Goal: Task Accomplishment & Management: Manage account settings

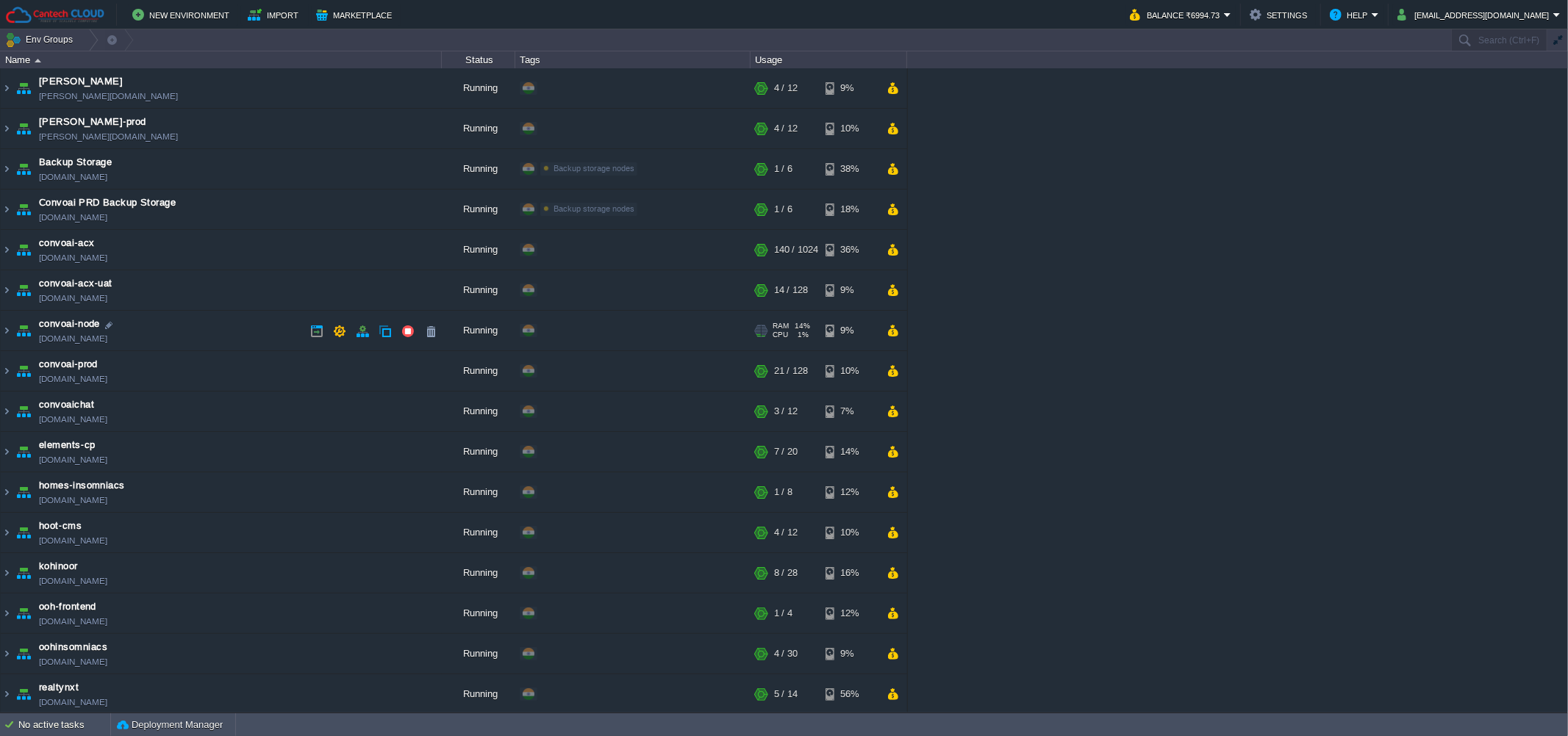
click at [265, 335] on td "convoai-node [DOMAIN_NAME]" at bounding box center [221, 330] width 441 height 40
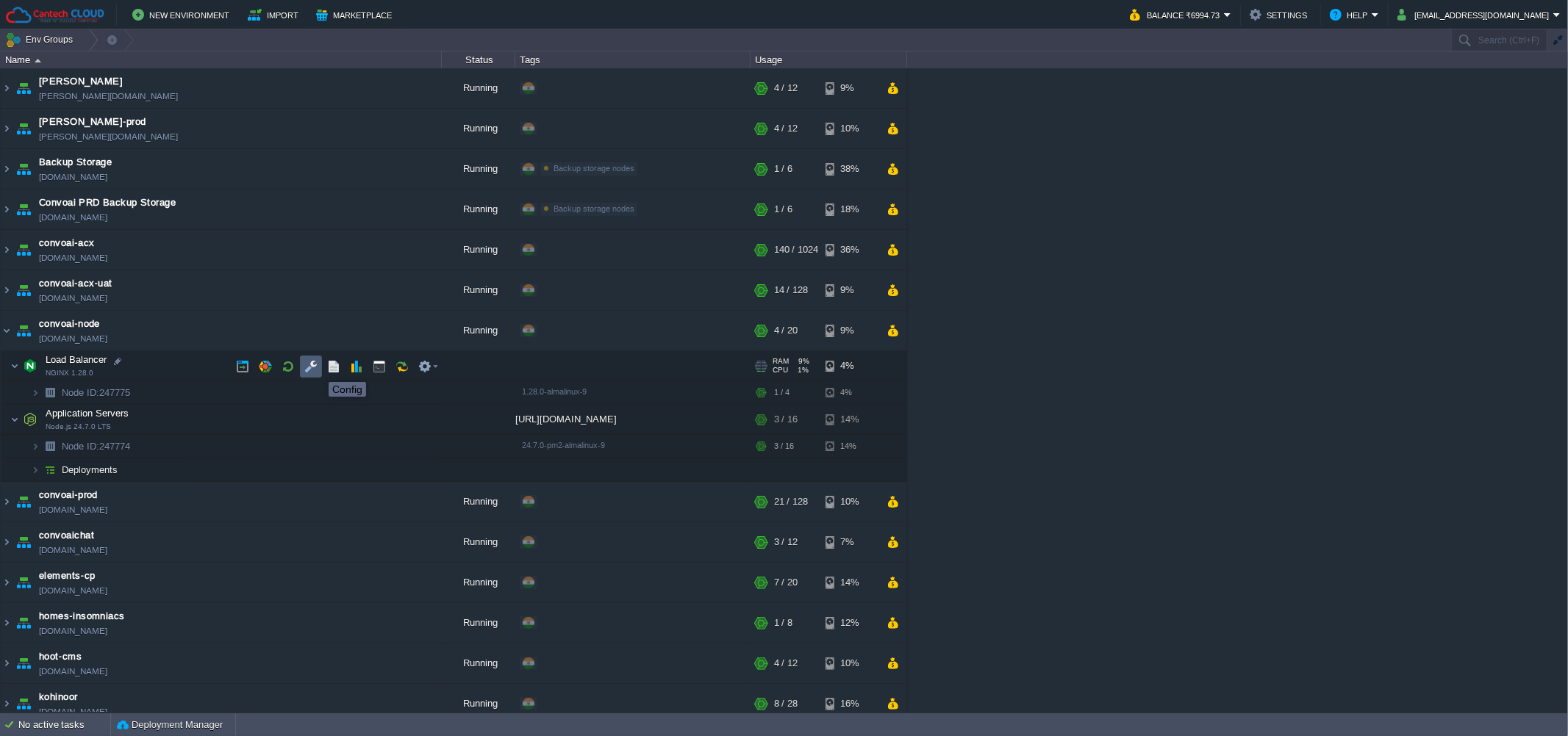
click at [310, 368] on button "button" at bounding box center [311, 367] width 14 height 14
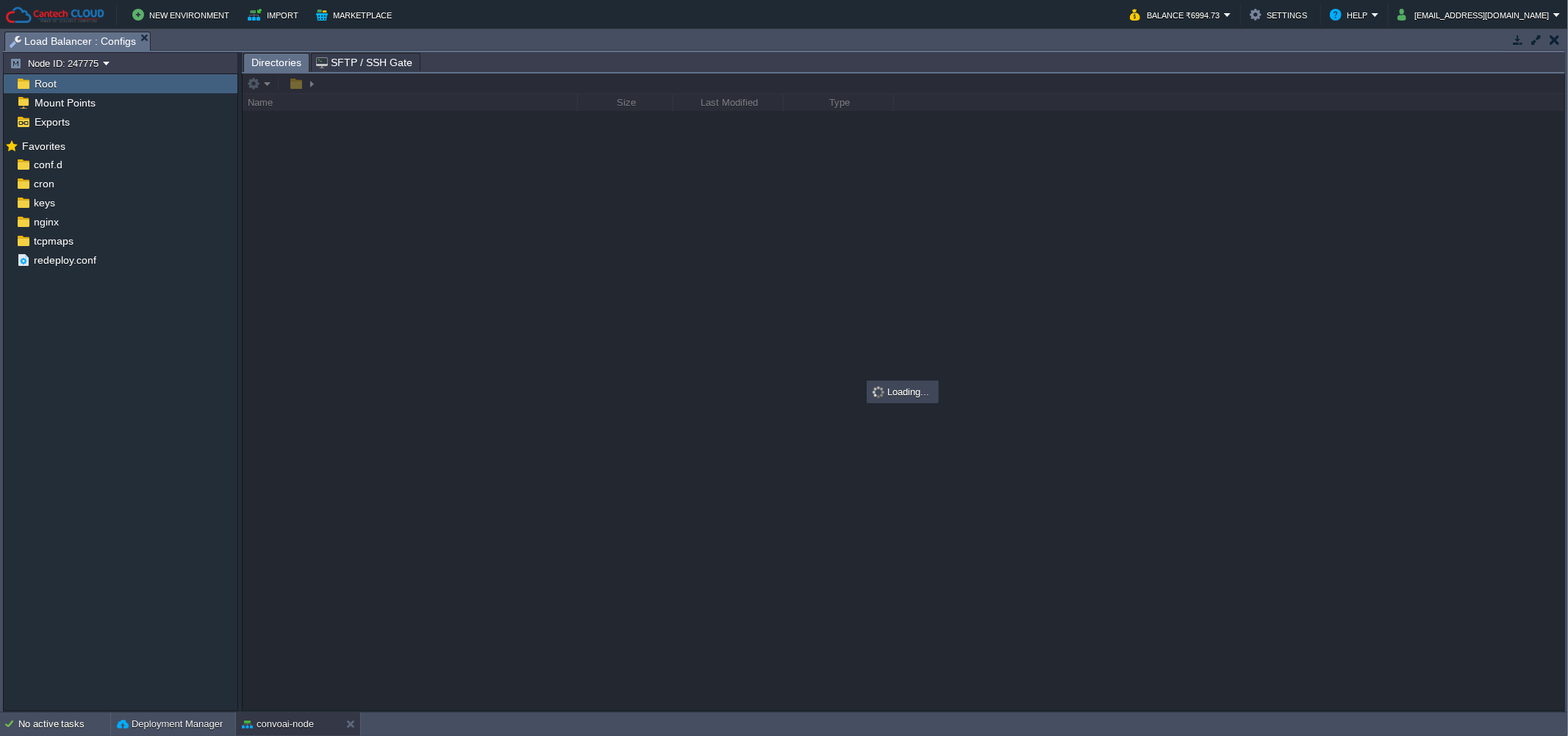
click at [348, 61] on span "SFTP / SSH Gate" at bounding box center [363, 62] width 96 height 18
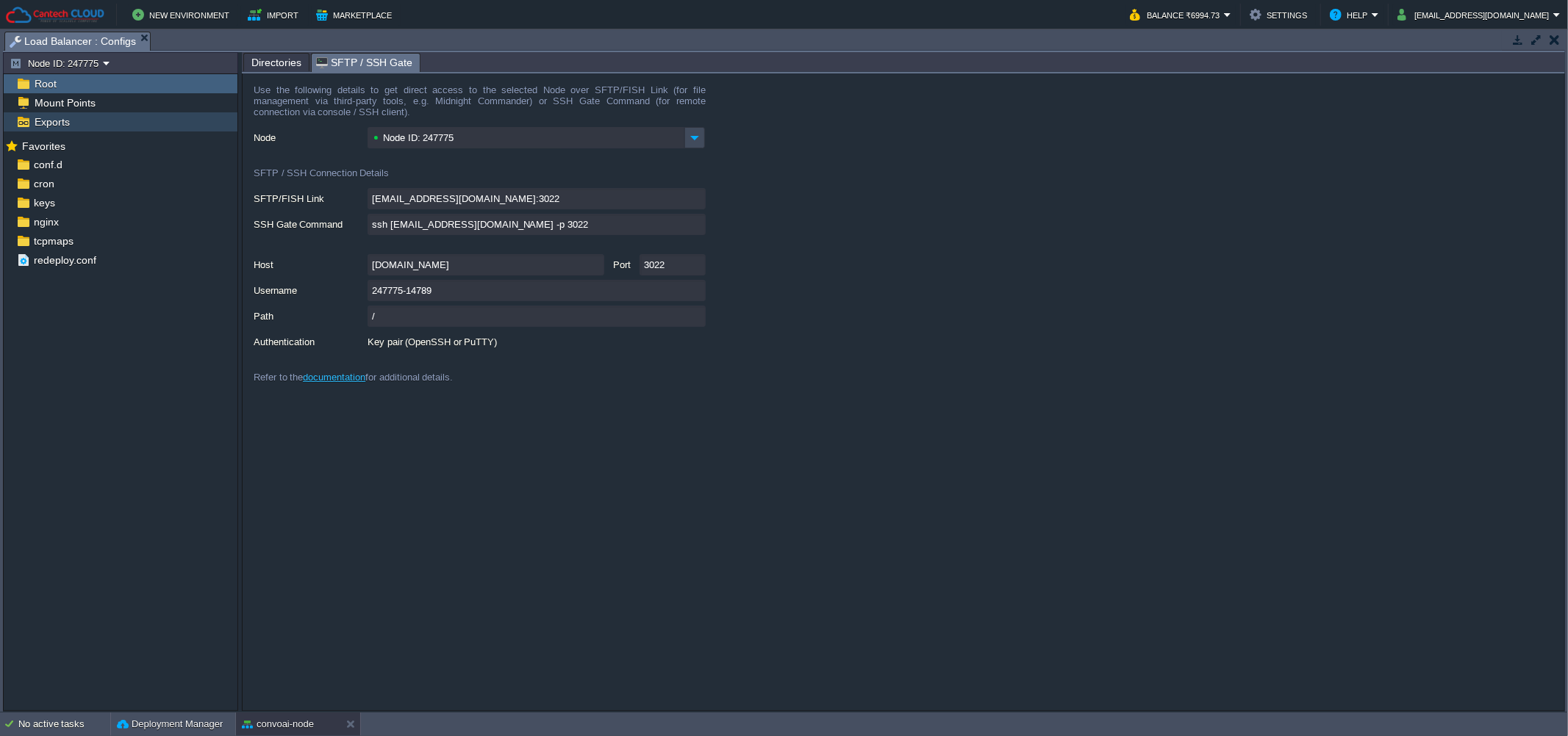
click at [53, 124] on span "Exports" at bounding box center [51, 122] width 40 height 14
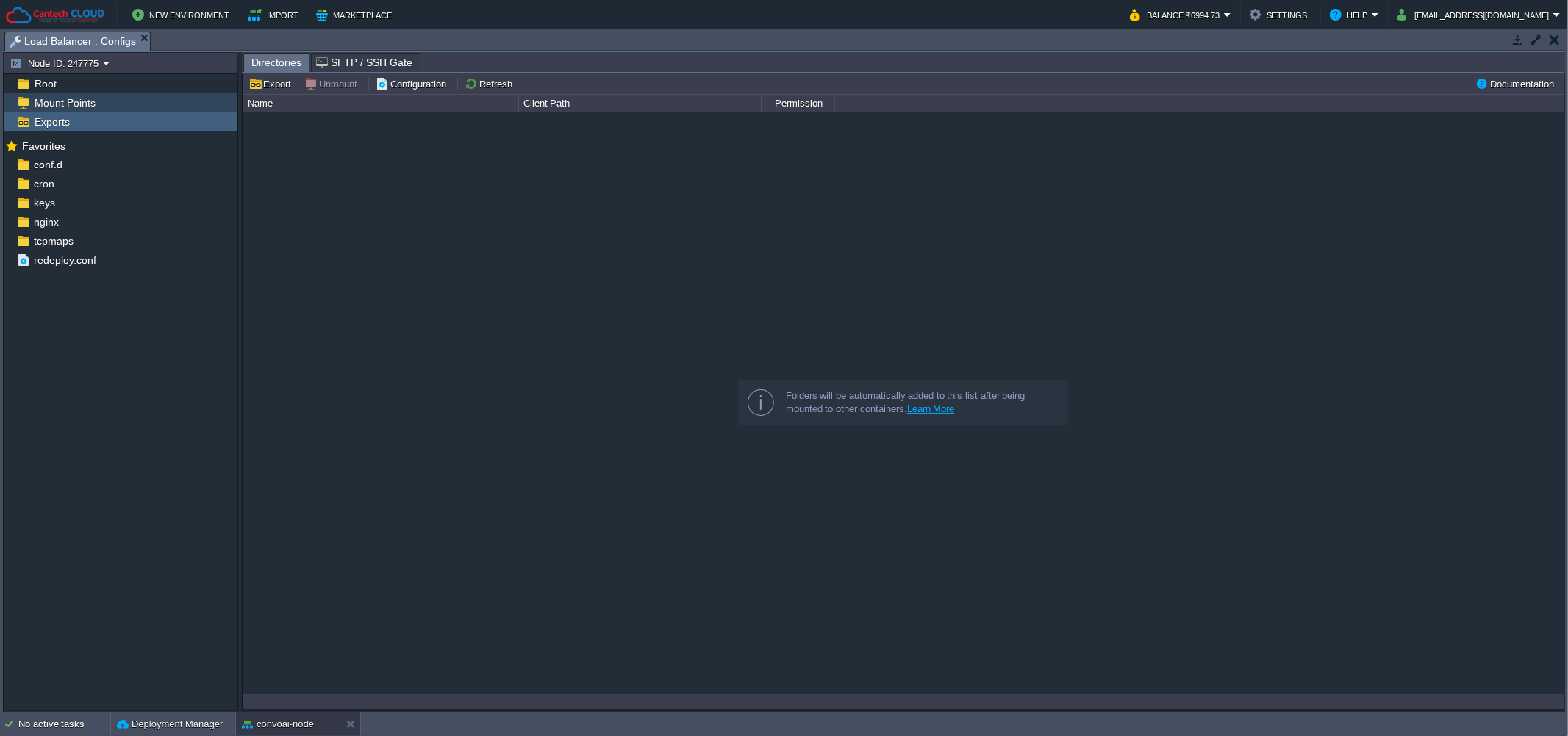
click at [50, 103] on span "Mount Points" at bounding box center [65, 103] width 67 height 14
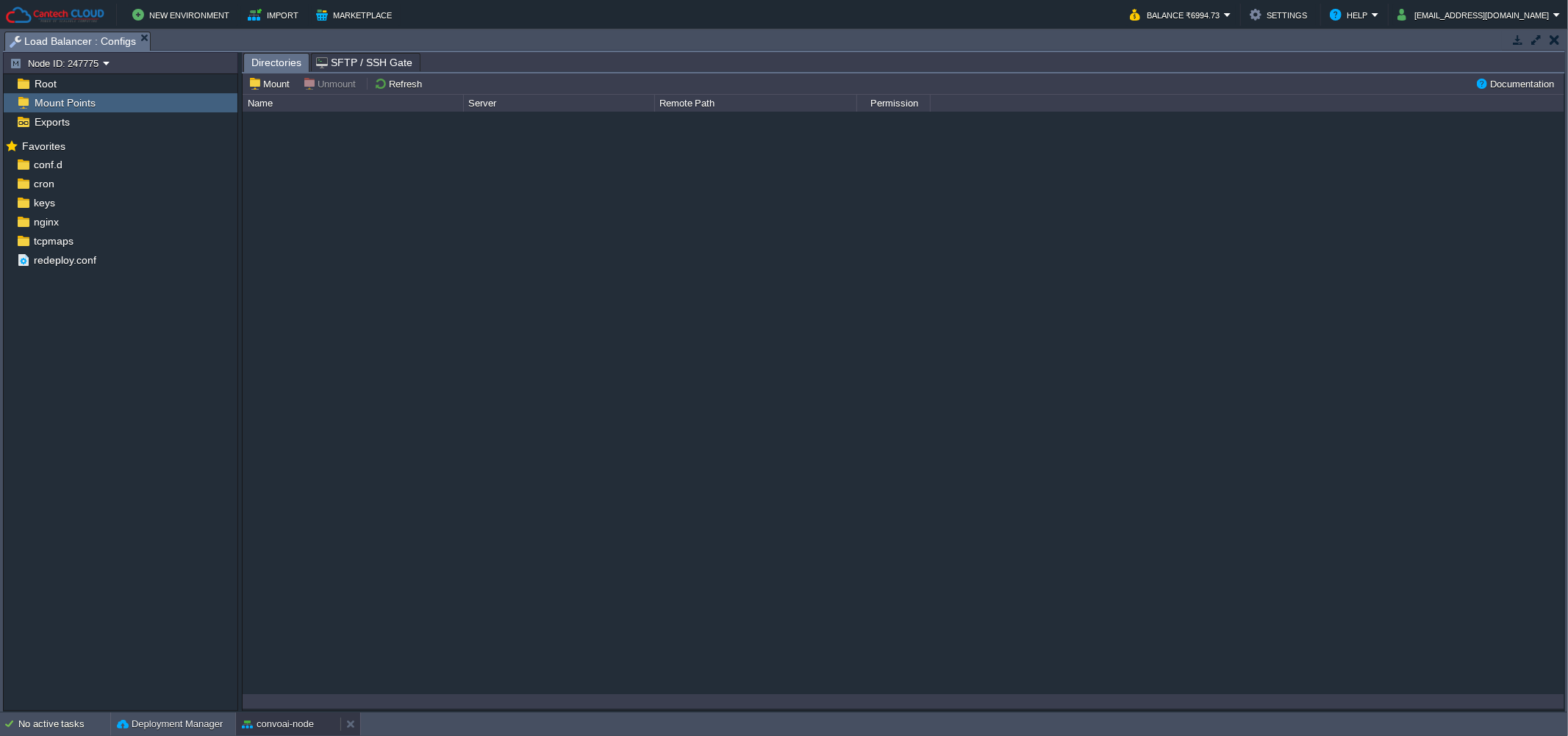
click at [272, 732] on div "convoai-node" at bounding box center [288, 725] width 104 height 24
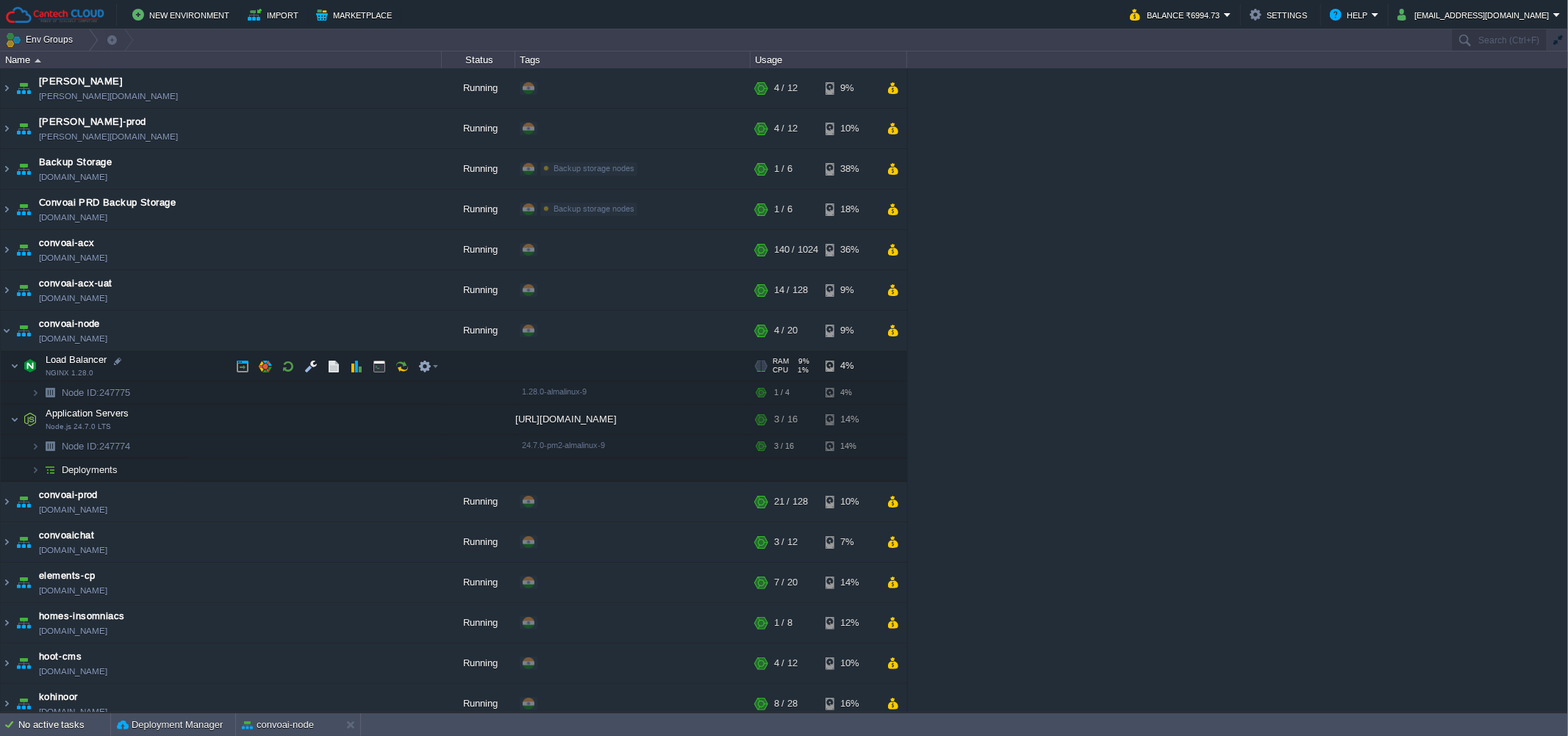
click at [438, 372] on td "Load Balancer NGINX 1.28.0" at bounding box center [221, 366] width 441 height 30
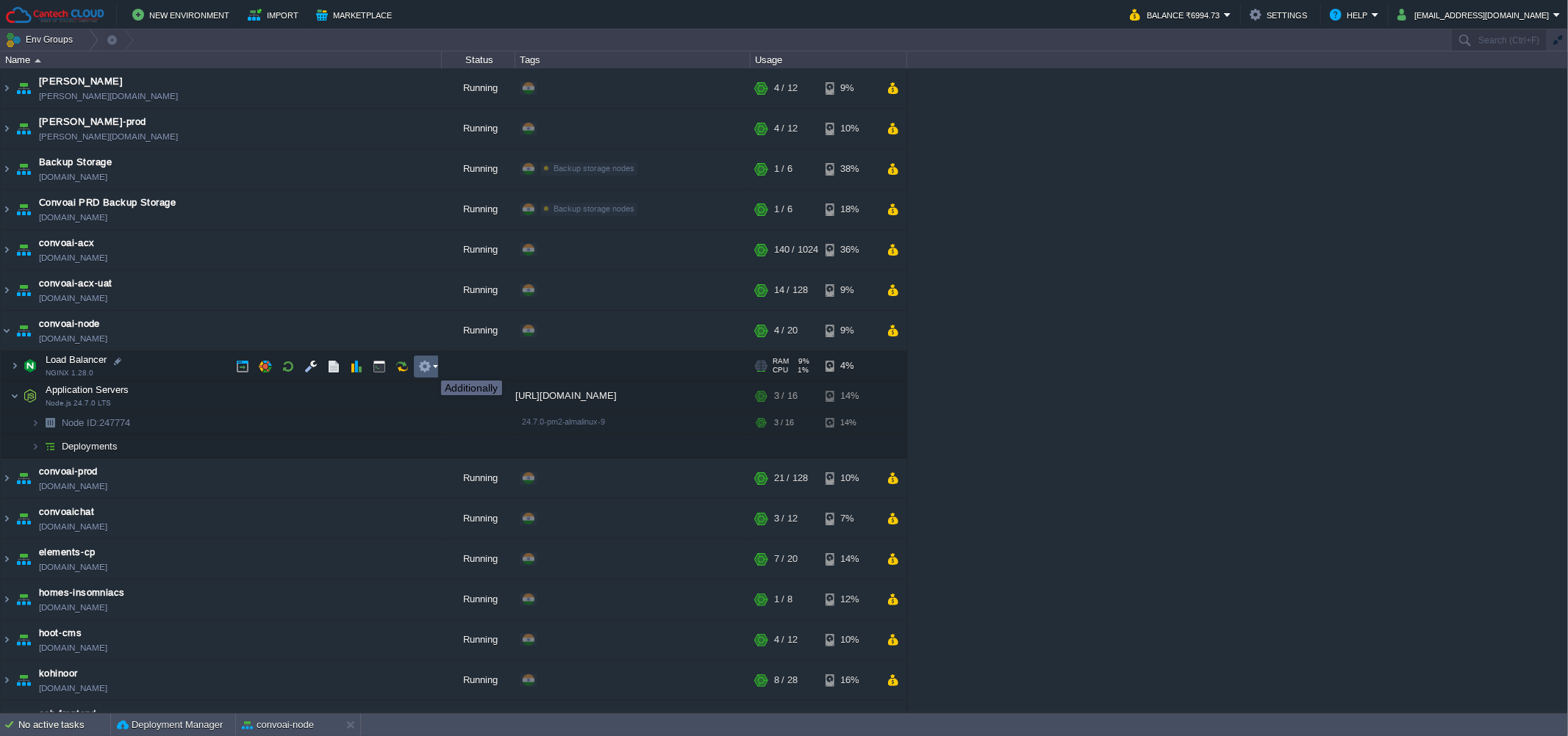
click at [424, 365] on button "button" at bounding box center [425, 367] width 14 height 14
click at [1008, 391] on div "[PERSON_NAME] [PERSON_NAME][DOMAIN_NAME] Running + Add to Env Group RAM 28% CPU…" at bounding box center [784, 391] width 1568 height 645
click at [189, 366] on td "Load Balancer NGINX 1.28.0" at bounding box center [221, 366] width 441 height 30
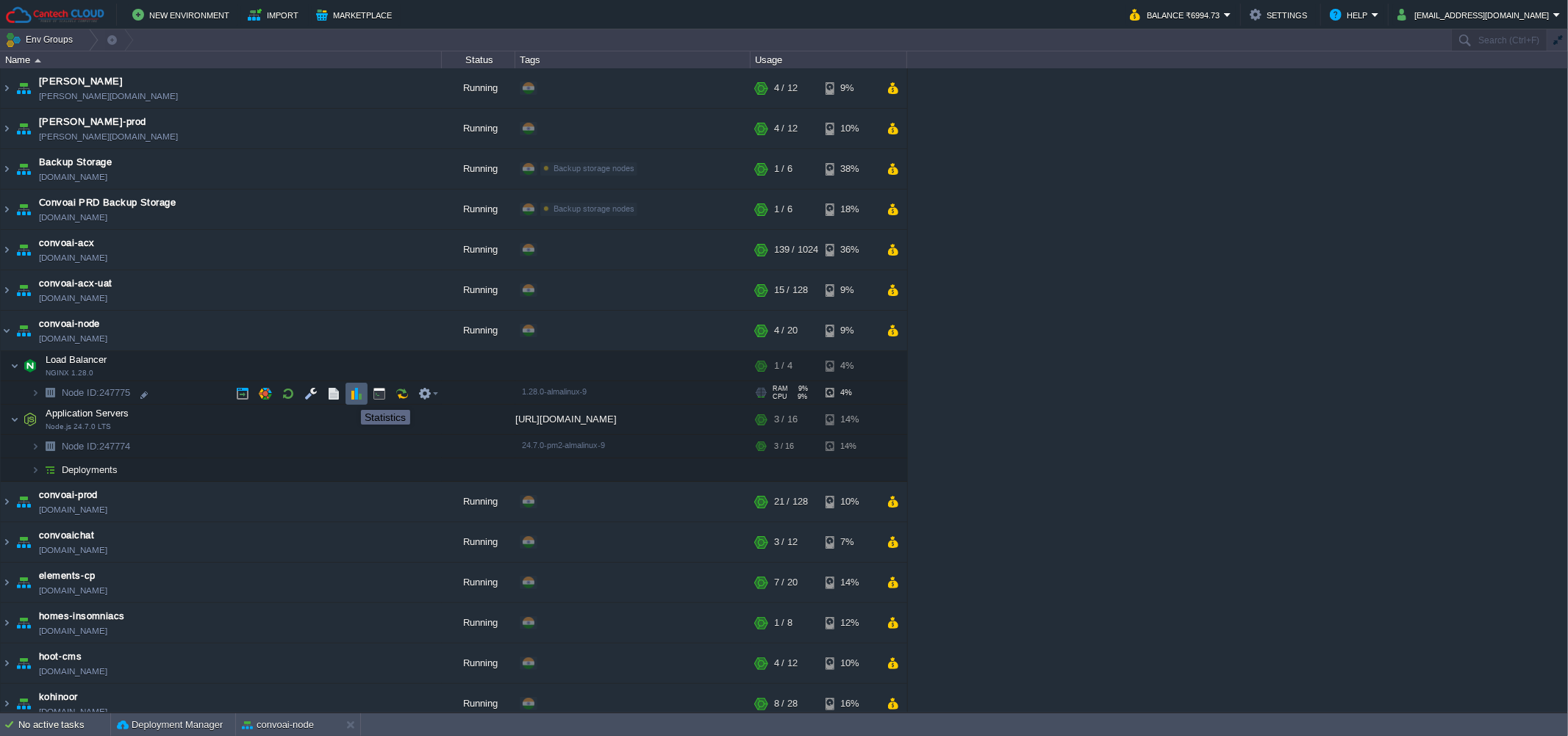
click at [350, 397] on button "button" at bounding box center [357, 394] width 14 height 14
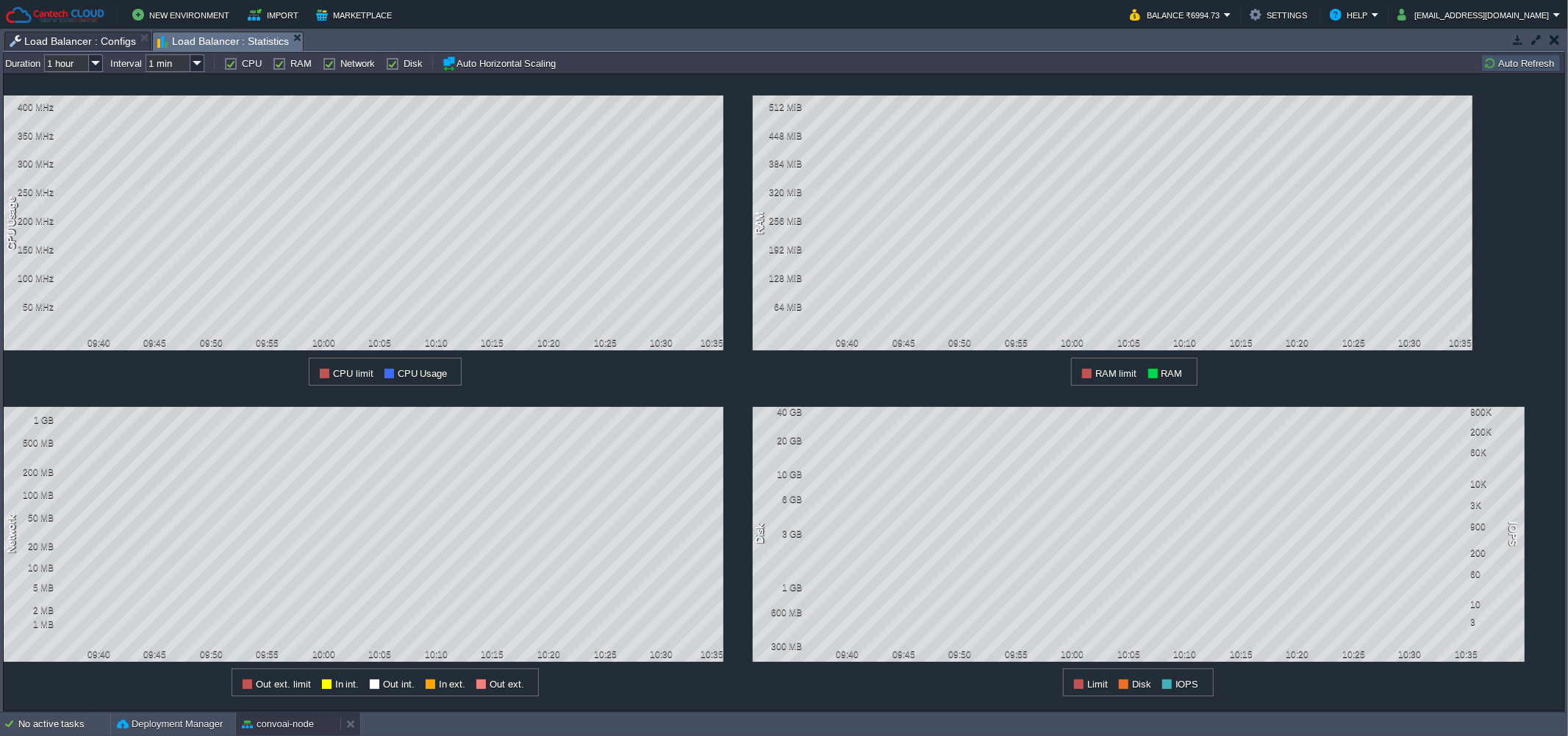
click at [325, 727] on div "convoai-node" at bounding box center [288, 725] width 104 height 24
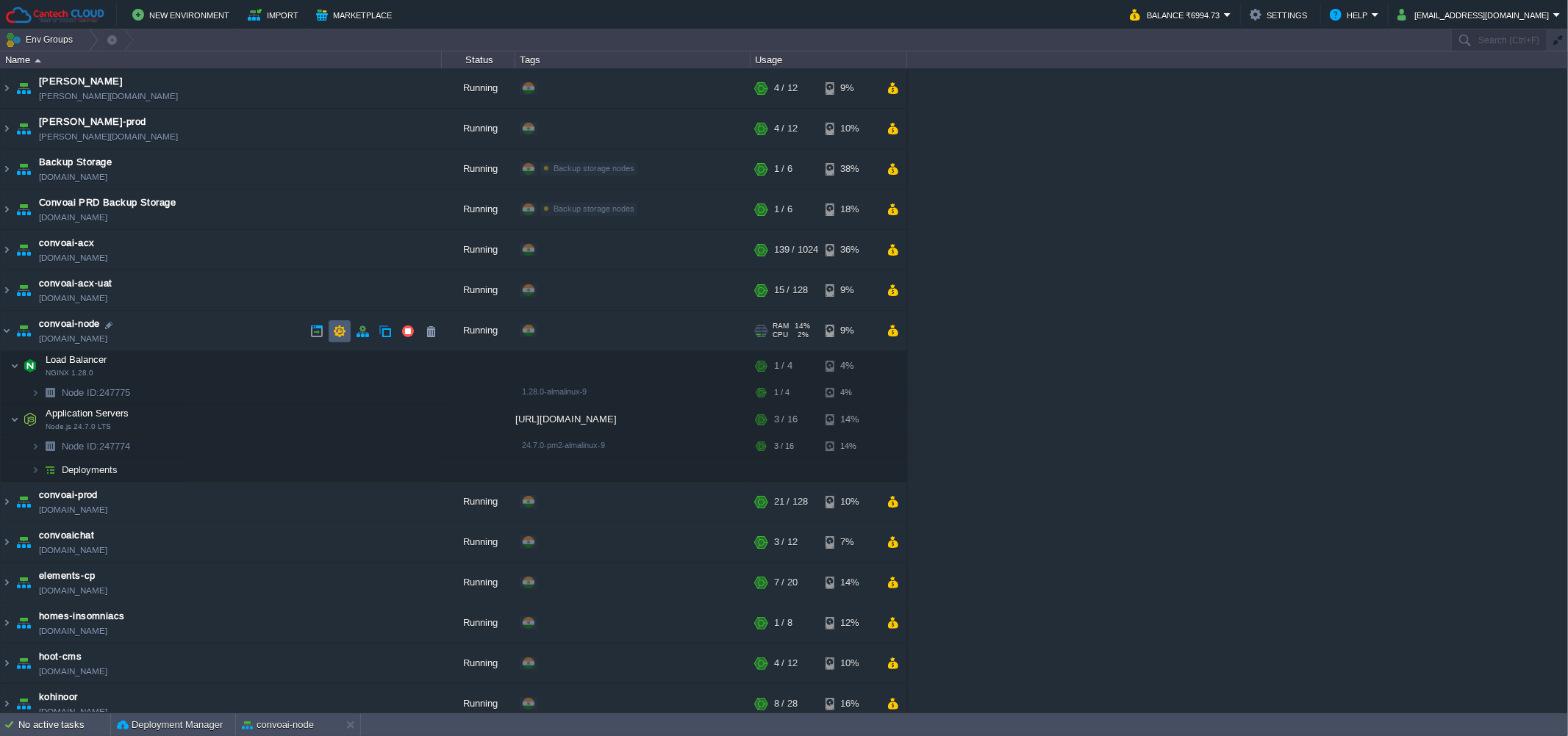
click at [337, 333] on button "button" at bounding box center [340, 332] width 14 height 14
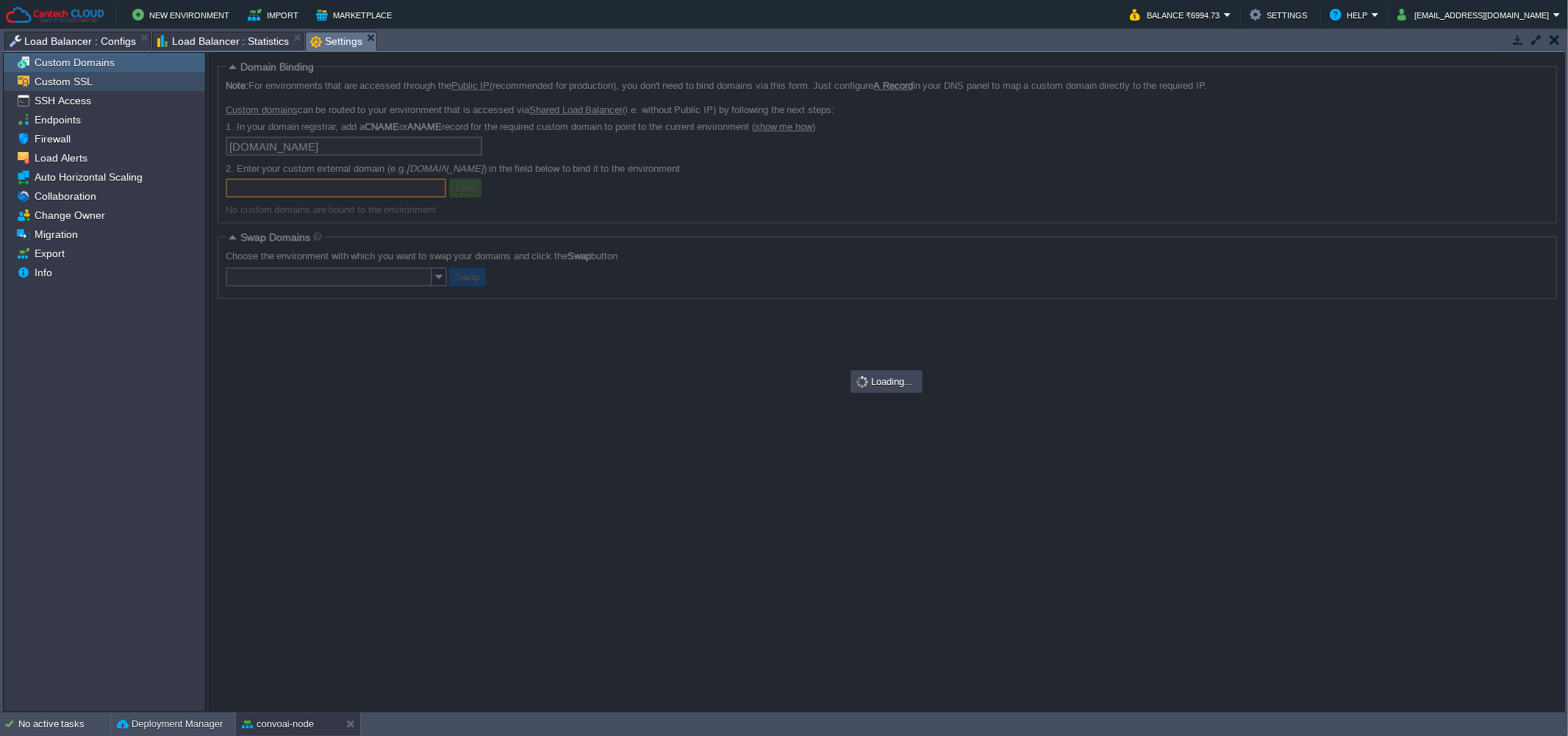
click at [77, 87] on span "Custom SSL" at bounding box center [63, 82] width 63 height 14
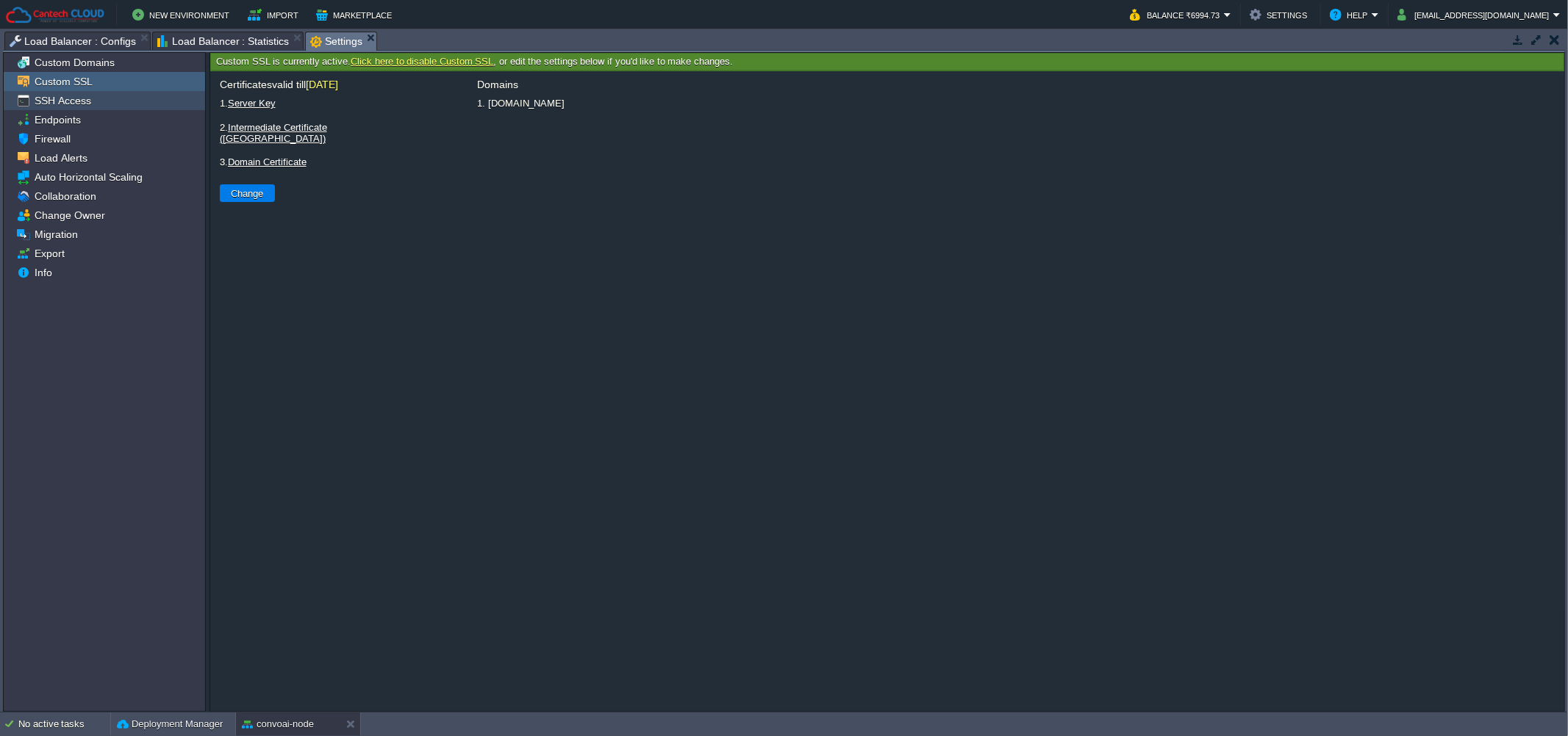
click at [80, 107] on span "SSH Access" at bounding box center [62, 101] width 61 height 14
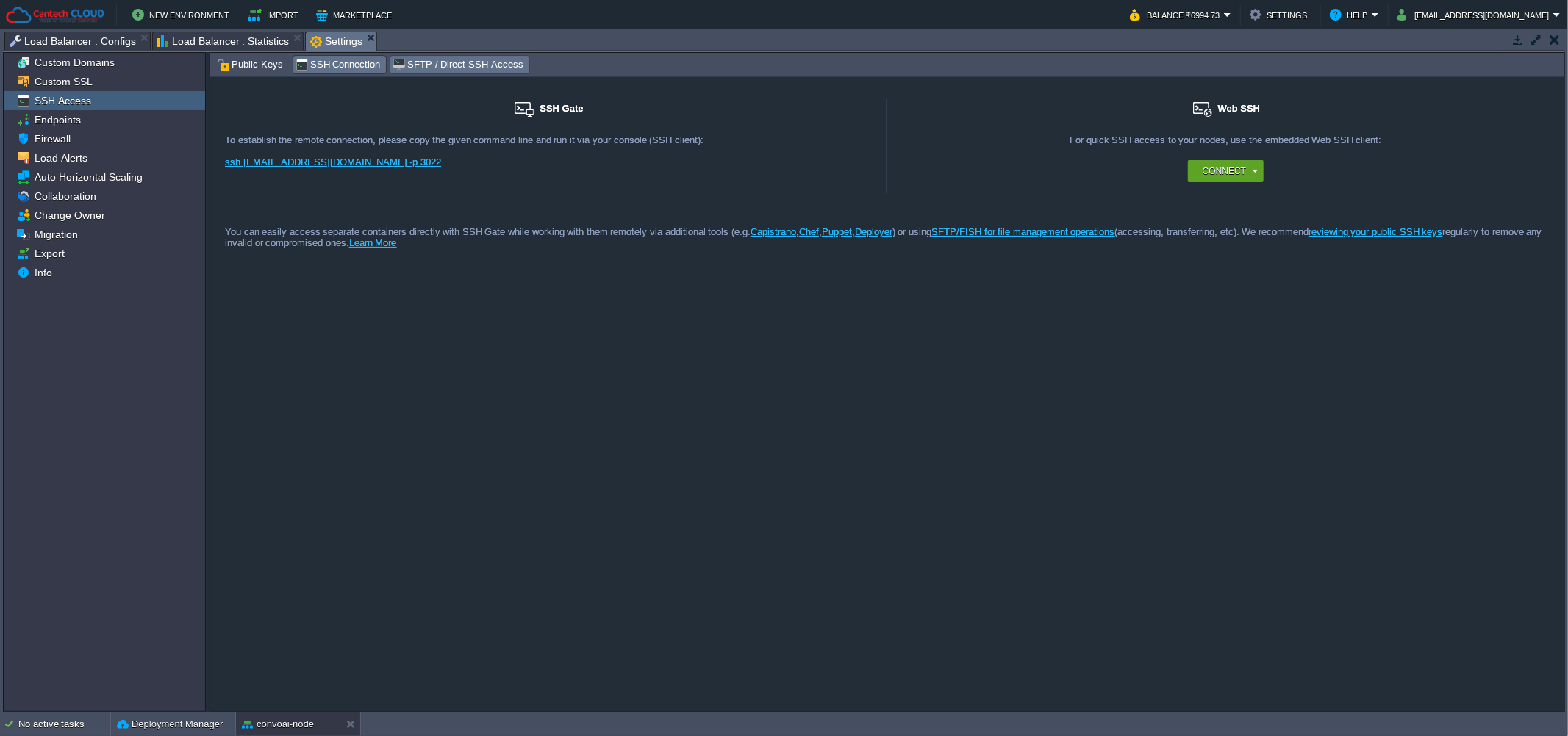
click at [418, 63] on span "SFTP / Direct SSH Access" at bounding box center [457, 64] width 130 height 16
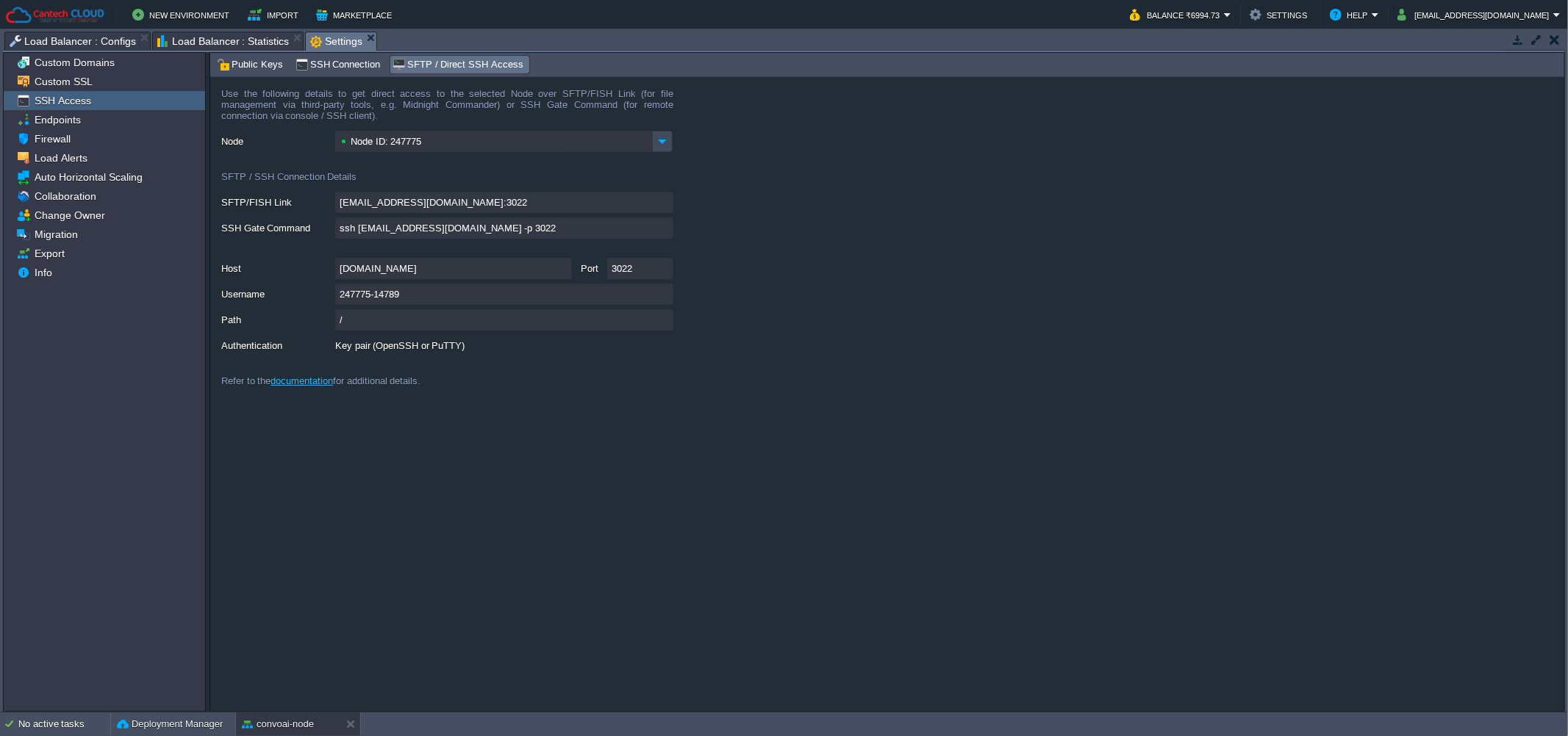
click at [256, 73] on div "Public Keys" at bounding box center [252, 64] width 74 height 18
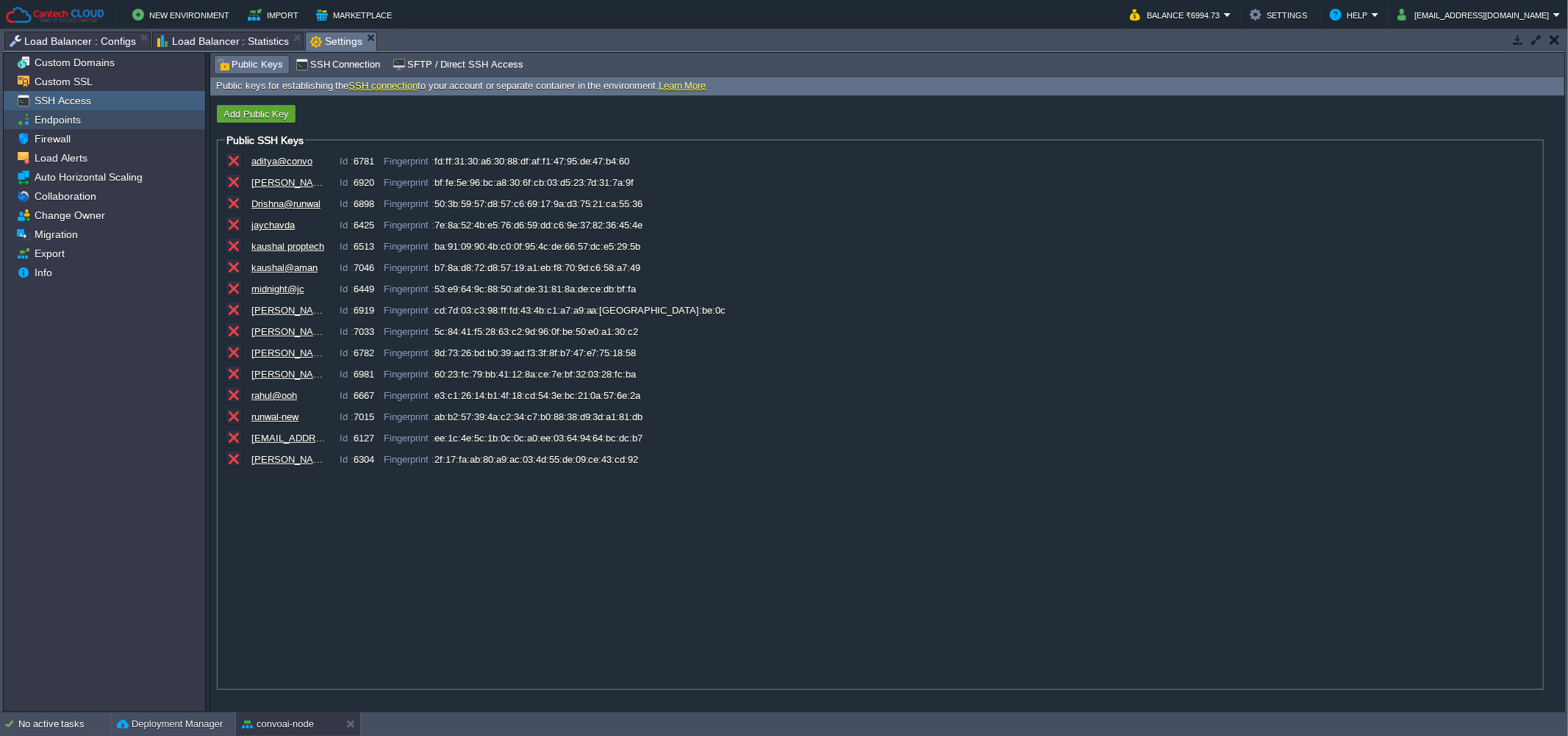
click at [45, 125] on span "Endpoints" at bounding box center [57, 120] width 51 height 14
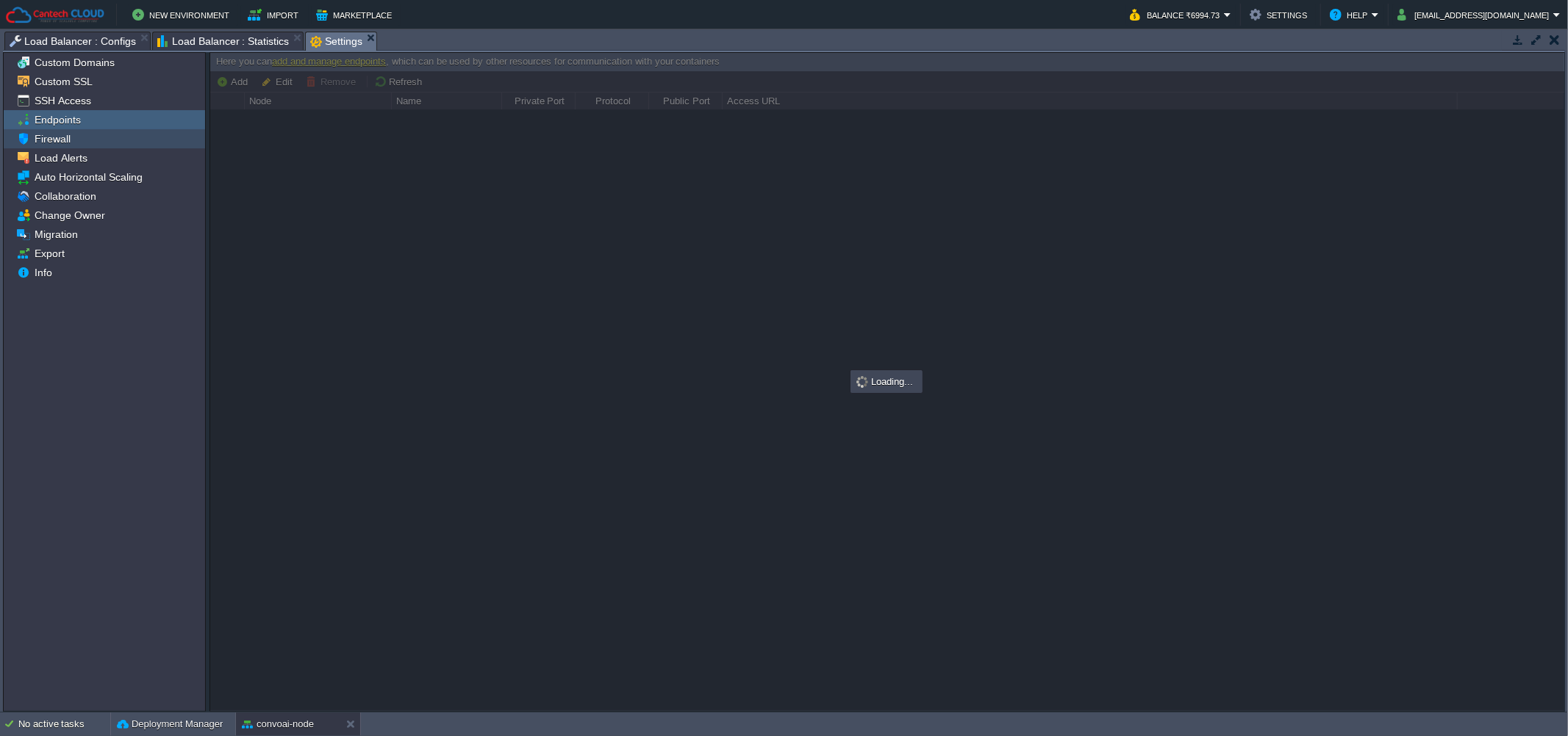
click at [45, 142] on span "Firewall" at bounding box center [52, 139] width 41 height 14
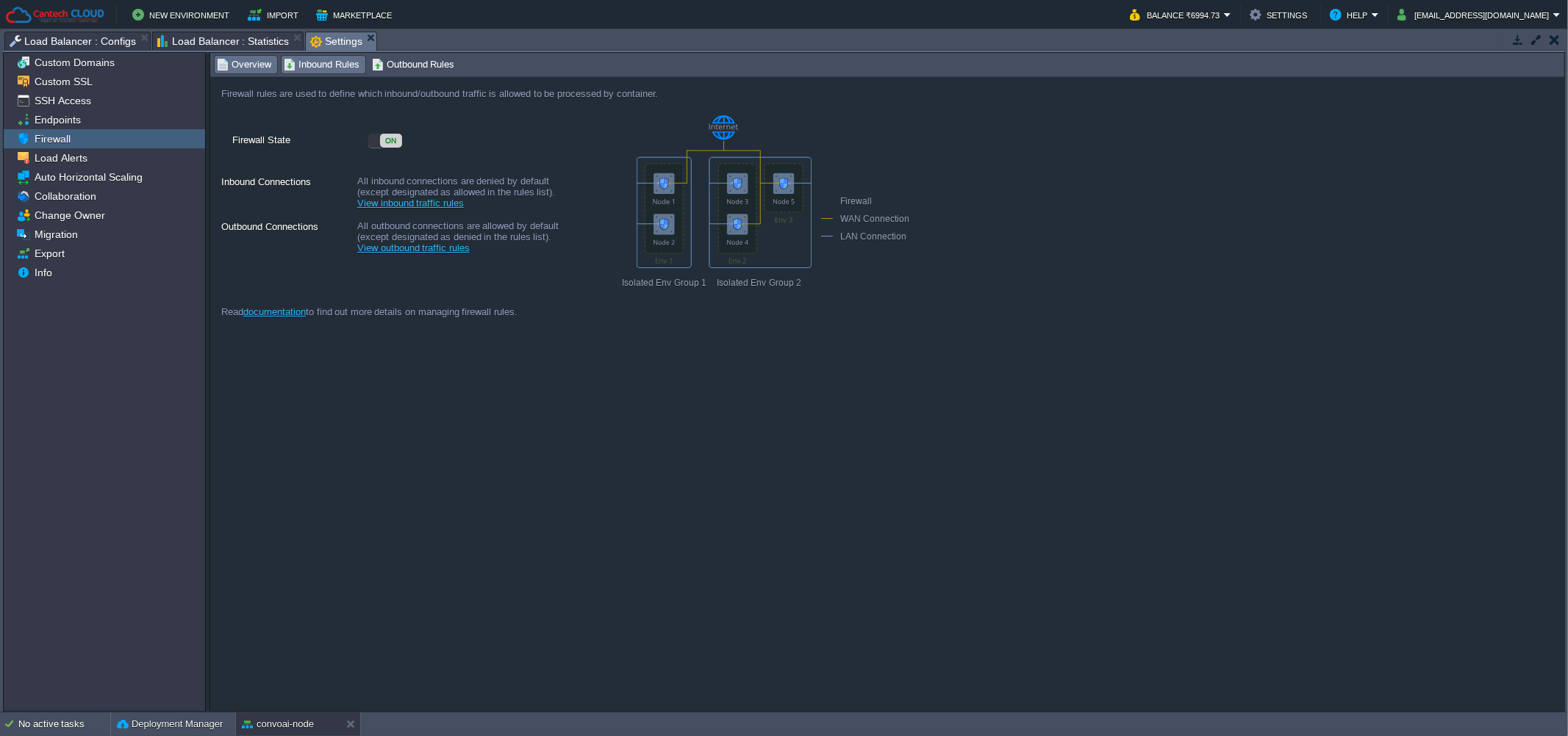
click at [323, 66] on span "Inbound Rules" at bounding box center [322, 64] width 76 height 16
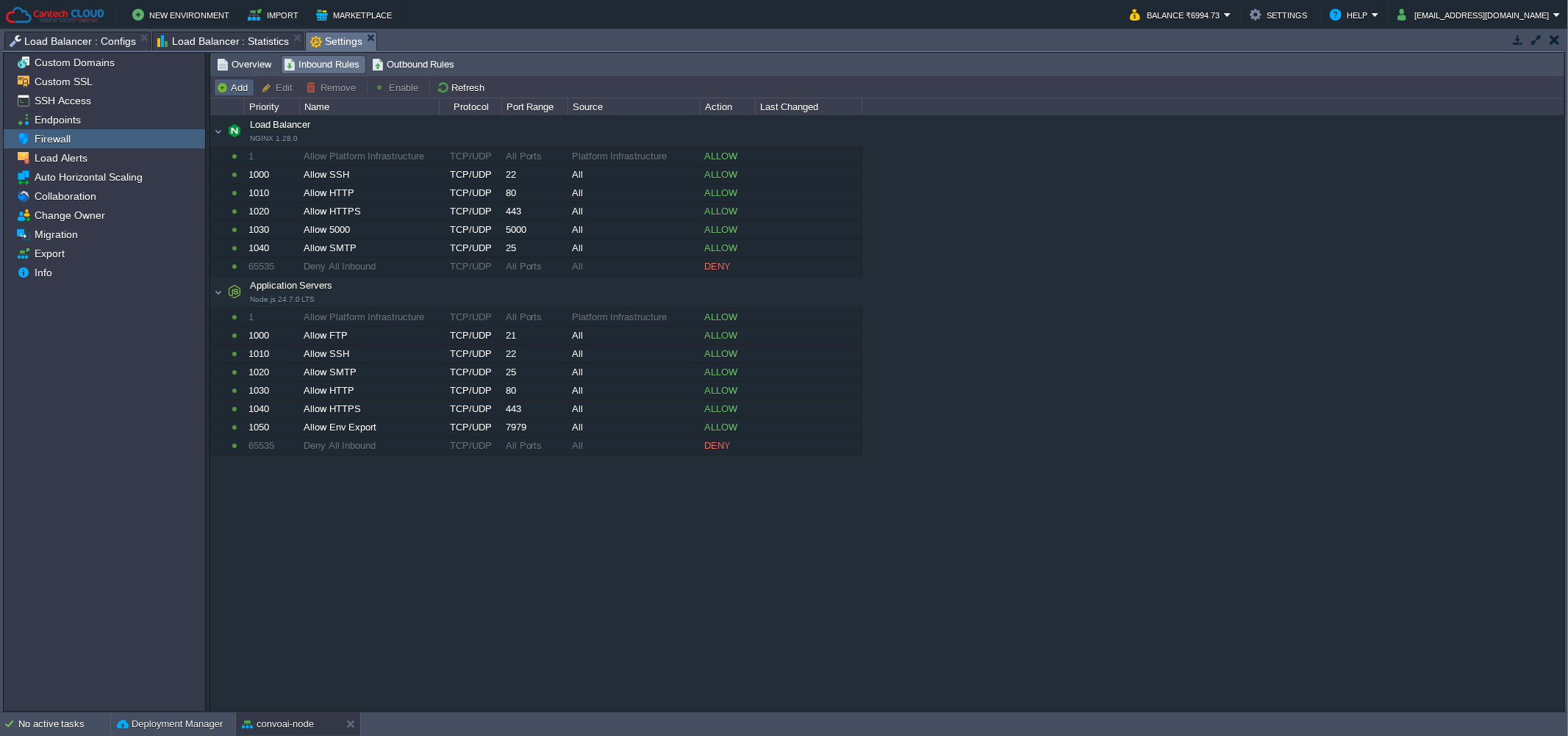
click at [236, 85] on button "Add" at bounding box center [234, 88] width 36 height 14
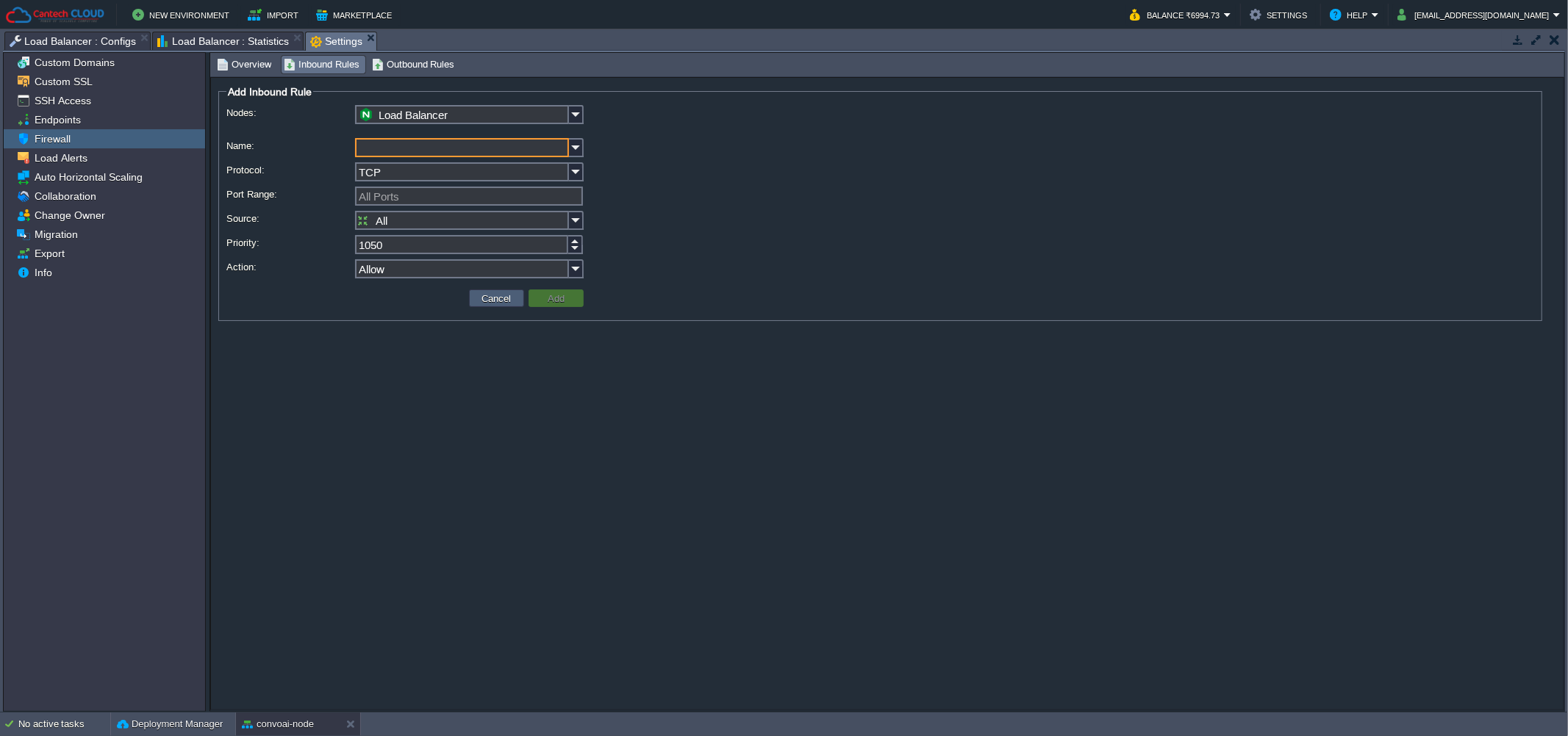
click at [497, 288] on div "Cancel Add" at bounding box center [880, 298] width 1308 height 29
click at [501, 300] on button "Cancel" at bounding box center [497, 298] width 38 height 14
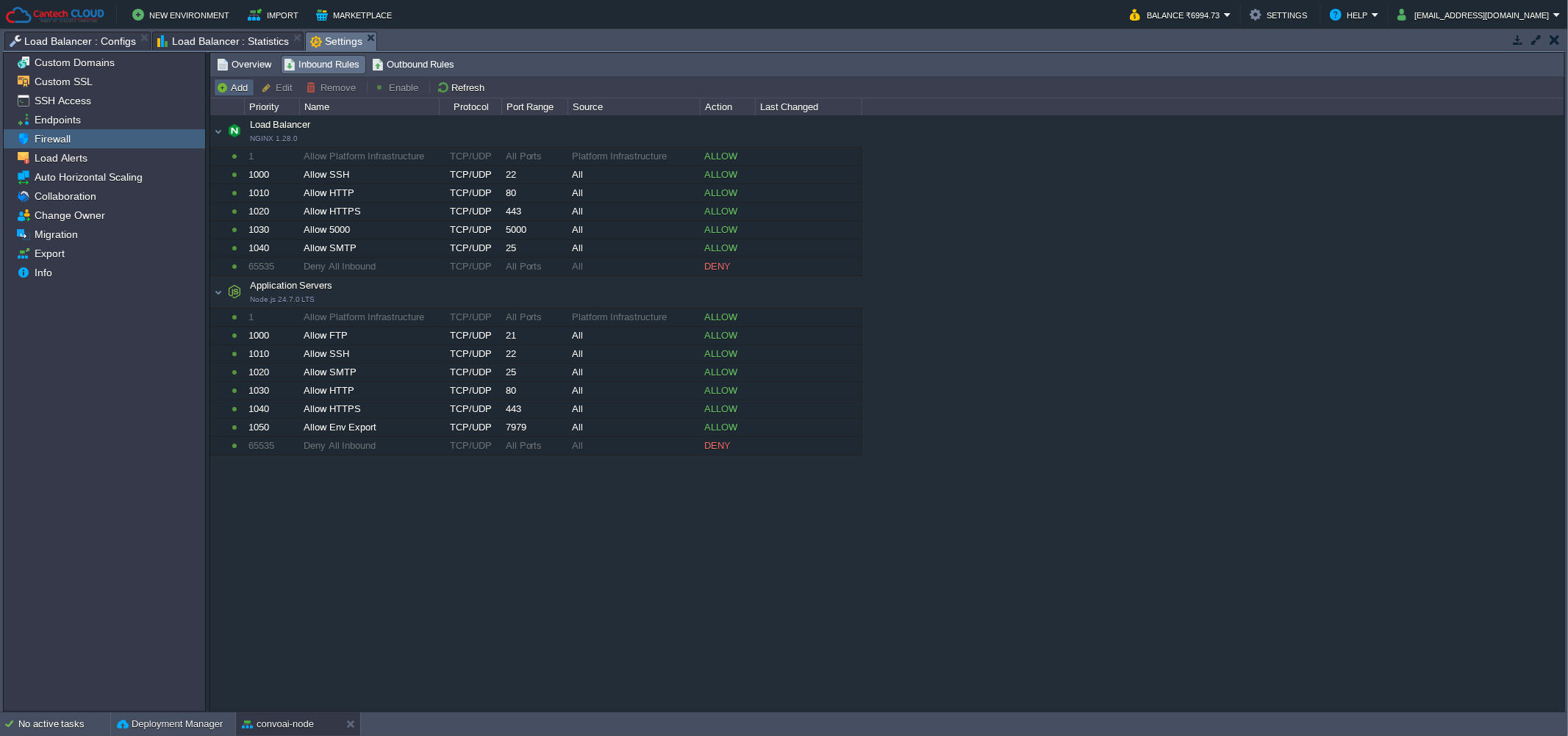
click at [236, 96] on td "Add" at bounding box center [234, 87] width 40 height 18
type input "Load Balancer"
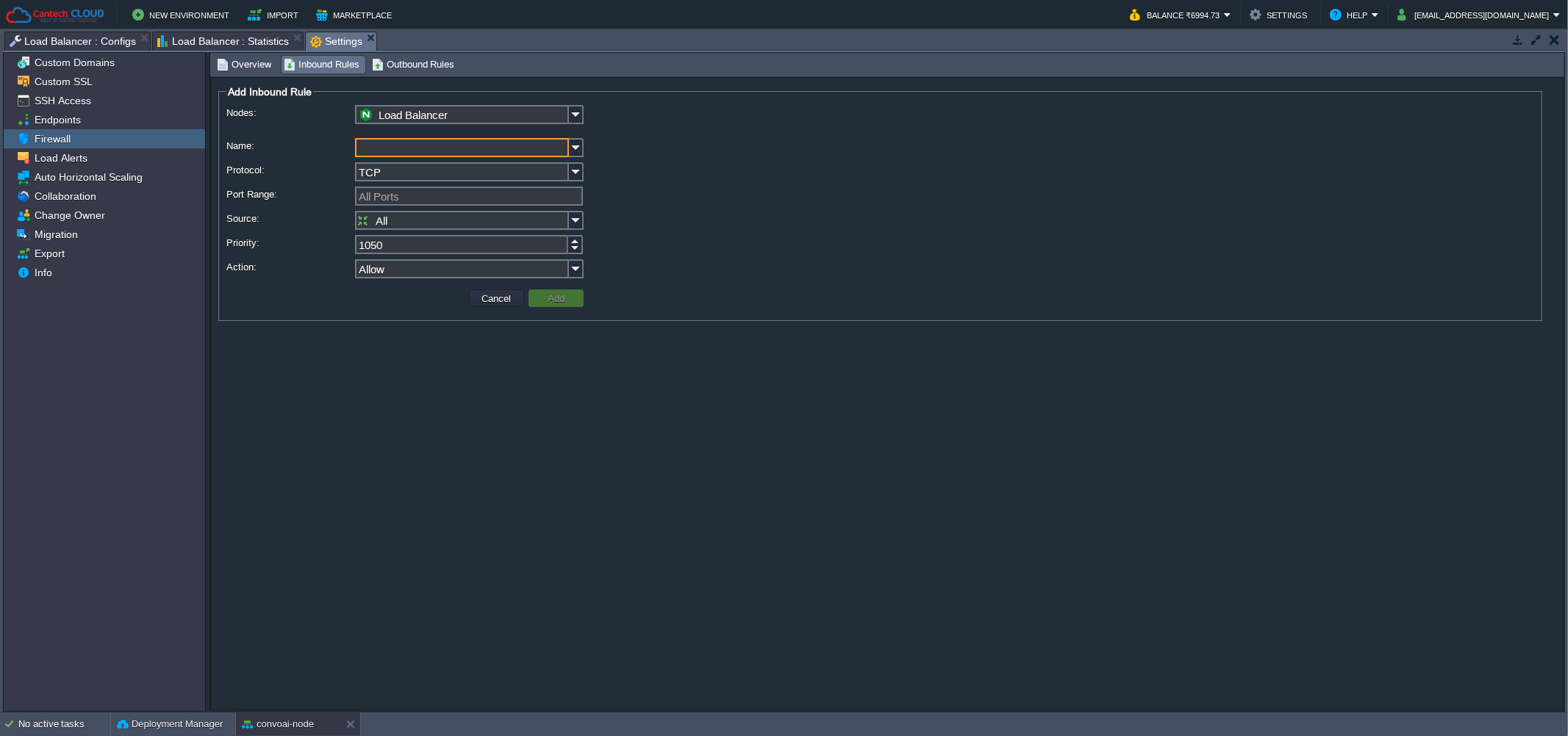
click at [388, 201] on input "All Ports" at bounding box center [468, 196] width 228 height 19
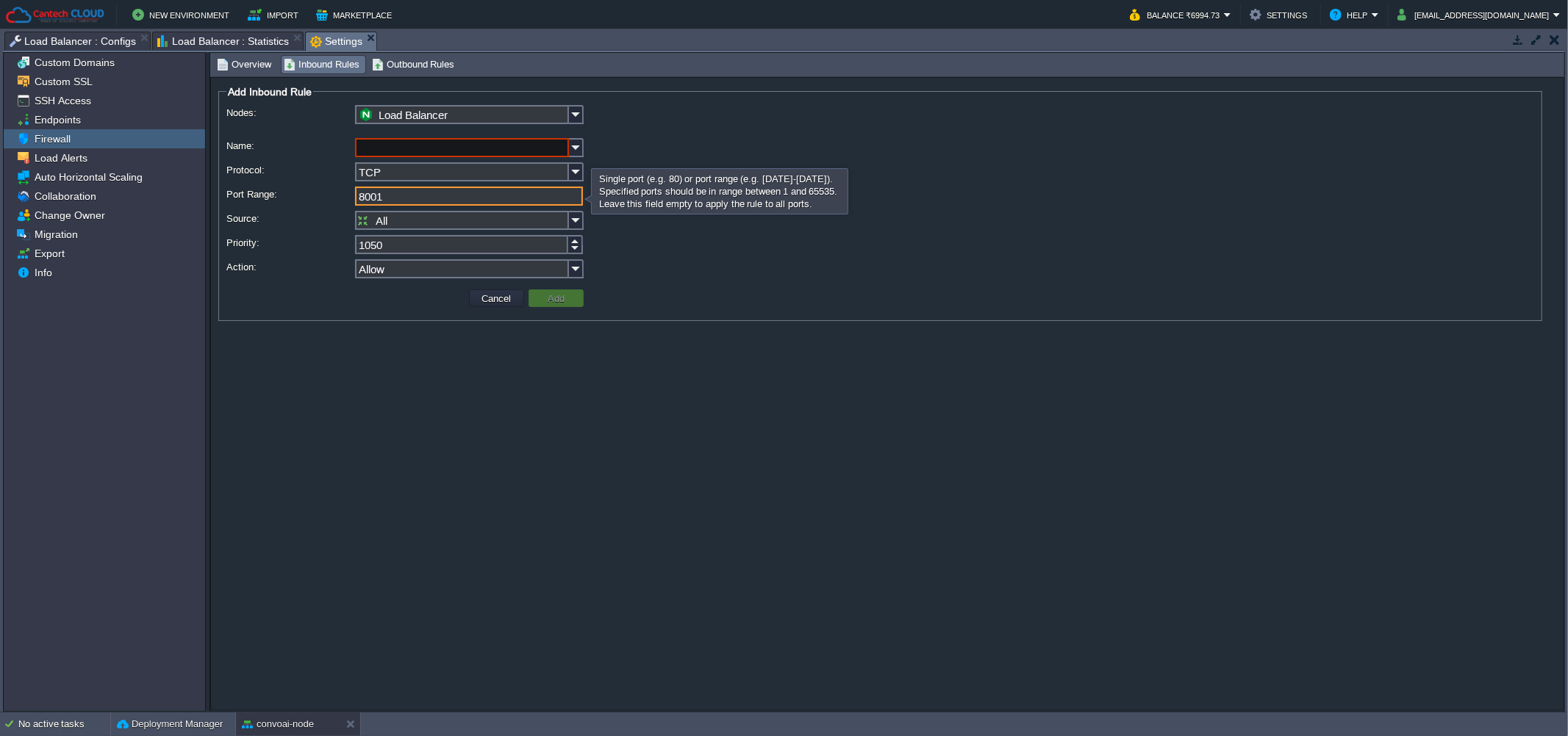
type input "8001"
click at [388, 144] on input "Name:" at bounding box center [462, 148] width 214 height 19
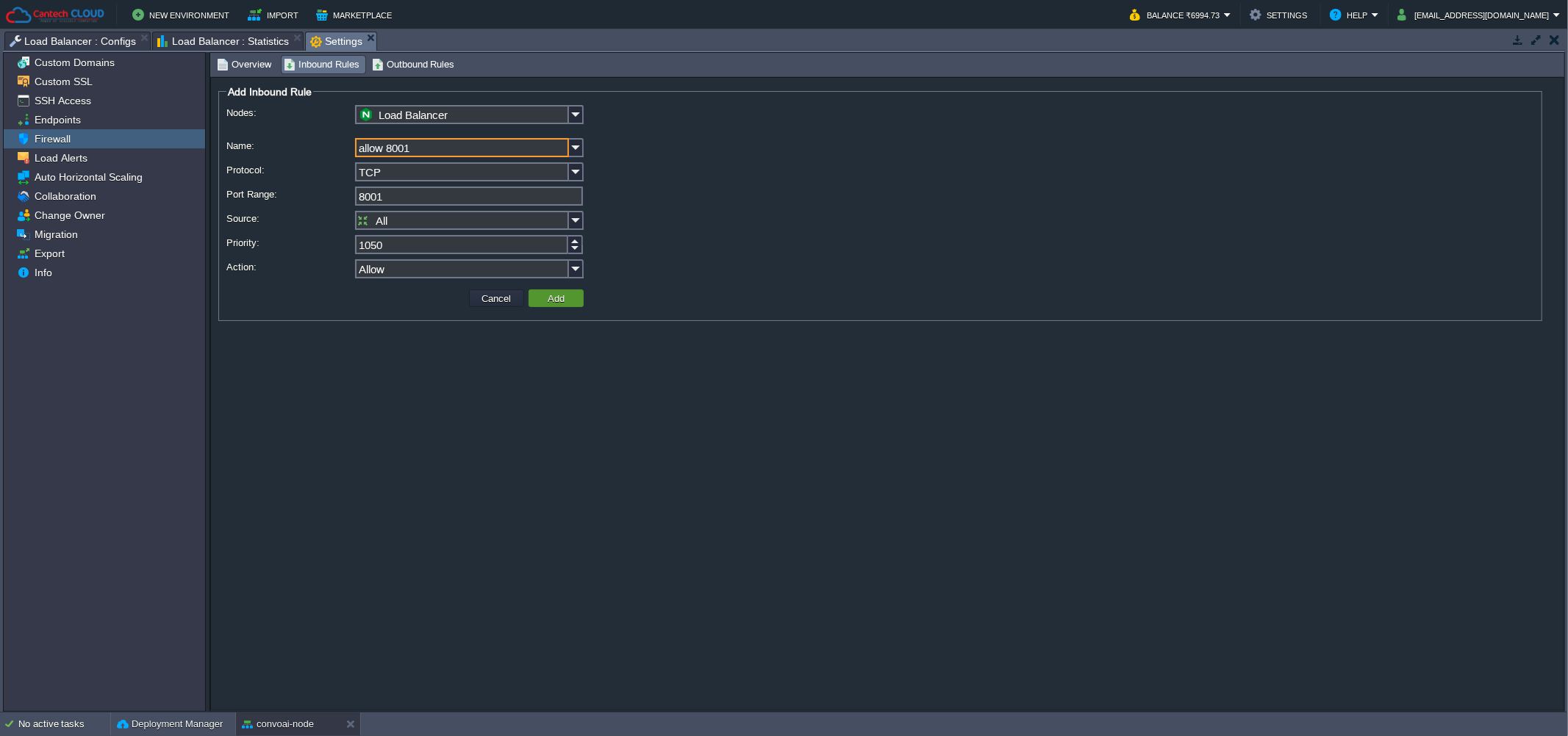
type input "allow 8001"
click at [535, 300] on td "Add" at bounding box center [555, 298] width 55 height 18
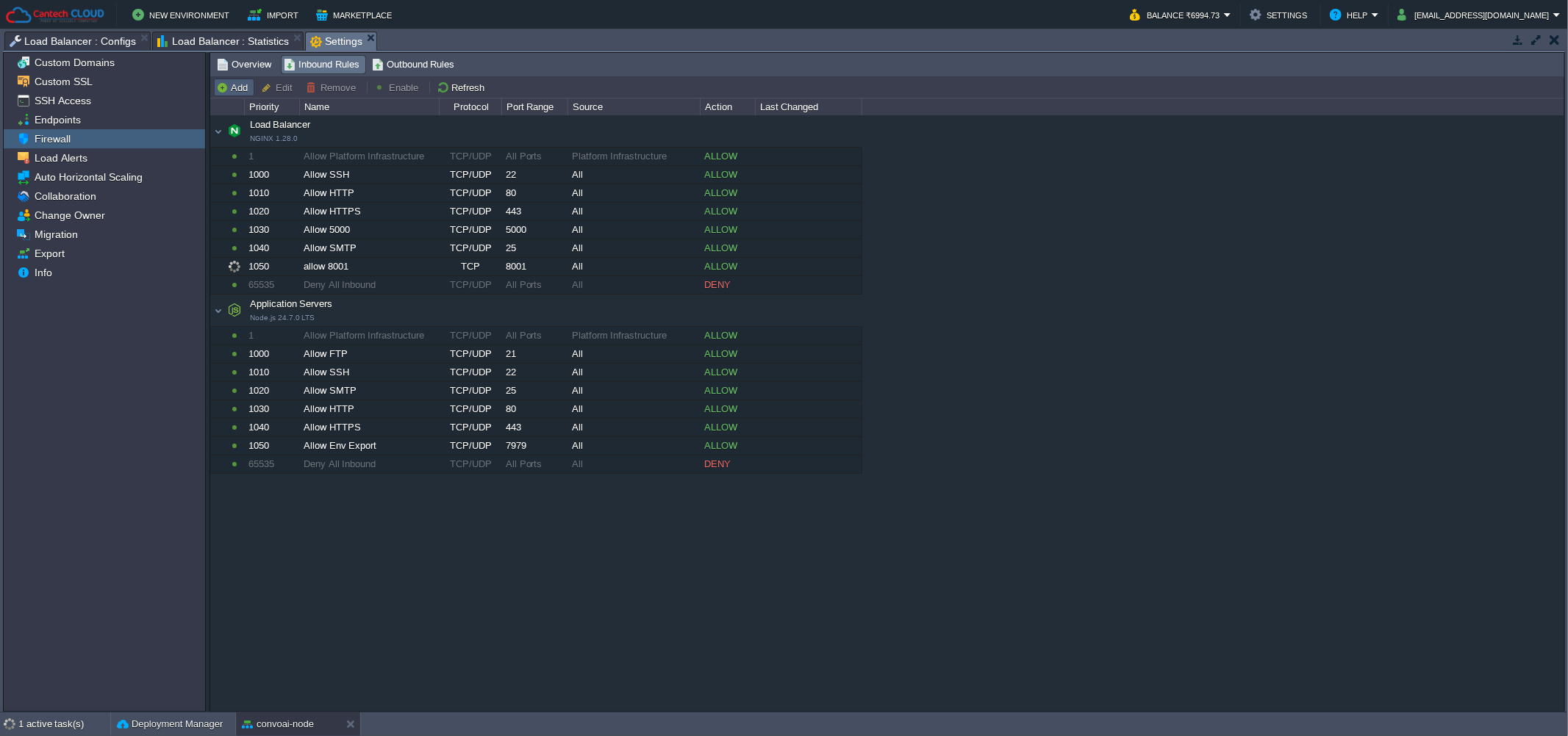
click at [222, 93] on button "Add" at bounding box center [234, 88] width 36 height 14
type input "Load Balancer"
type input "1060"
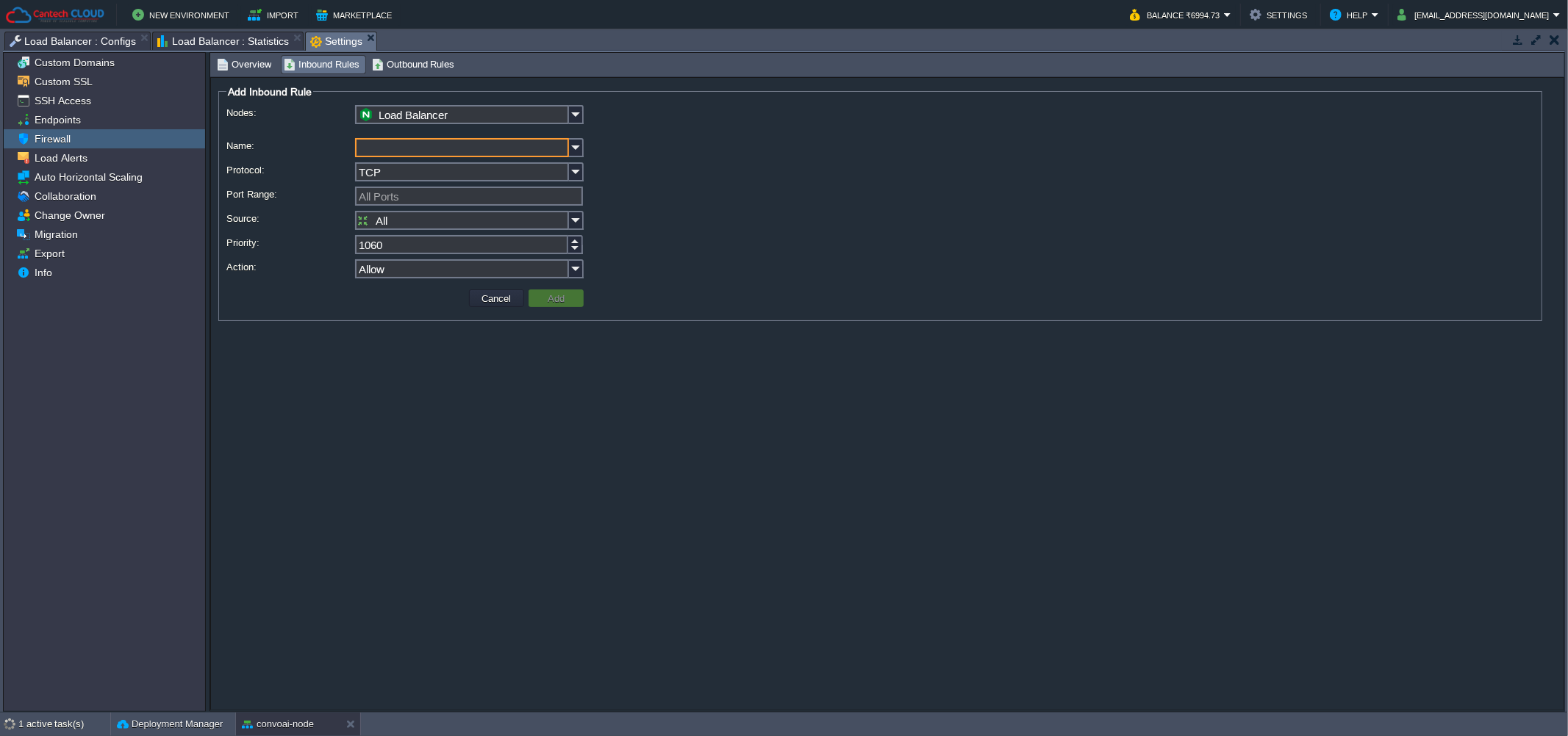
click at [579, 106] on fieldset "Add Inbound Rule Nodes: Load Balancer Name: Protocol: TCP Port Range: All Ports…" at bounding box center [880, 203] width 1324 height 236
click at [575, 110] on img at bounding box center [576, 114] width 15 height 19
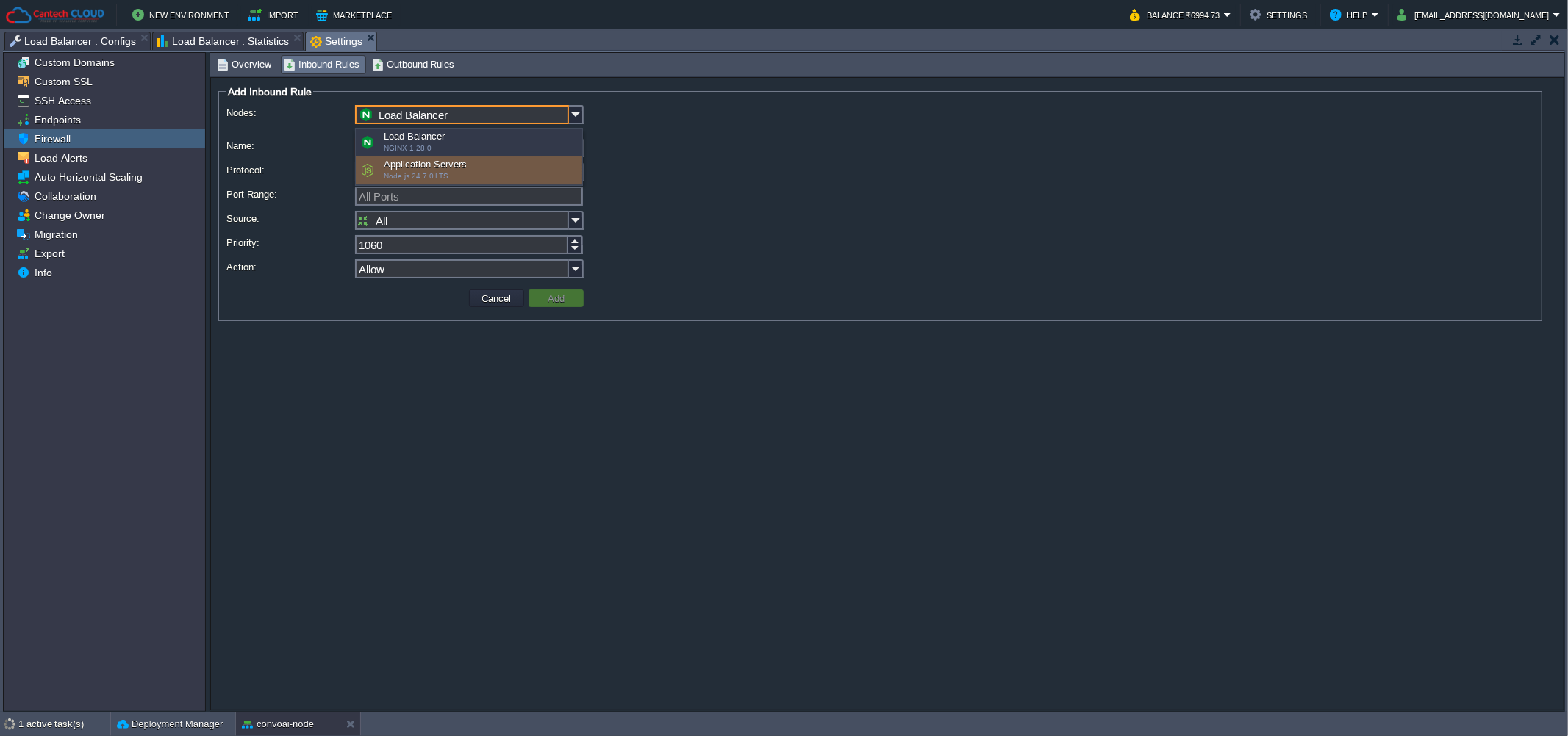
click at [436, 166] on div "Application Servers Node.js 24.7.0 LTS" at bounding box center [468, 171] width 226 height 28
type input "Application Servers"
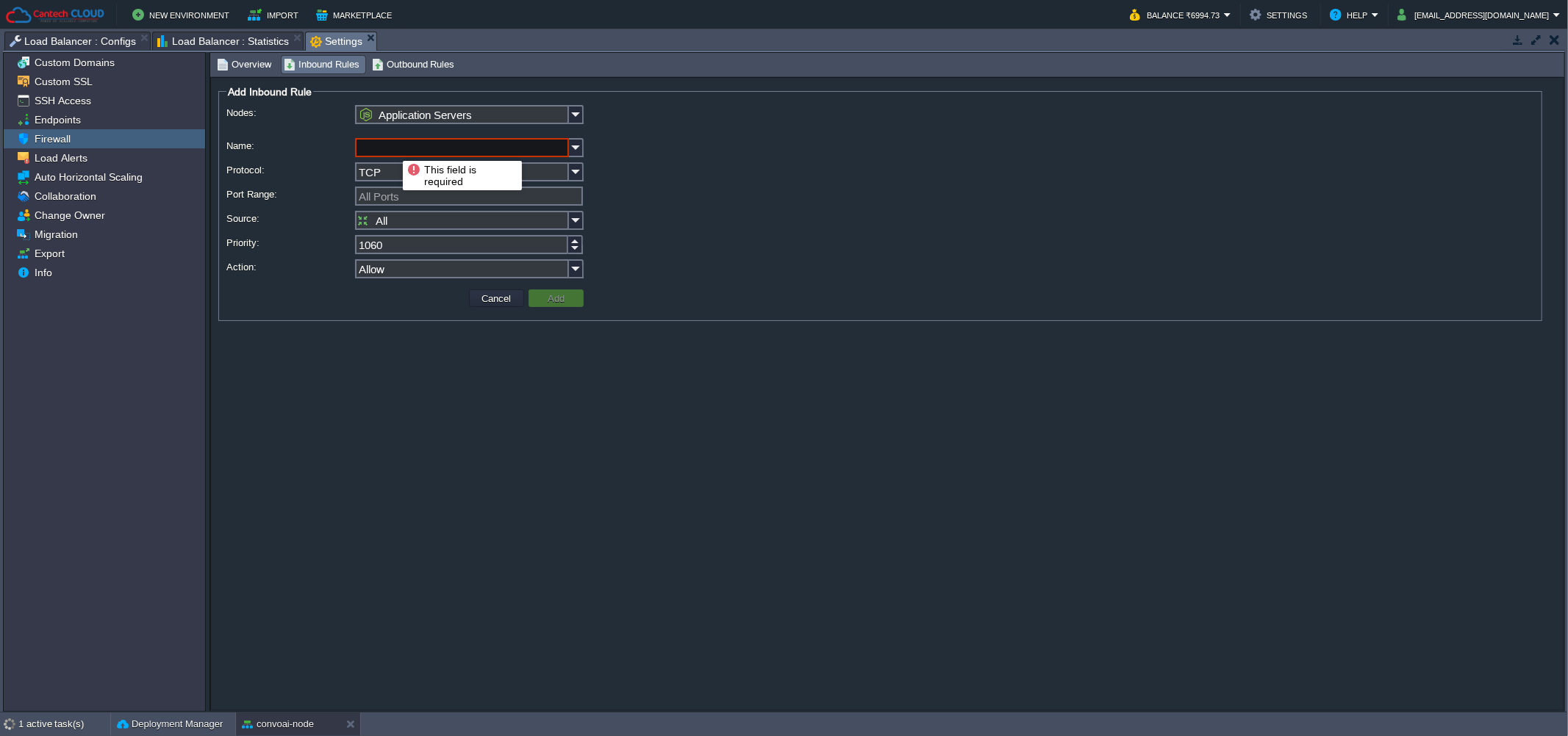
click at [392, 148] on input "Name:" at bounding box center [462, 148] width 214 height 19
type input "llow 8001"
click at [422, 194] on input "Port Range:" at bounding box center [468, 196] width 228 height 19
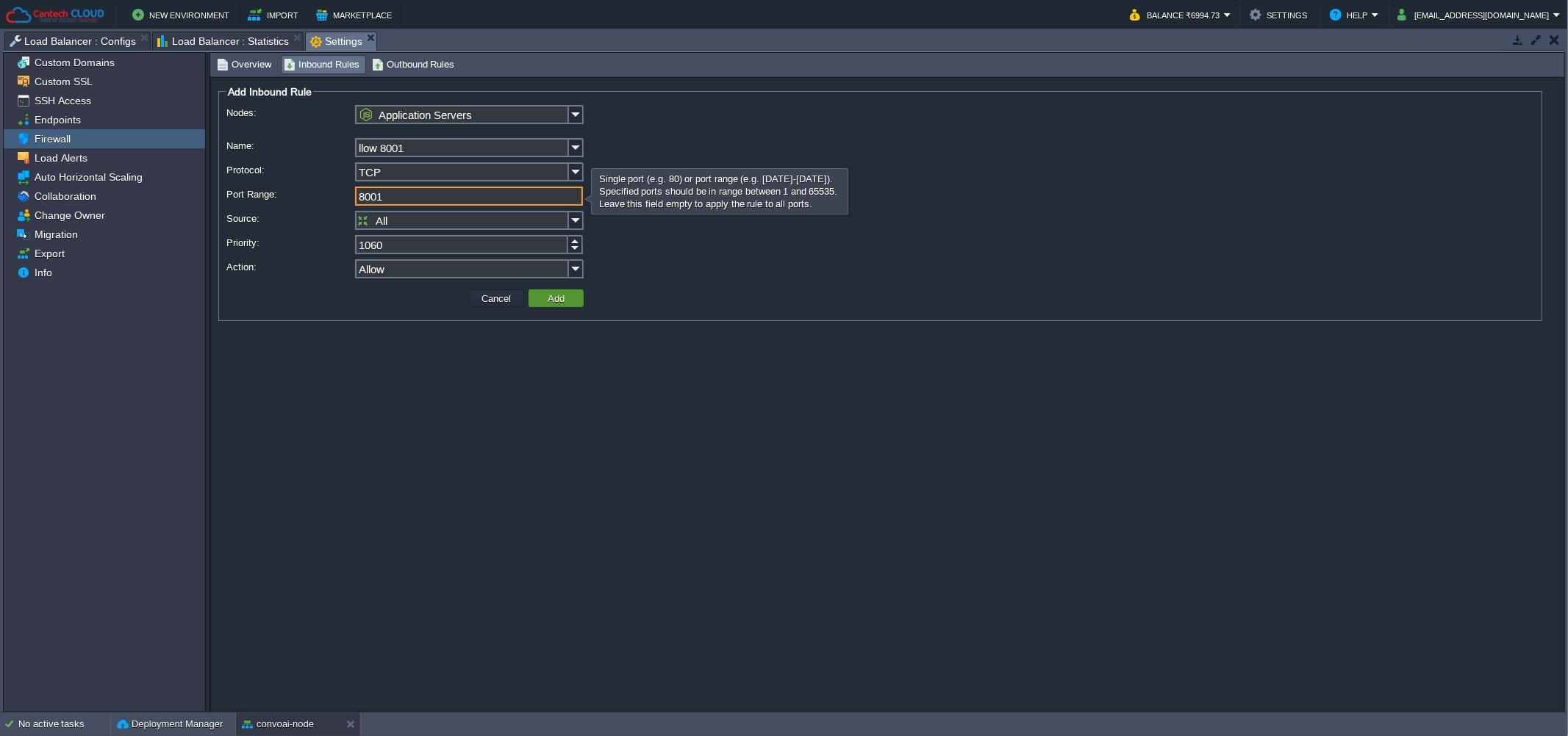
type input "8001"
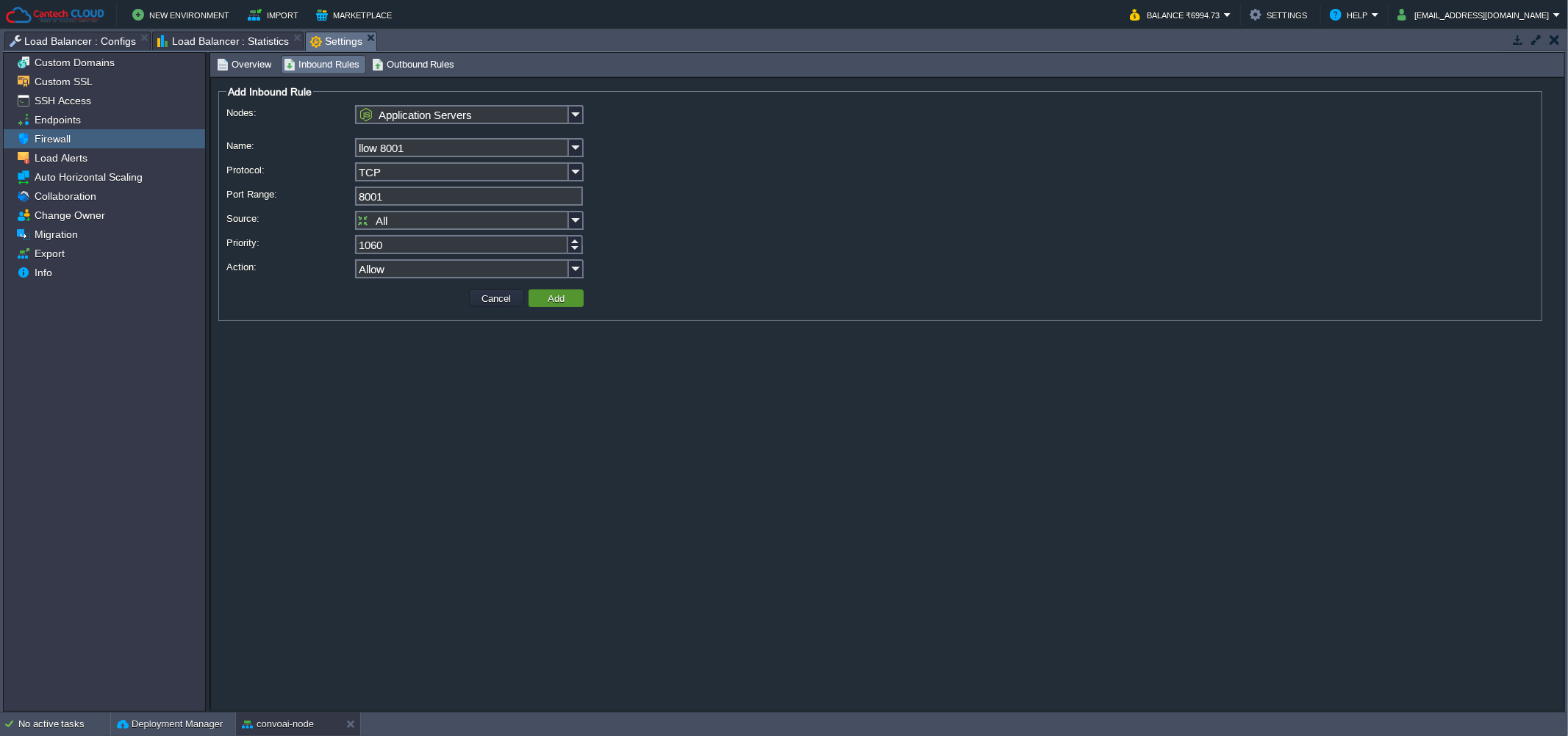
click at [539, 293] on td "Add" at bounding box center [555, 298] width 55 height 18
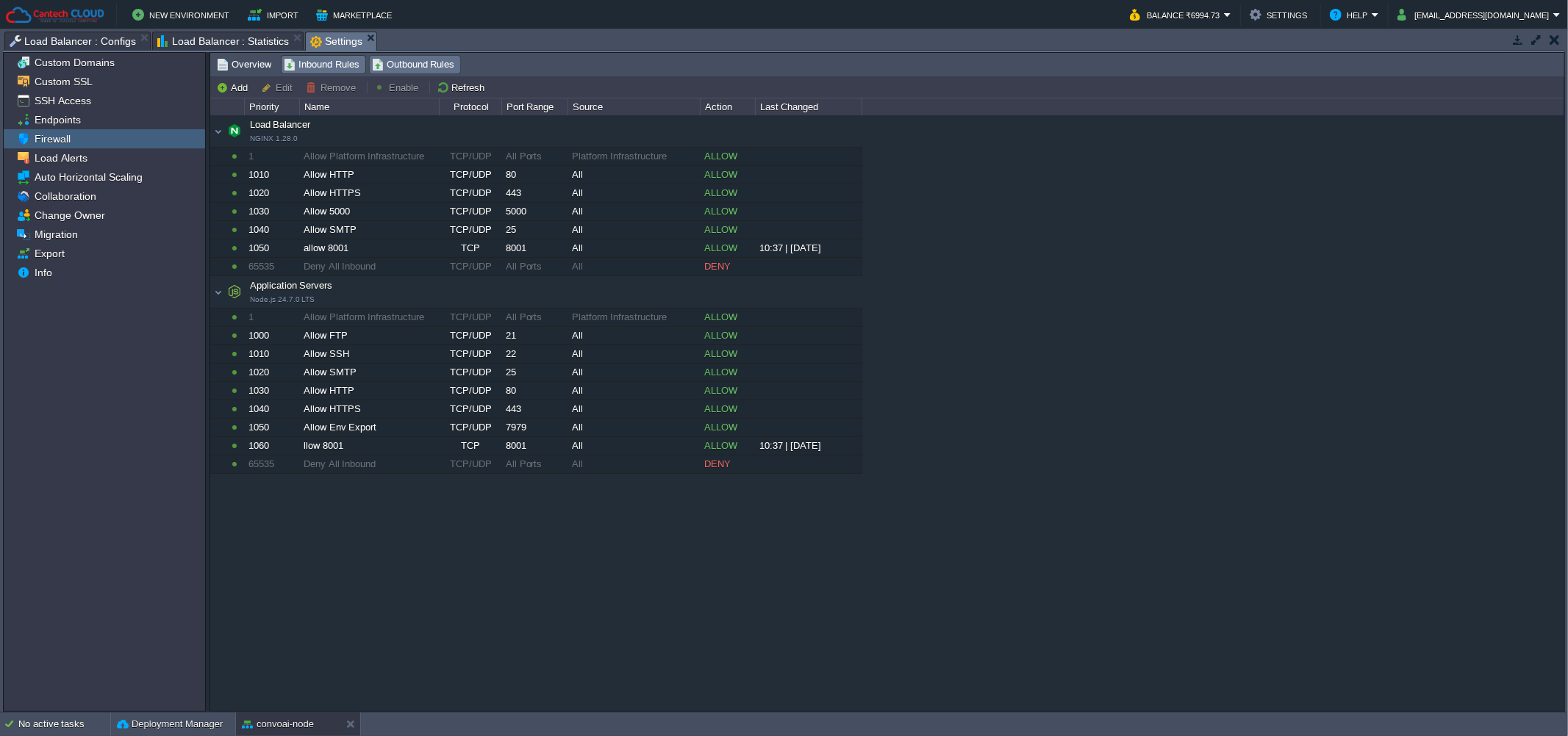
click at [398, 62] on span "Outbound Rules" at bounding box center [413, 64] width 83 height 16
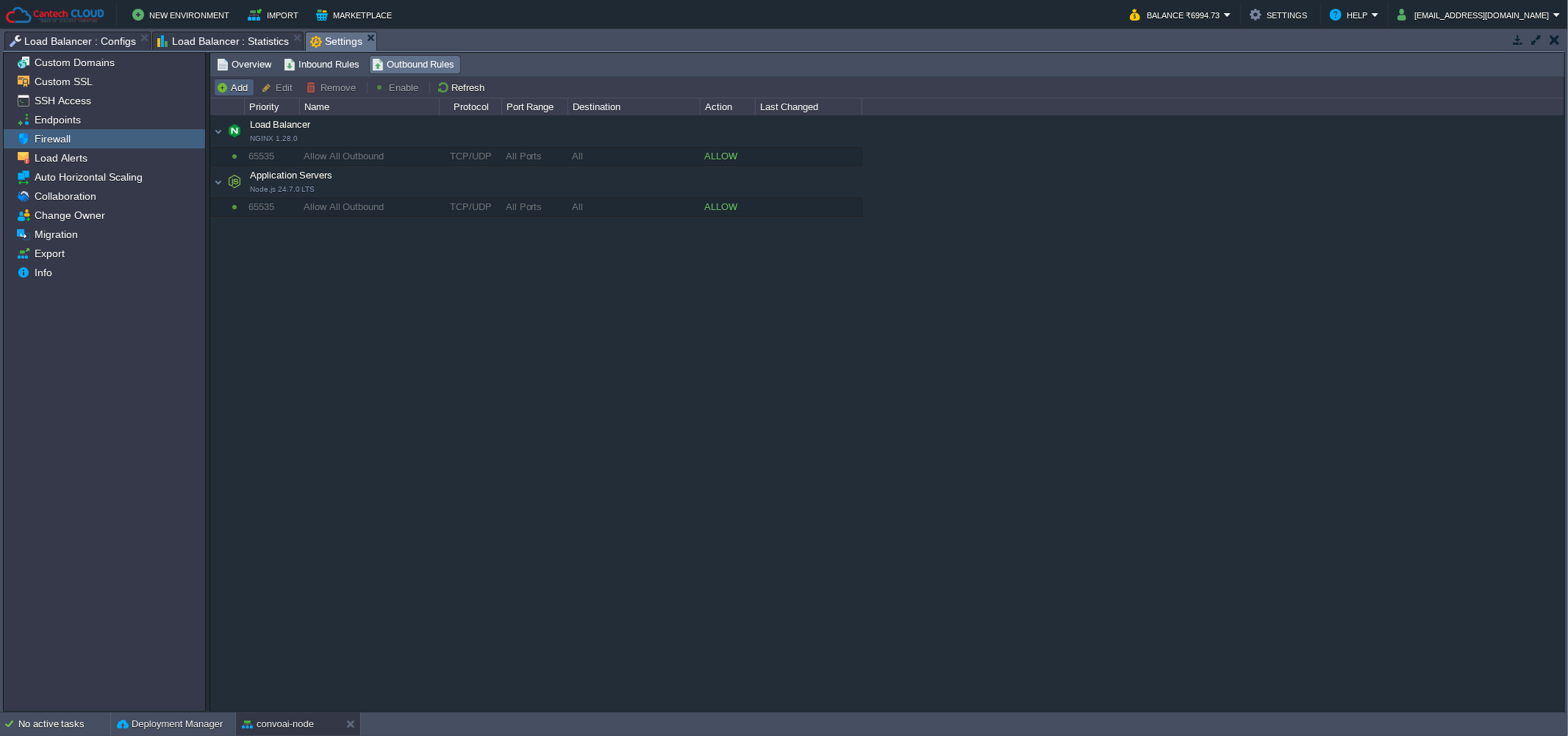
click at [236, 89] on button "Add" at bounding box center [234, 88] width 36 height 14
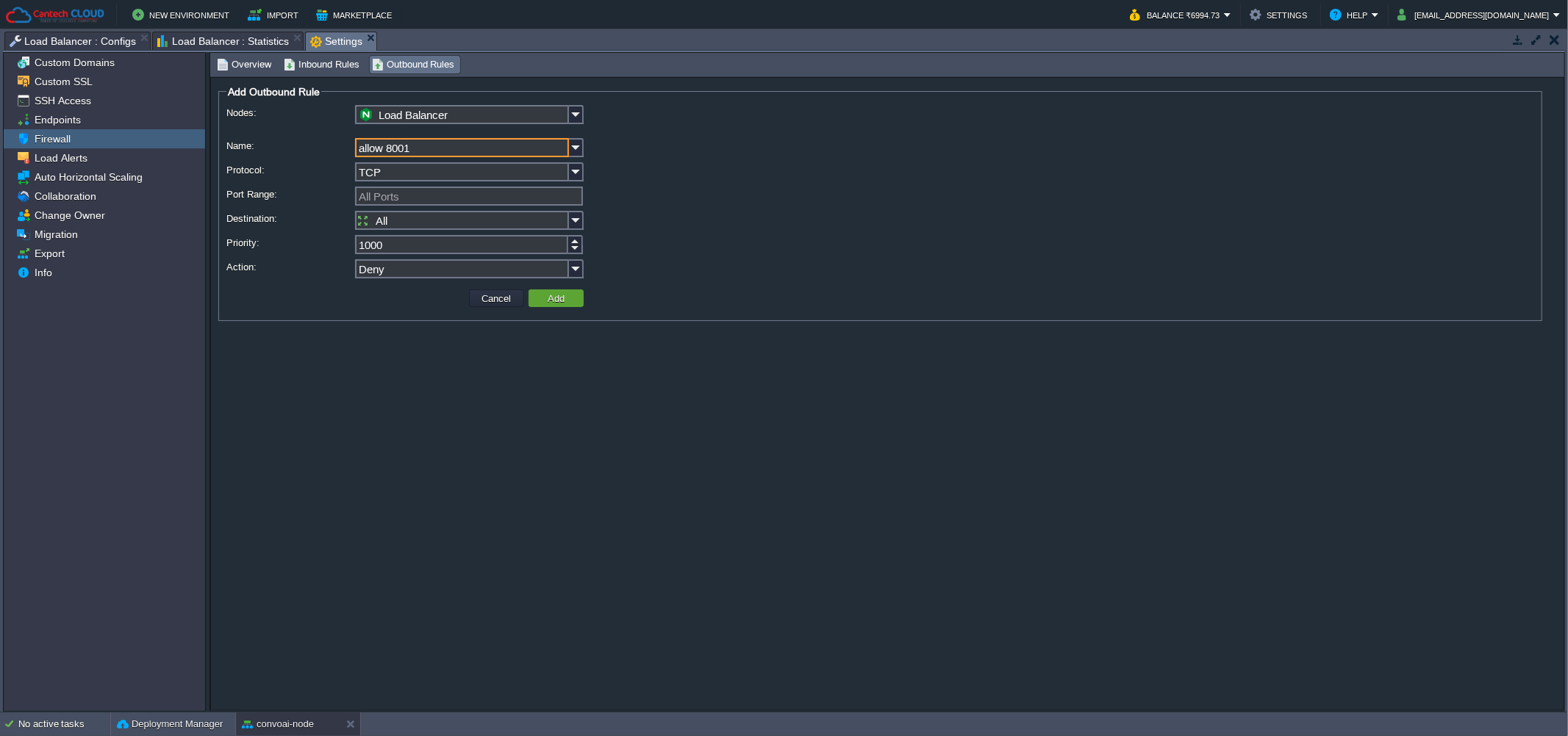
type input "allow 8001"
click at [403, 197] on input "All Ports" at bounding box center [468, 196] width 228 height 19
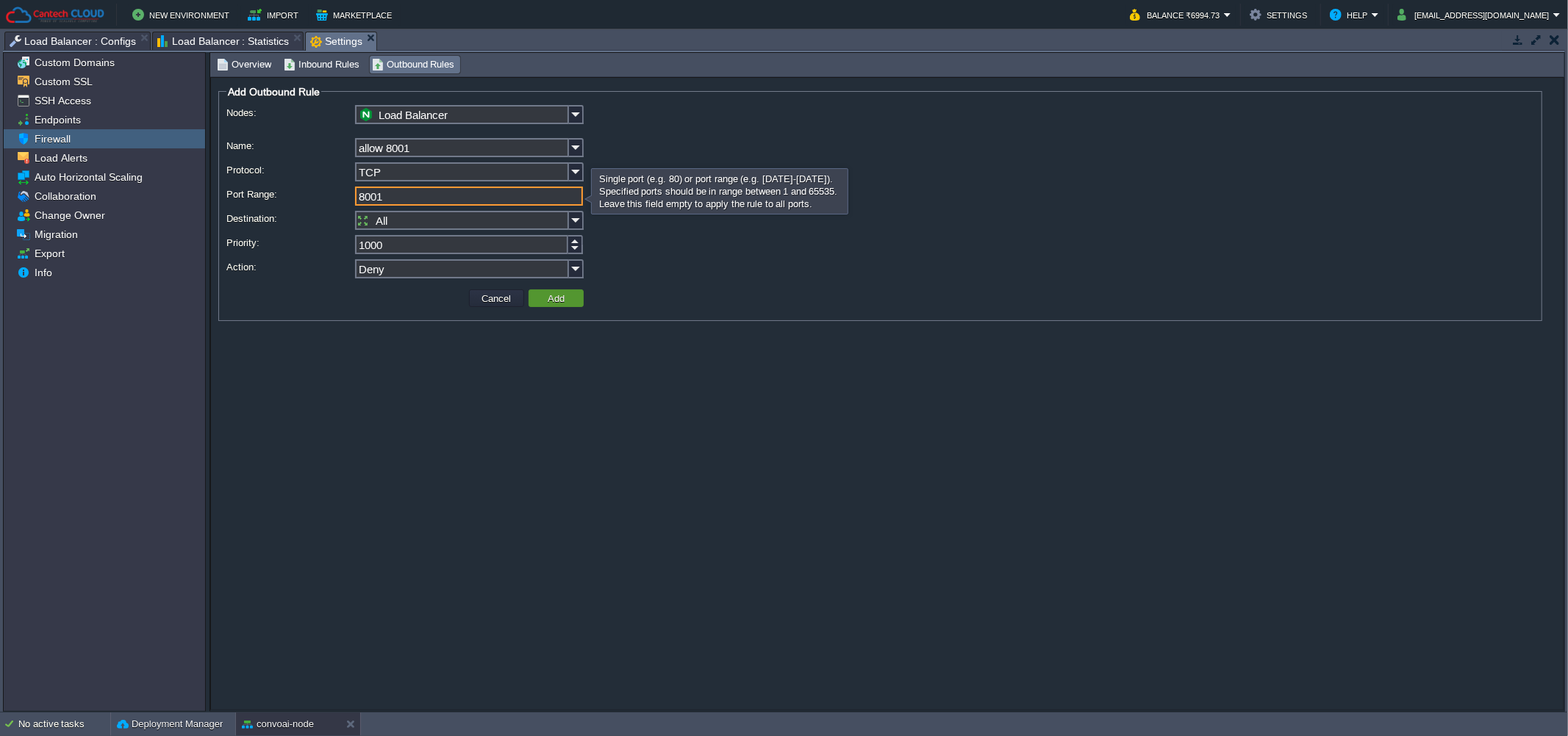
type input "8001"
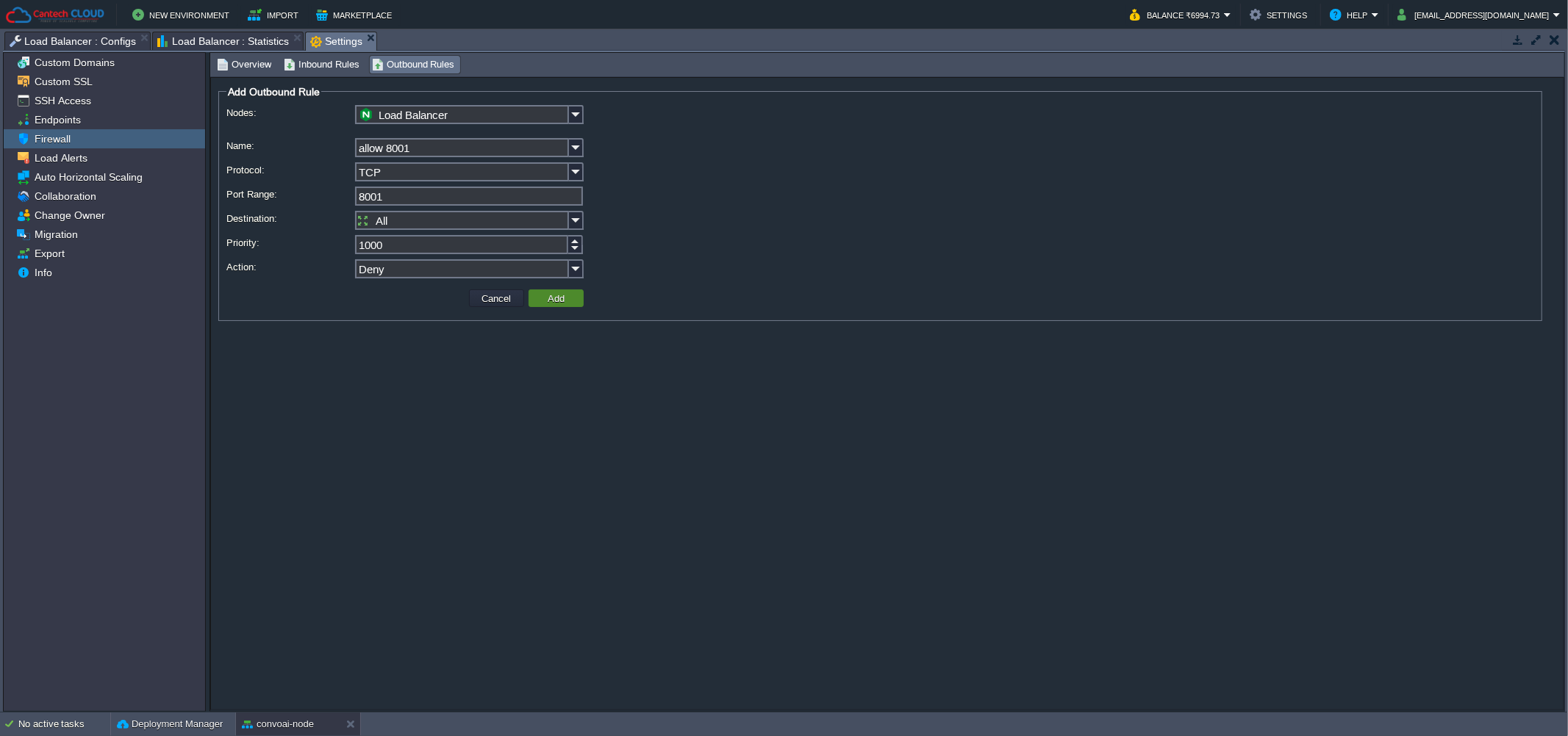
click at [563, 304] on button "Add" at bounding box center [556, 298] width 26 height 14
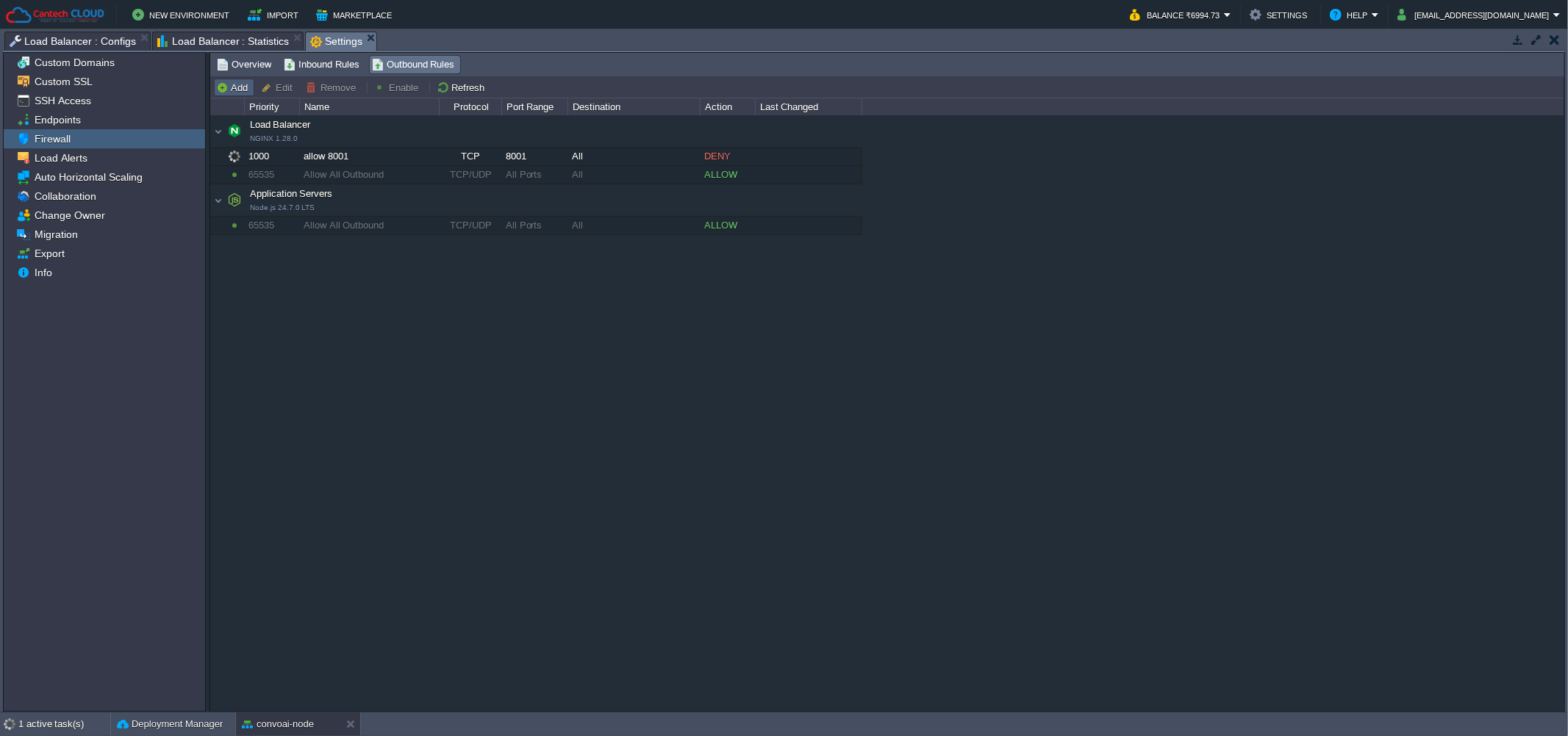
click at [229, 92] on button "Add" at bounding box center [234, 88] width 36 height 14
type input "Load Balancer"
type input "1010"
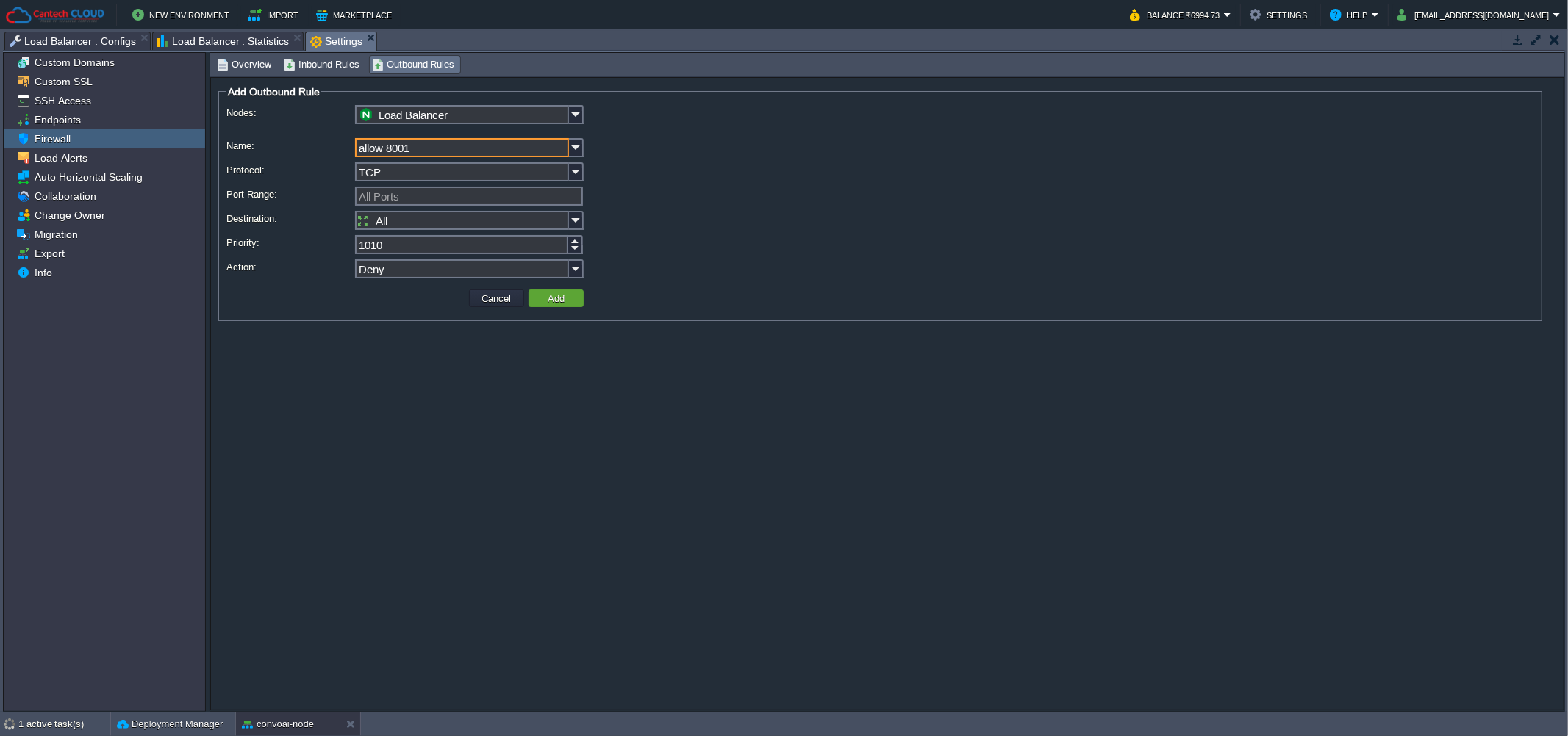
type input "allow 8001"
click at [441, 192] on input "Port Range:" at bounding box center [468, 196] width 228 height 19
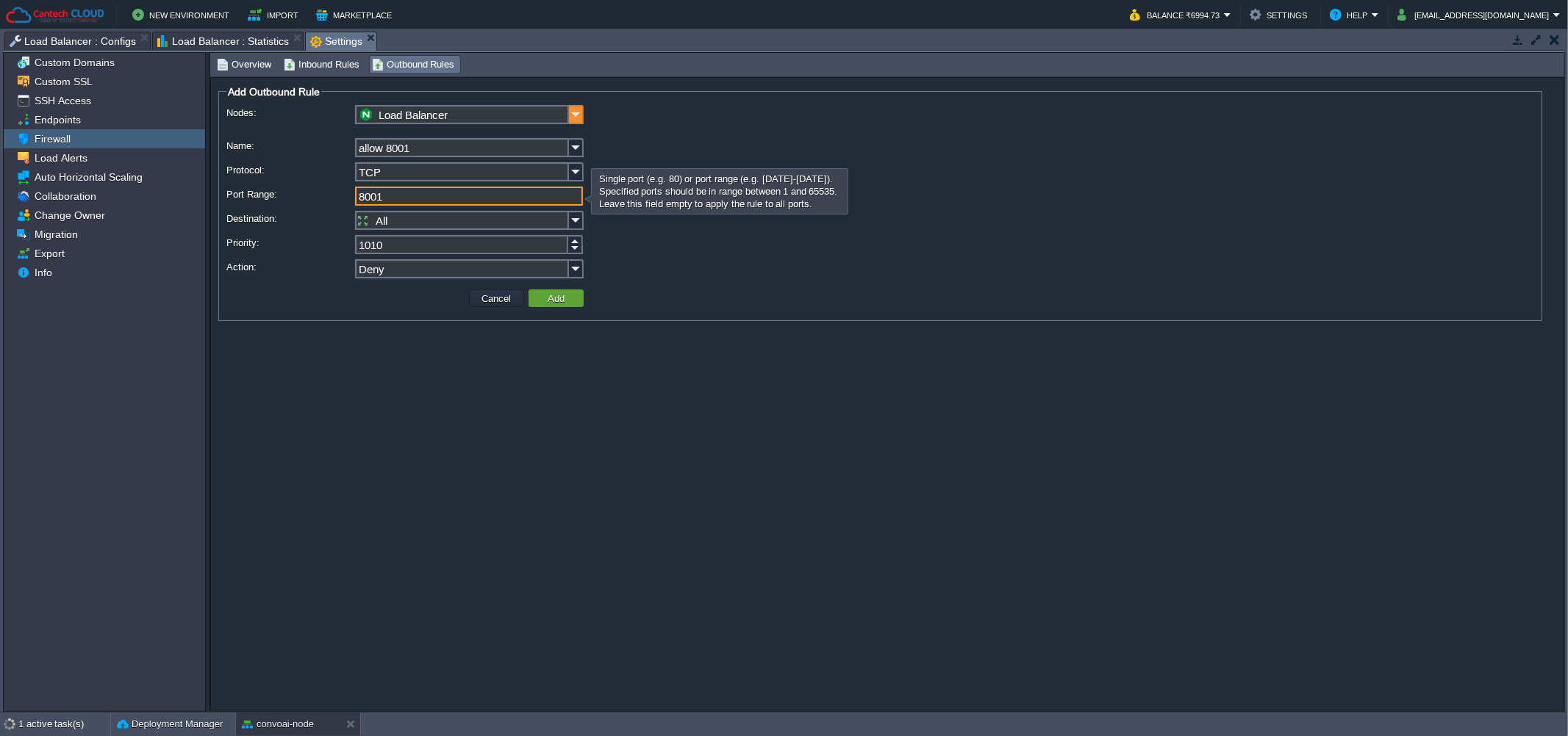
type input "8001"
click at [580, 107] on img at bounding box center [576, 114] width 15 height 19
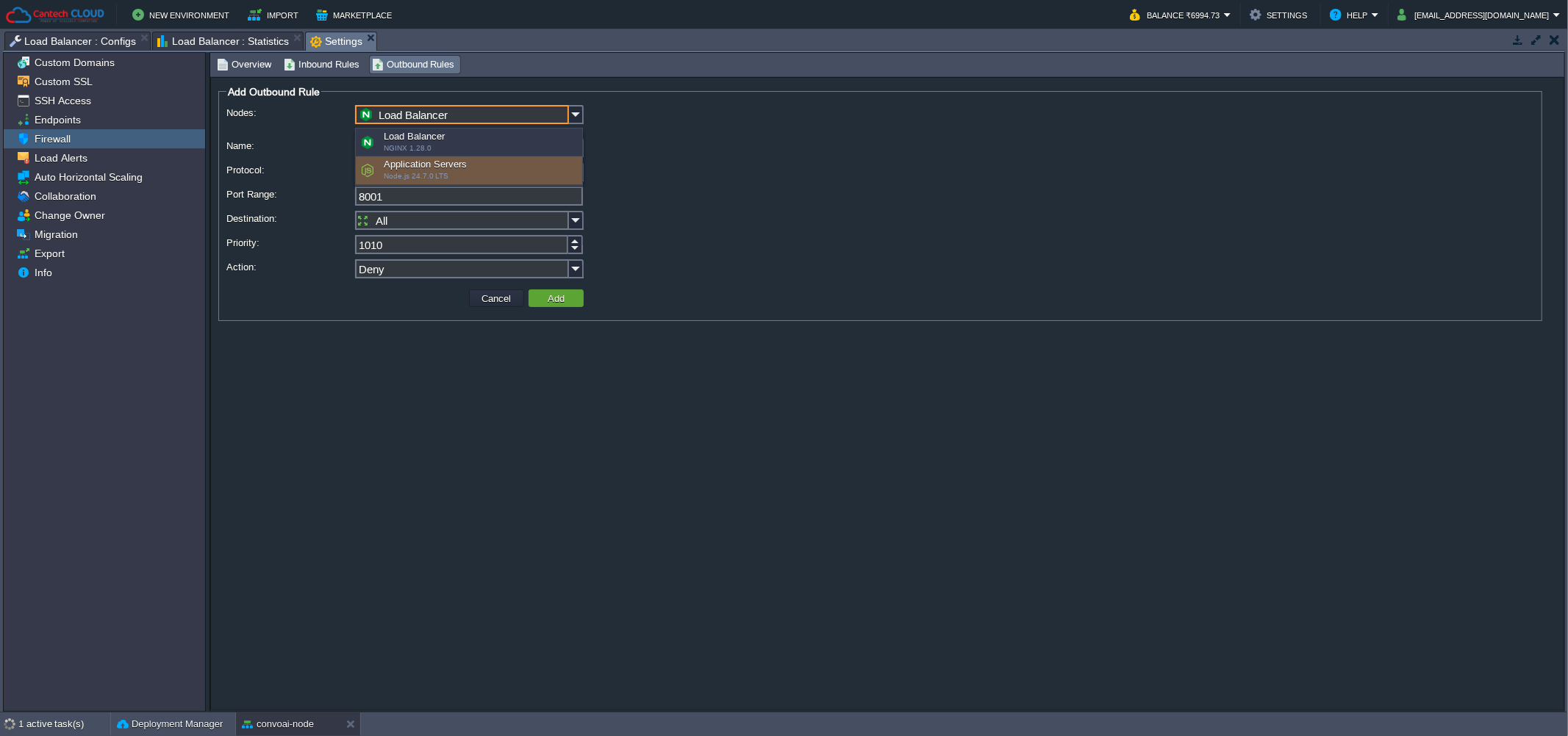
click at [523, 171] on div "Application Servers Node.js 24.7.0 LTS" at bounding box center [468, 171] width 226 height 28
type input "Application Servers"
type input "1000"
click at [555, 297] on button "Add" at bounding box center [556, 298] width 26 height 14
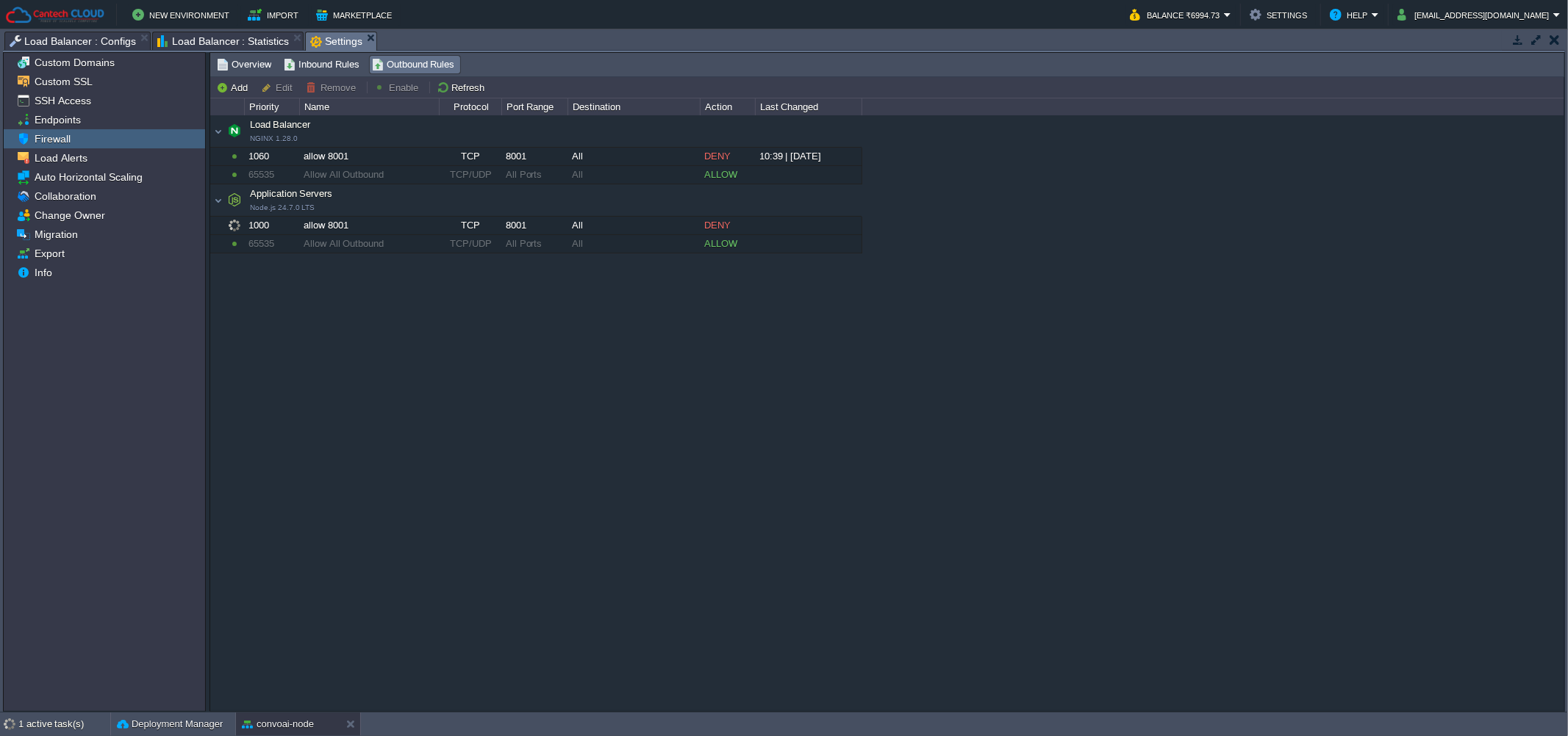
click at [548, 415] on div "Load Balancer NGINX 1.28.0 Load Balancer NGINX 1.28.0 1060 allow 8001 TCP 8001 …" at bounding box center [886, 412] width 1354 height 594
click at [459, 159] on div "TCP" at bounding box center [470, 156] width 61 height 18
type input "Load Balancer"
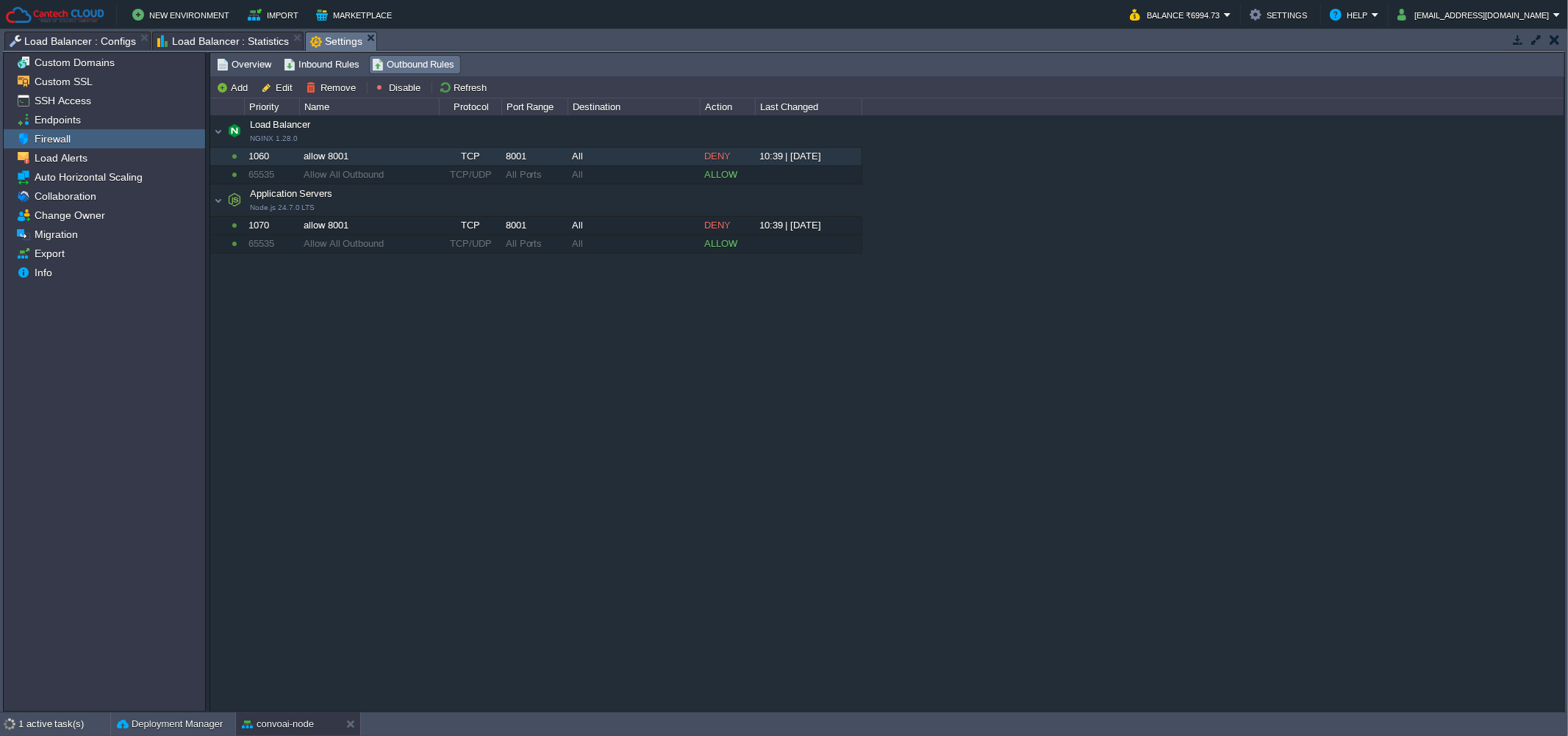
type input "allow 8001"
type input "8001"
type input "1060"
click at [0, 0] on input "allow 8001" at bounding box center [0, 0] width 0 height 0
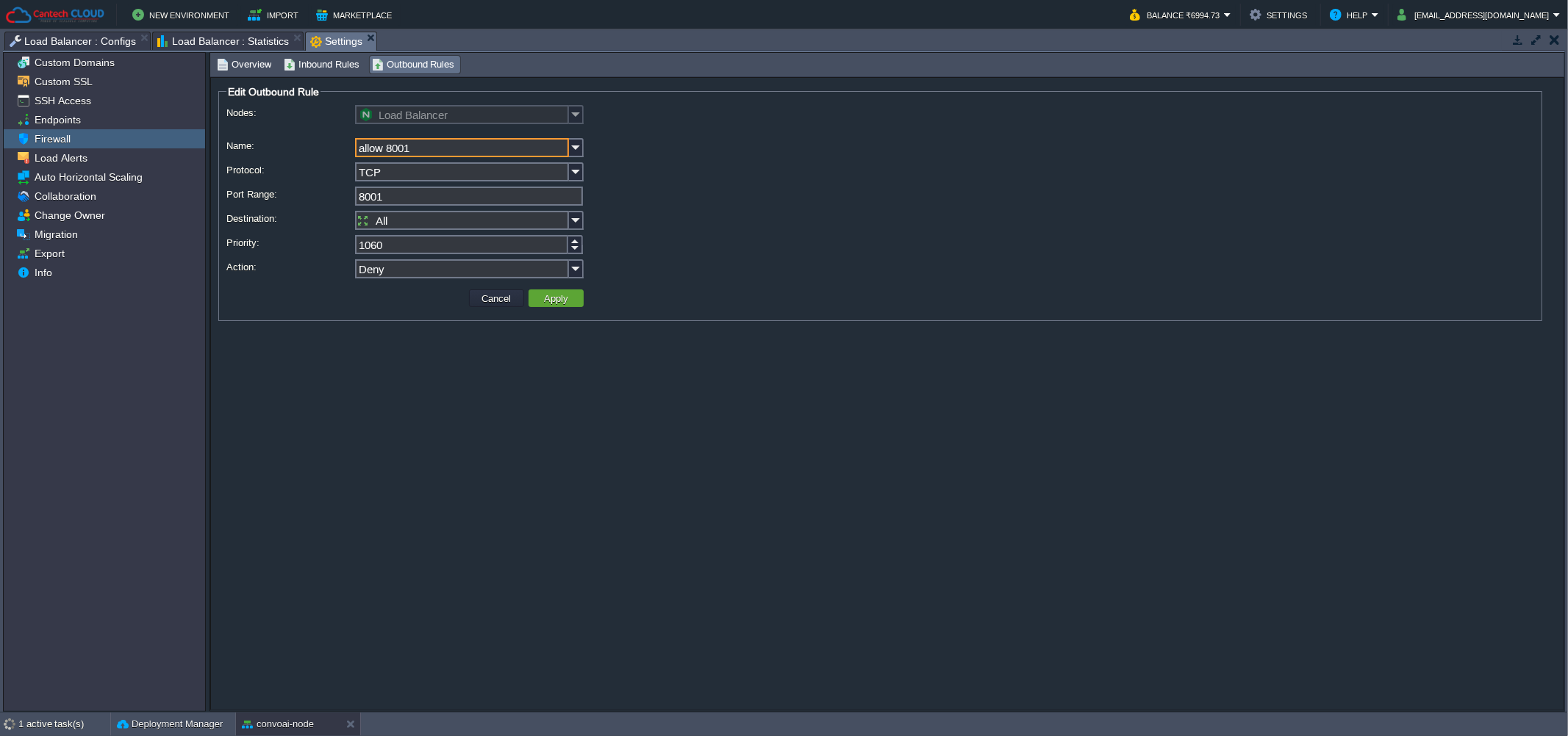
click at [459, 157] on input "allow 8001" at bounding box center [462, 148] width 214 height 19
click at [571, 264] on img at bounding box center [576, 269] width 15 height 19
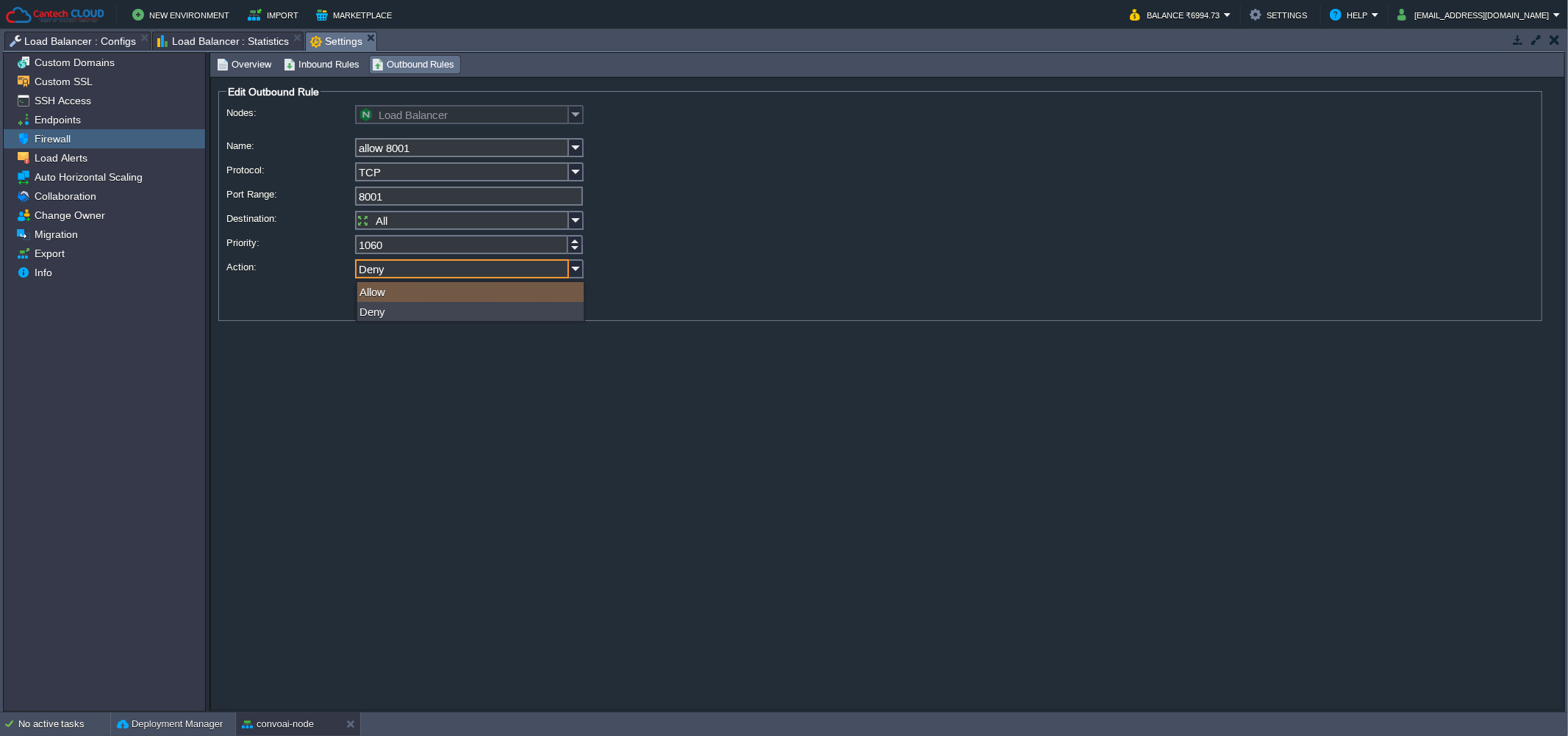
click at [490, 294] on div "Allow" at bounding box center [470, 292] width 226 height 20
type input "Allow"
click at [535, 300] on td "Apply" at bounding box center [555, 298] width 55 height 18
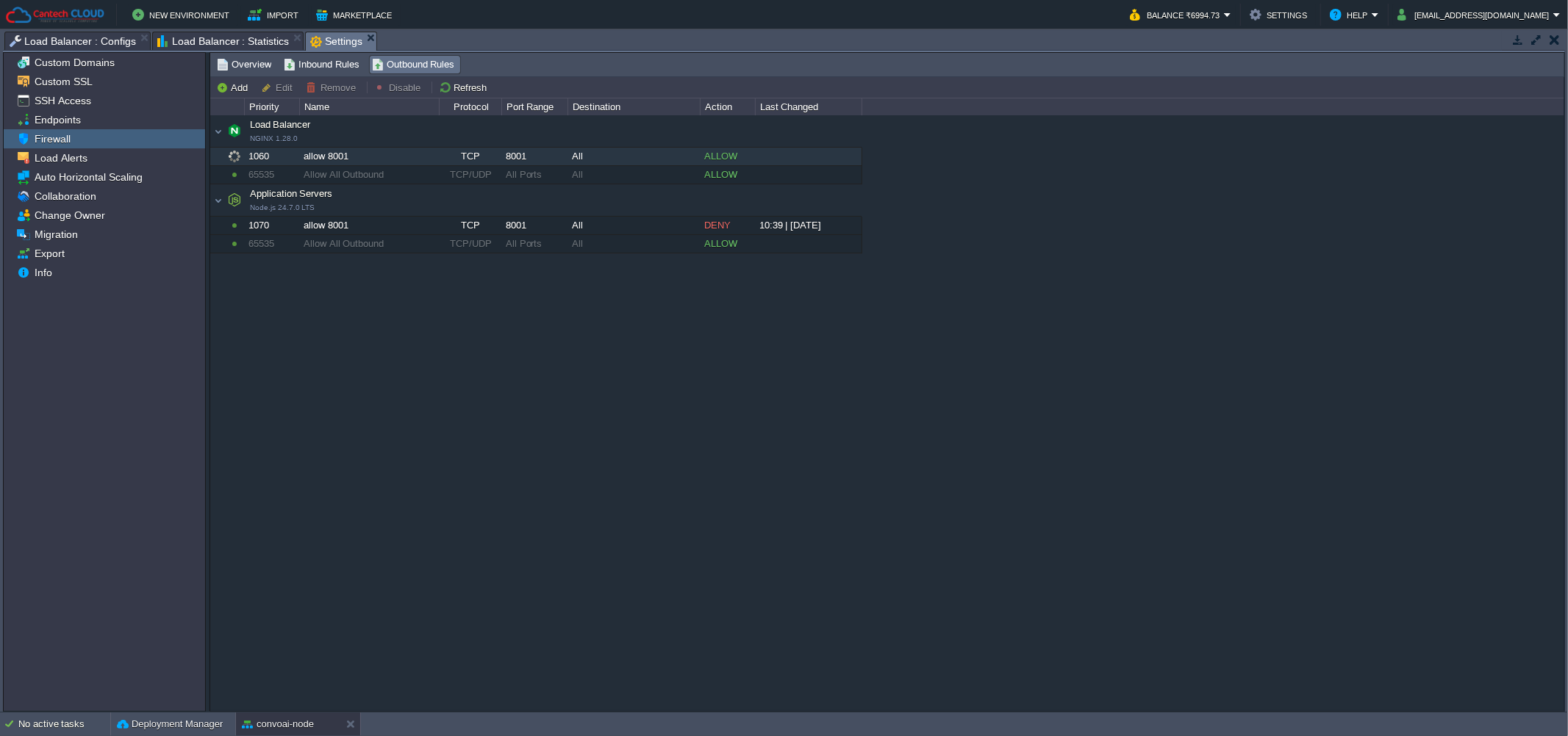
type input "All Ports"
type input "1000"
type input "Deny"
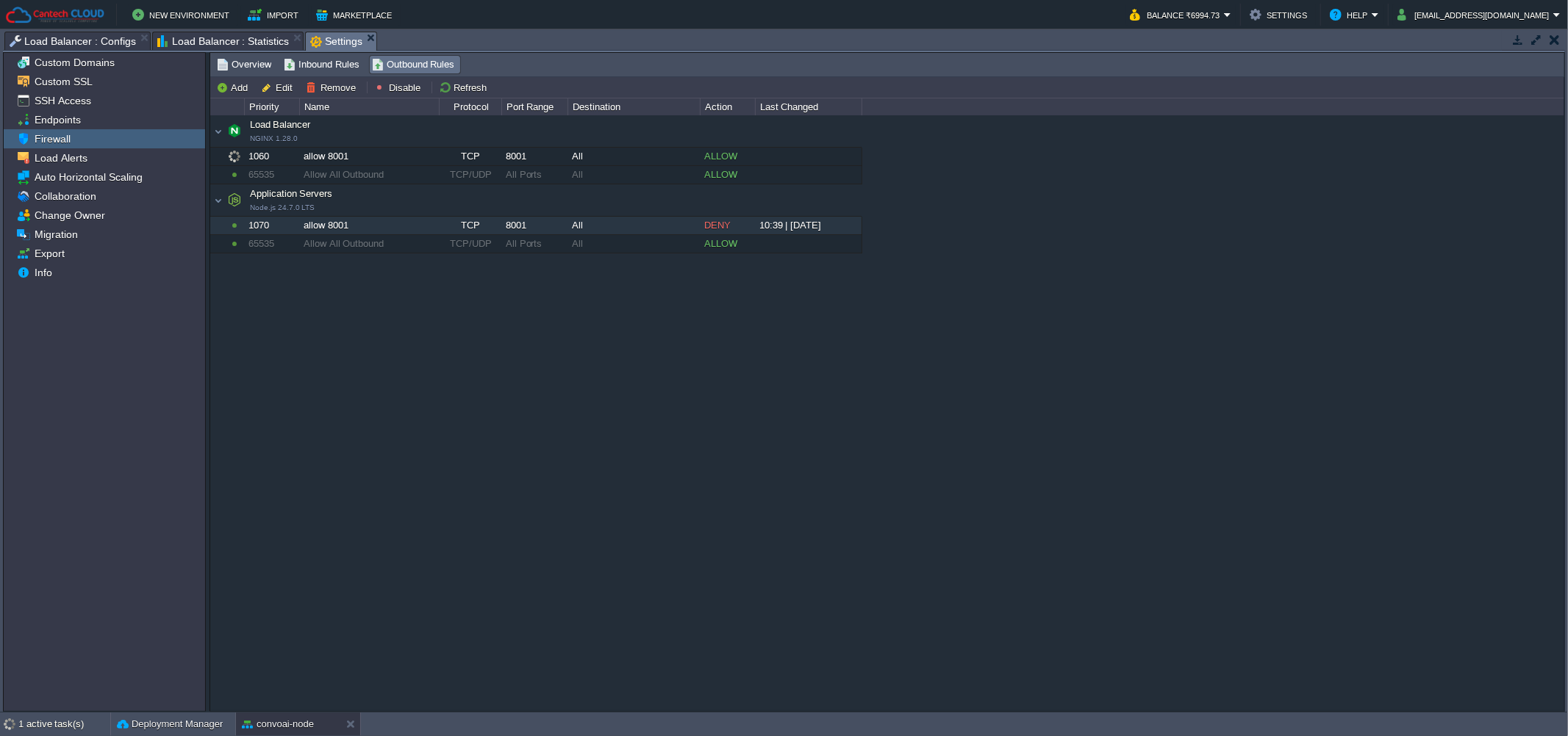
click at [538, 230] on div "8001" at bounding box center [534, 225] width 65 height 18
type input "Application Servers"
type input "allow 8001"
type input "8001"
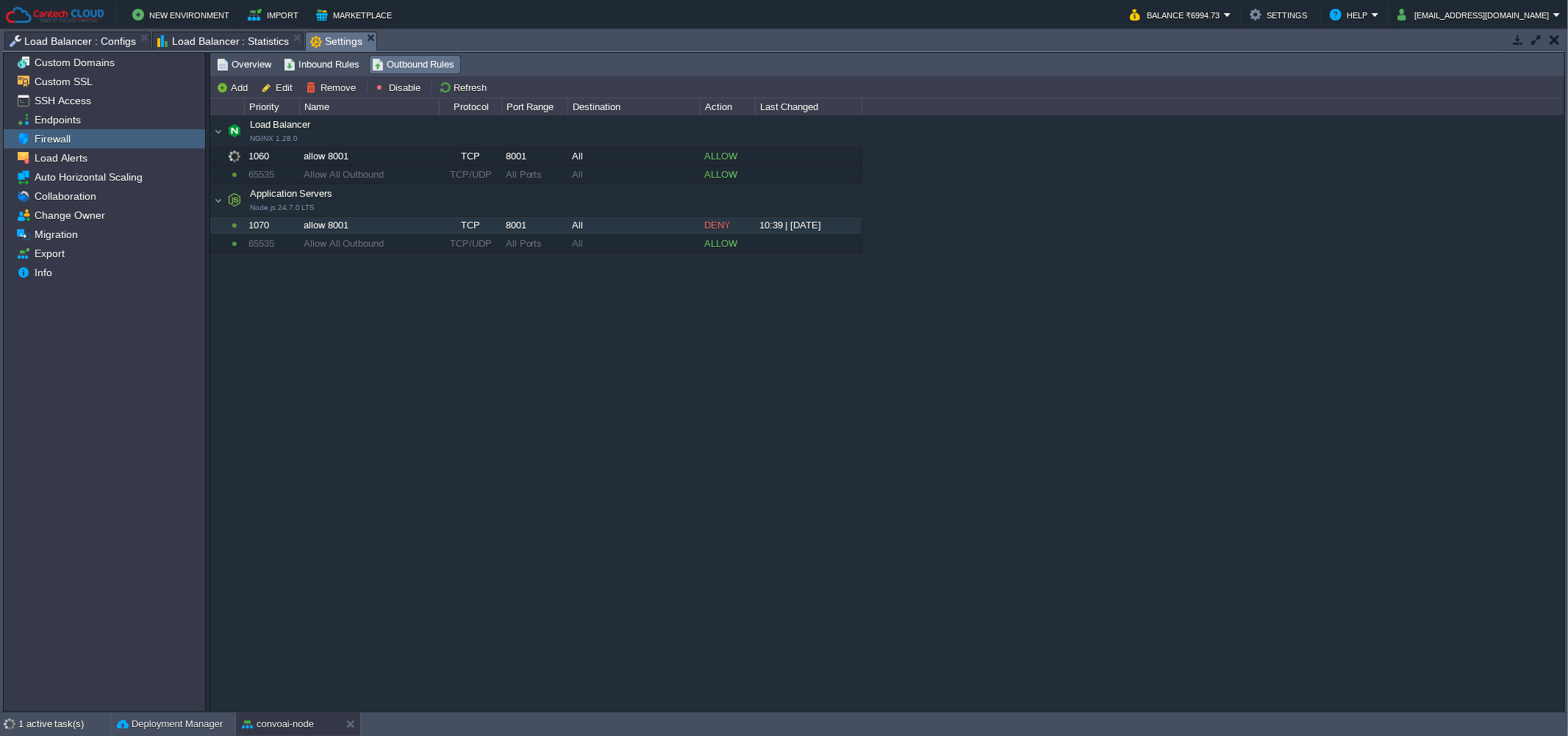
type input "1070"
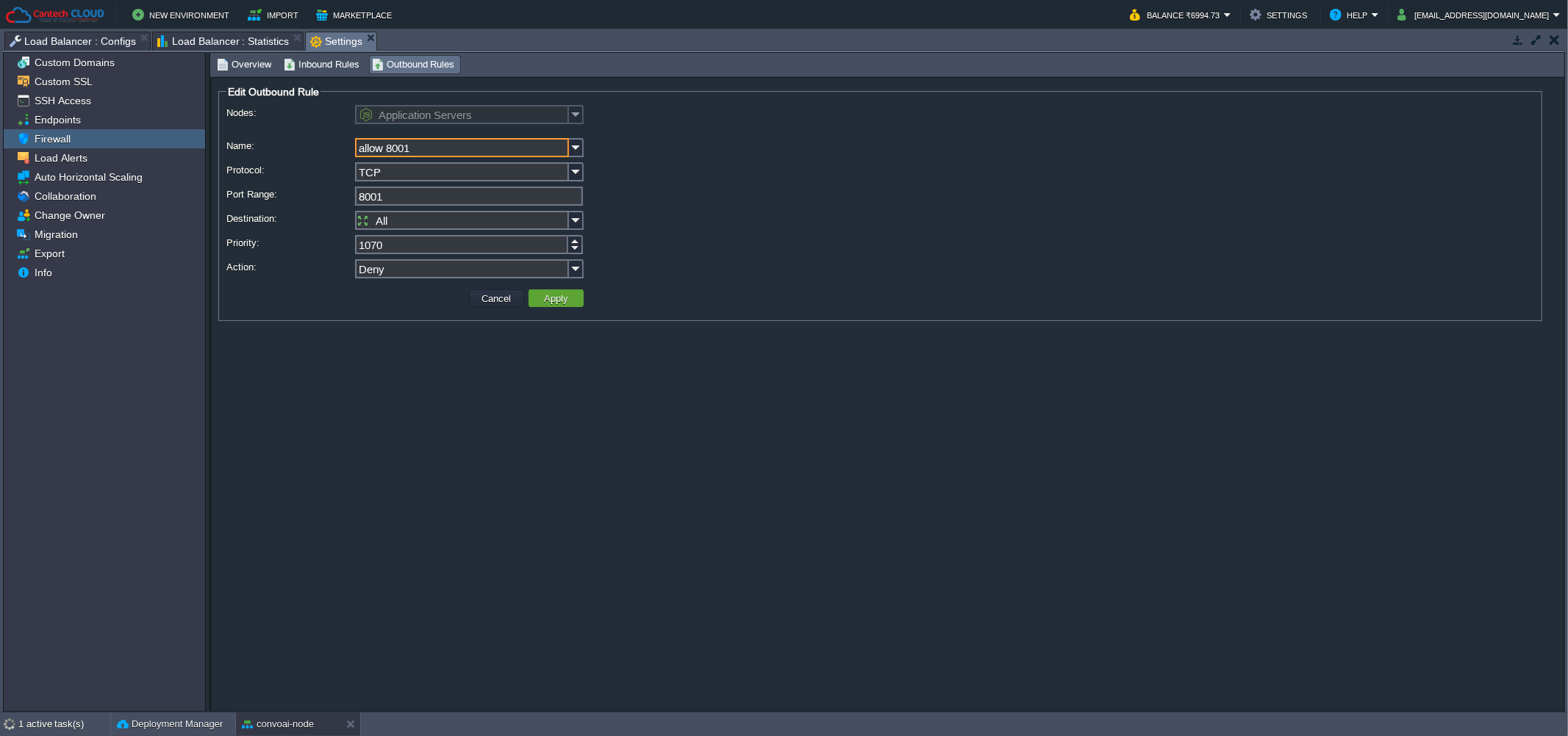
click at [567, 265] on input "Deny" at bounding box center [462, 269] width 214 height 19
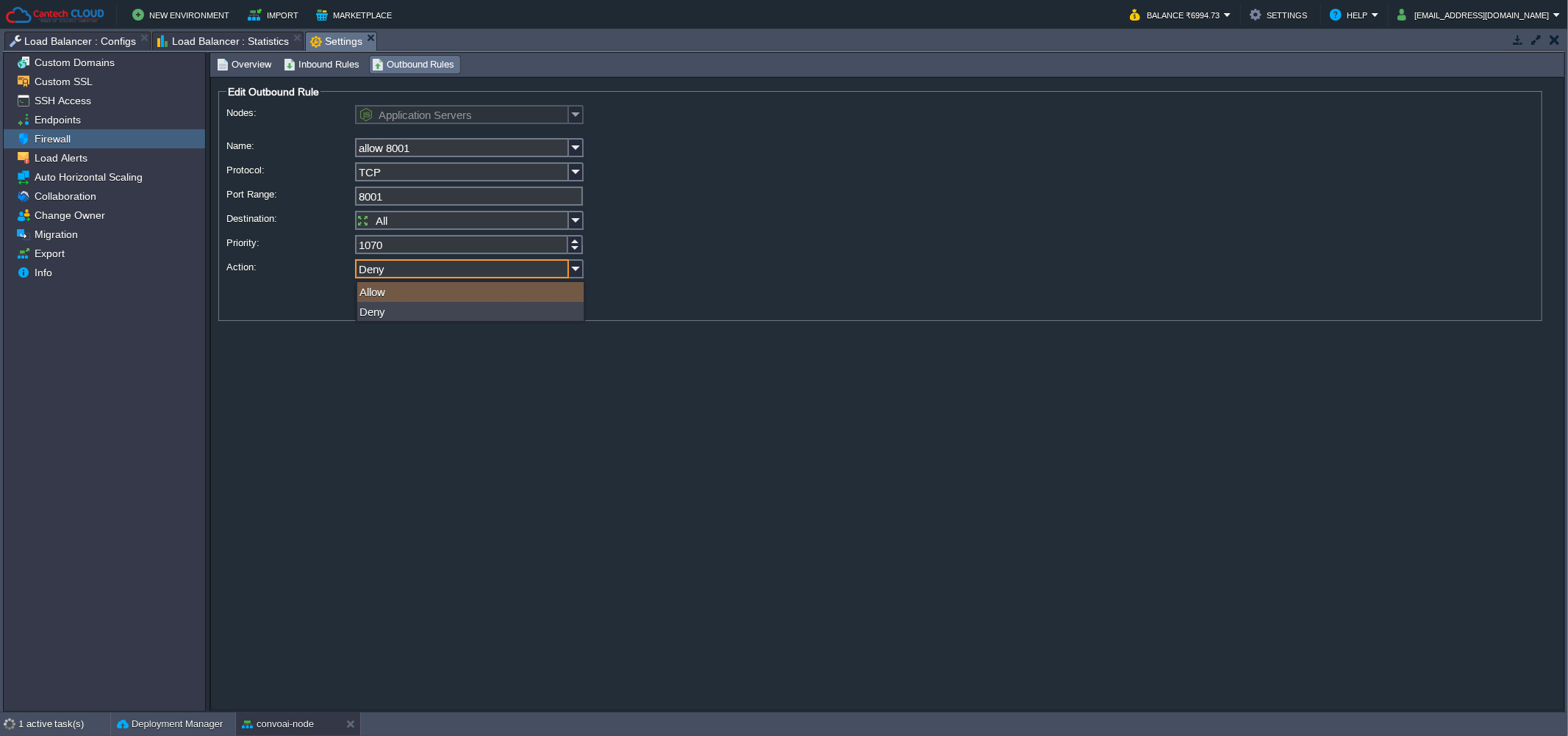
click at [555, 282] on div "Allow" at bounding box center [470, 292] width 226 height 20
type input "Allow"
click at [566, 298] on button "Apply" at bounding box center [555, 298] width 33 height 14
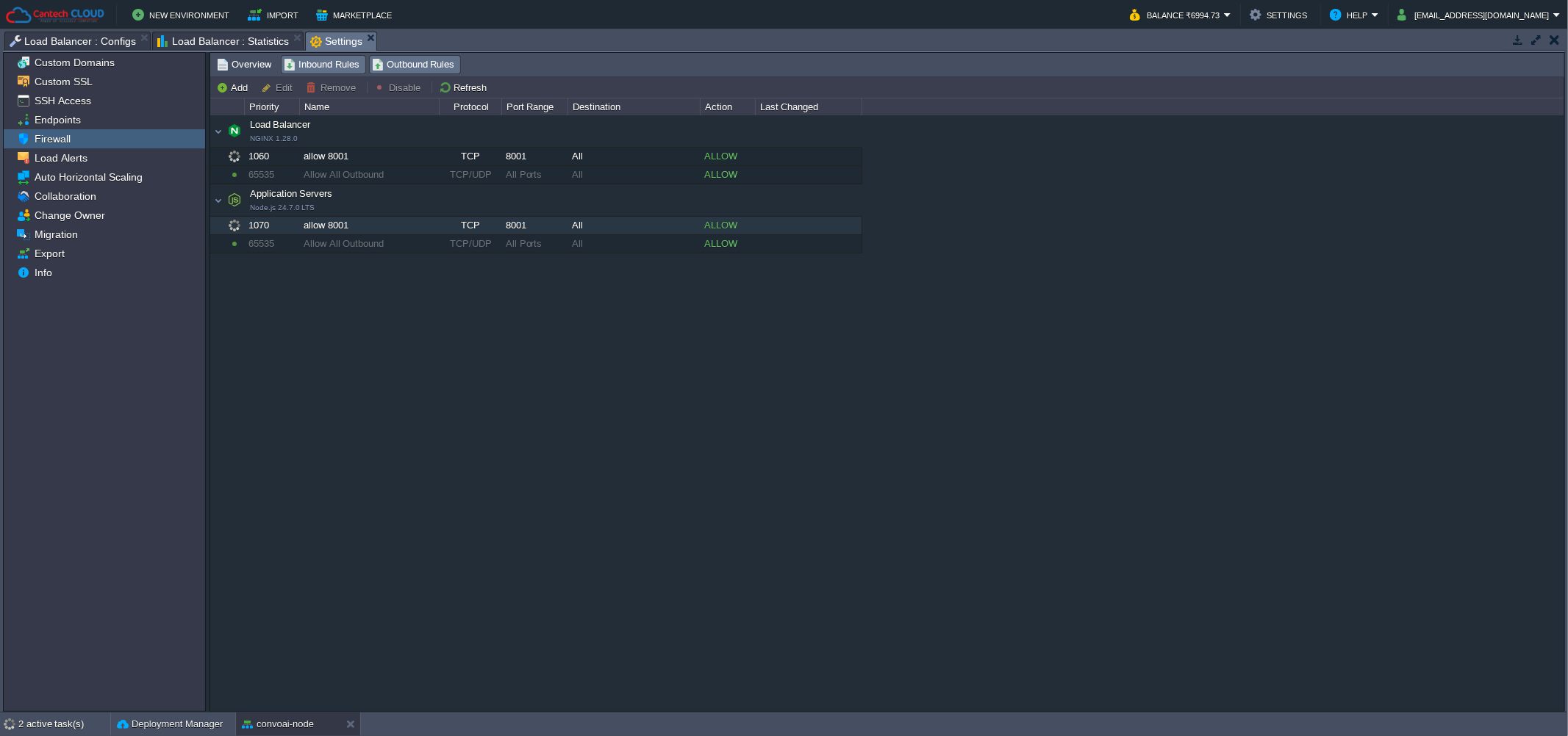
click at [297, 68] on span "Inbound Rules" at bounding box center [322, 64] width 76 height 16
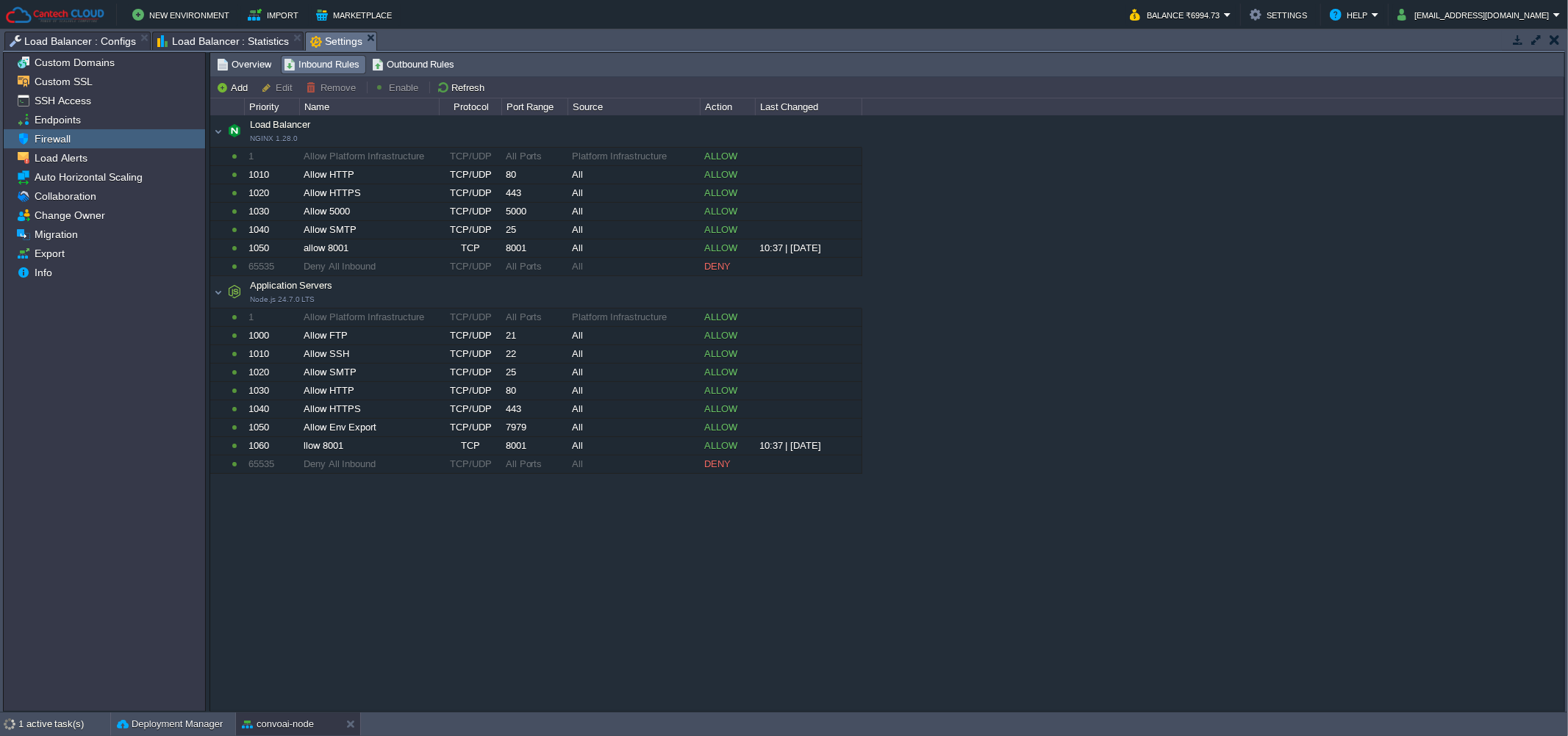
click at [974, 293] on div "Load Balancer NGINX 1.28.0 Load Balancer NGINX 1.28.0 1 Allow Platform Infrastr…" at bounding box center [886, 412] width 1354 height 594
click at [1271, 271] on div "Load Balancer NGINX 1.28.0 Load Balancer NGINX 1.28.0 1 Allow Platform Infrastr…" at bounding box center [886, 412] width 1354 height 594
click at [322, 450] on div "llow 8001" at bounding box center [369, 446] width 138 height 18
type input "Application Servers"
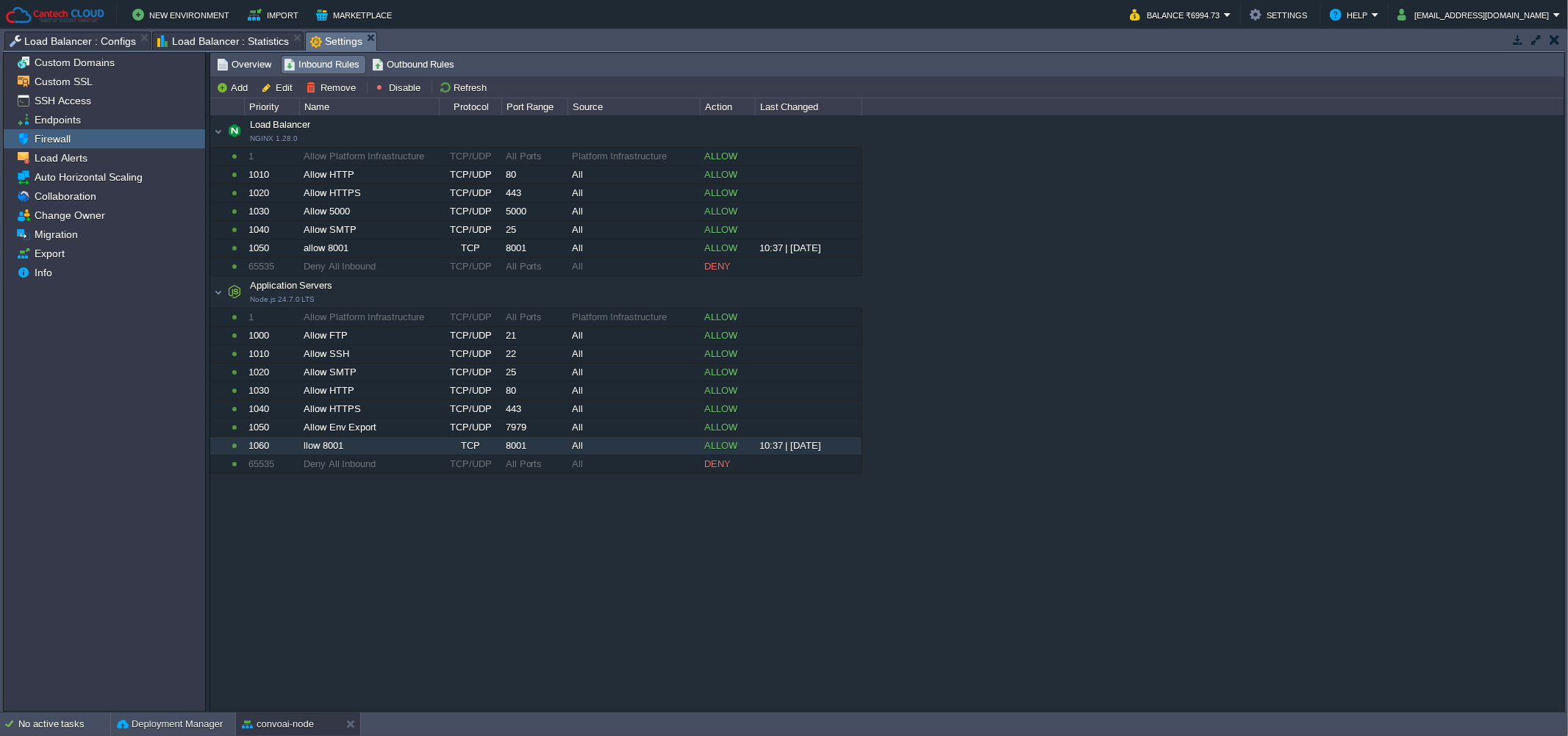
type input "llow 8001"
type input "8001"
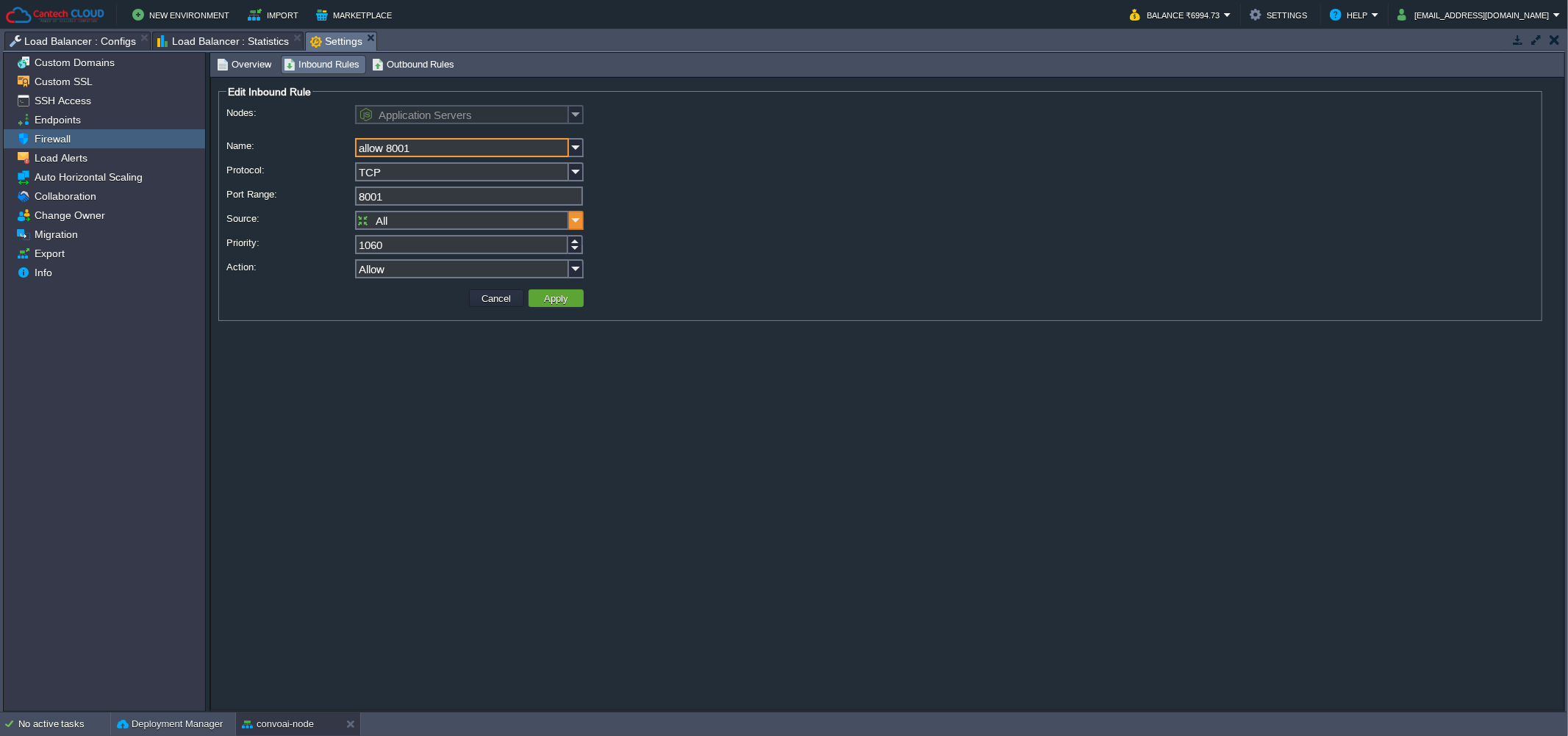
type input "allow 8001"
click at [574, 219] on img at bounding box center [576, 220] width 15 height 19
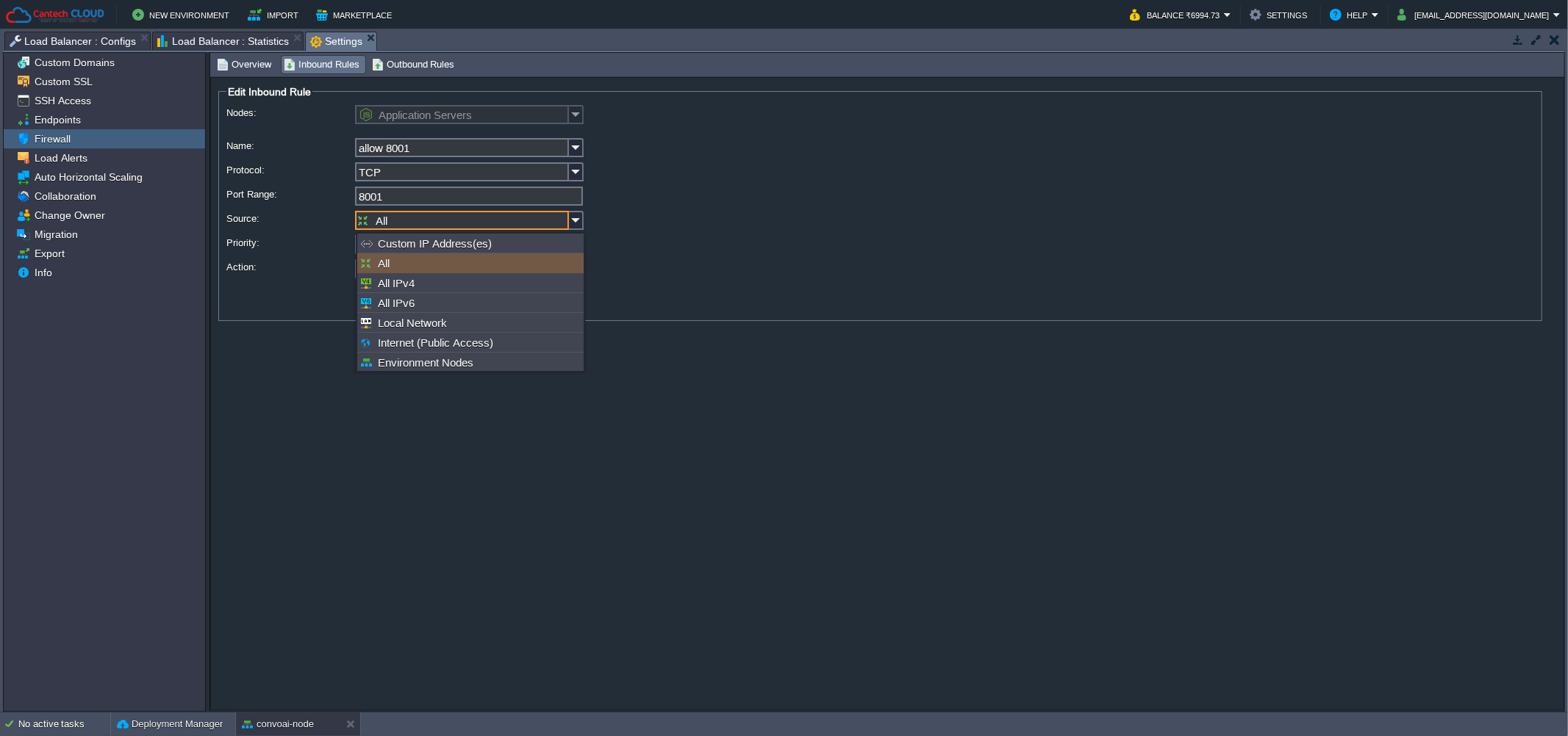
click at [626, 480] on form "Edit Inbound Rule Nodes: Application Servers Name: allow 8001 Protocol: TCP Por…" at bounding box center [886, 393] width 1354 height 634
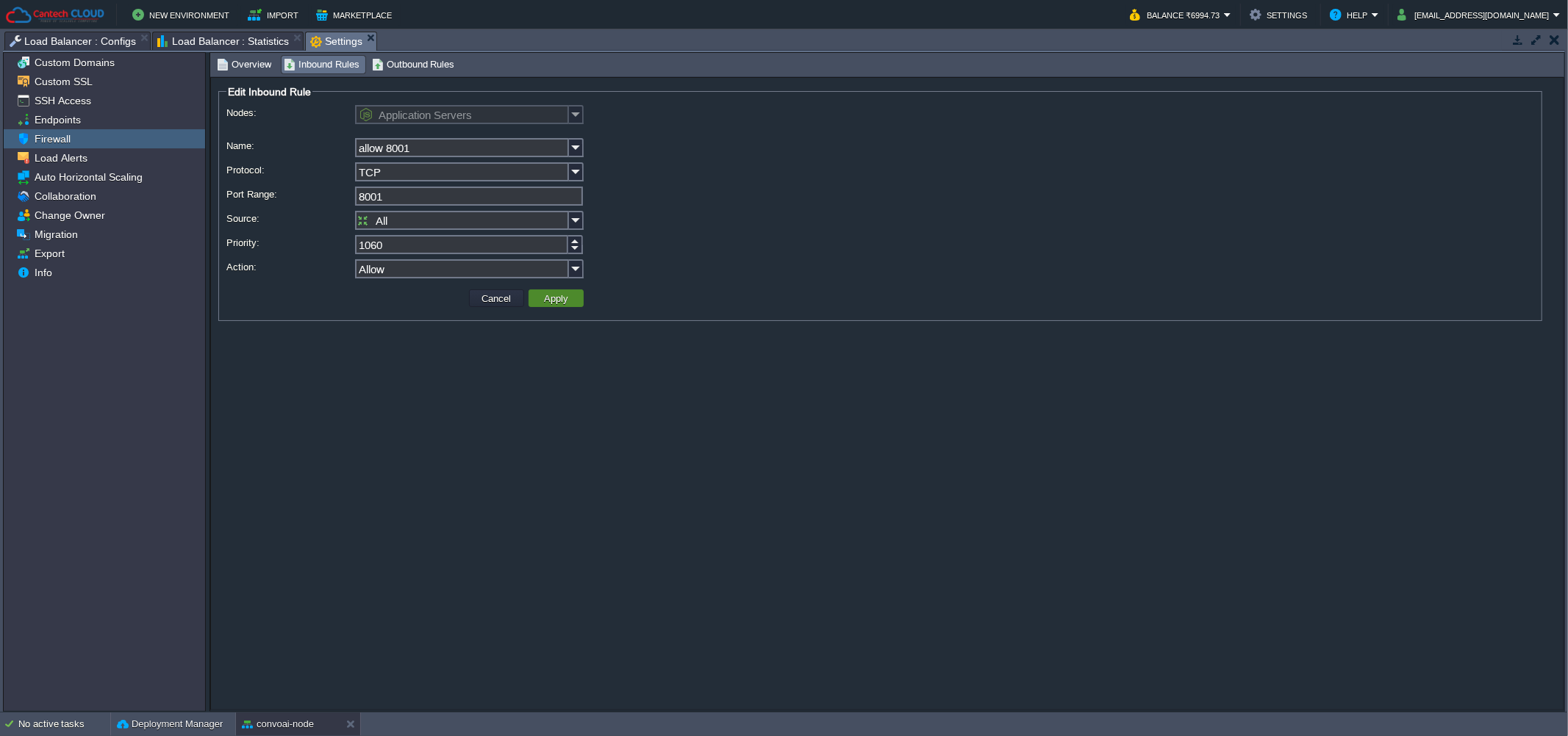
click at [555, 295] on button "Apply" at bounding box center [555, 298] width 33 height 14
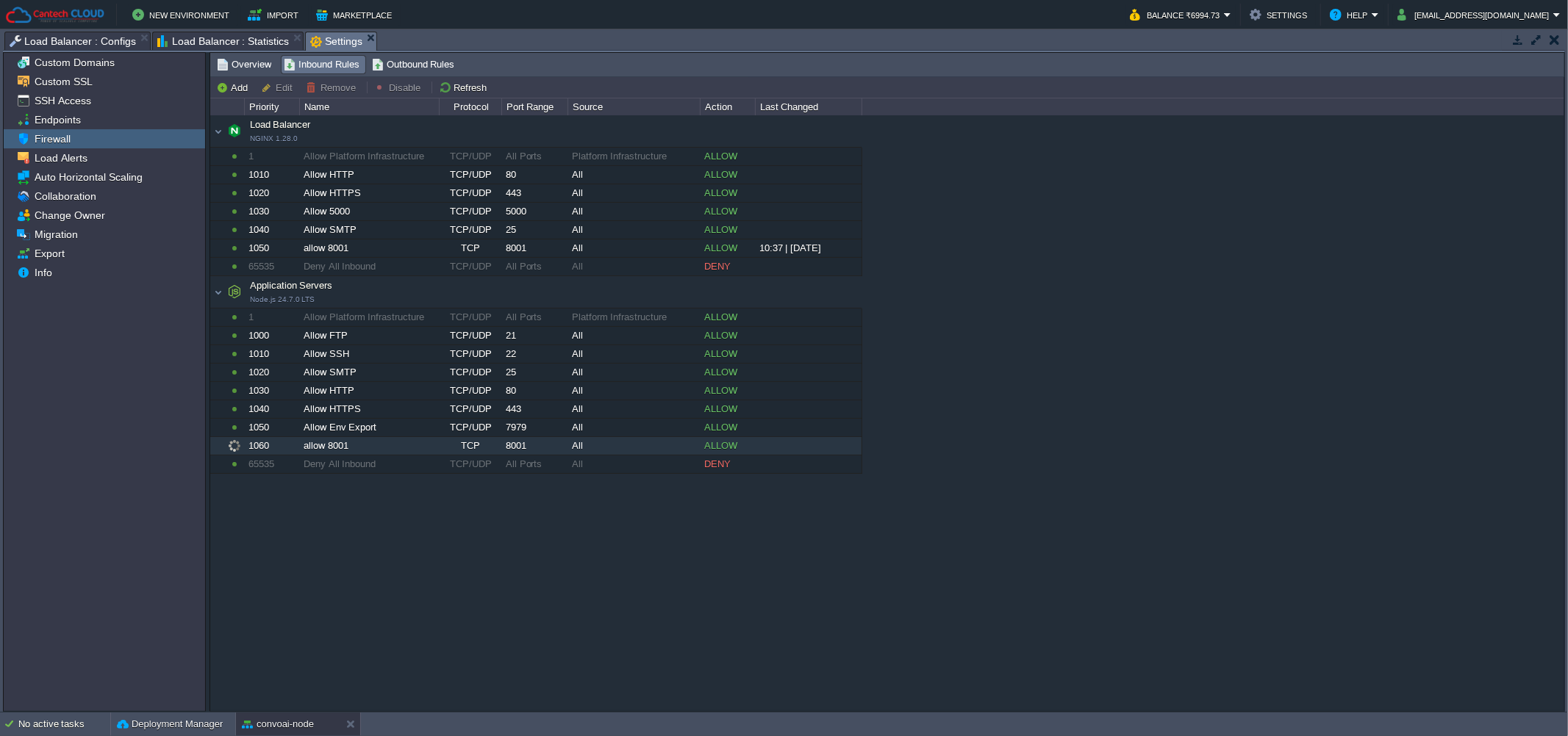
click at [527, 602] on div "Load Balancer NGINX 1.28.0 Load Balancer NGINX 1.28.0 1 Allow Platform Infrastr…" at bounding box center [886, 412] width 1354 height 594
click at [376, 63] on span "Outbound Rules" at bounding box center [413, 64] width 83 height 16
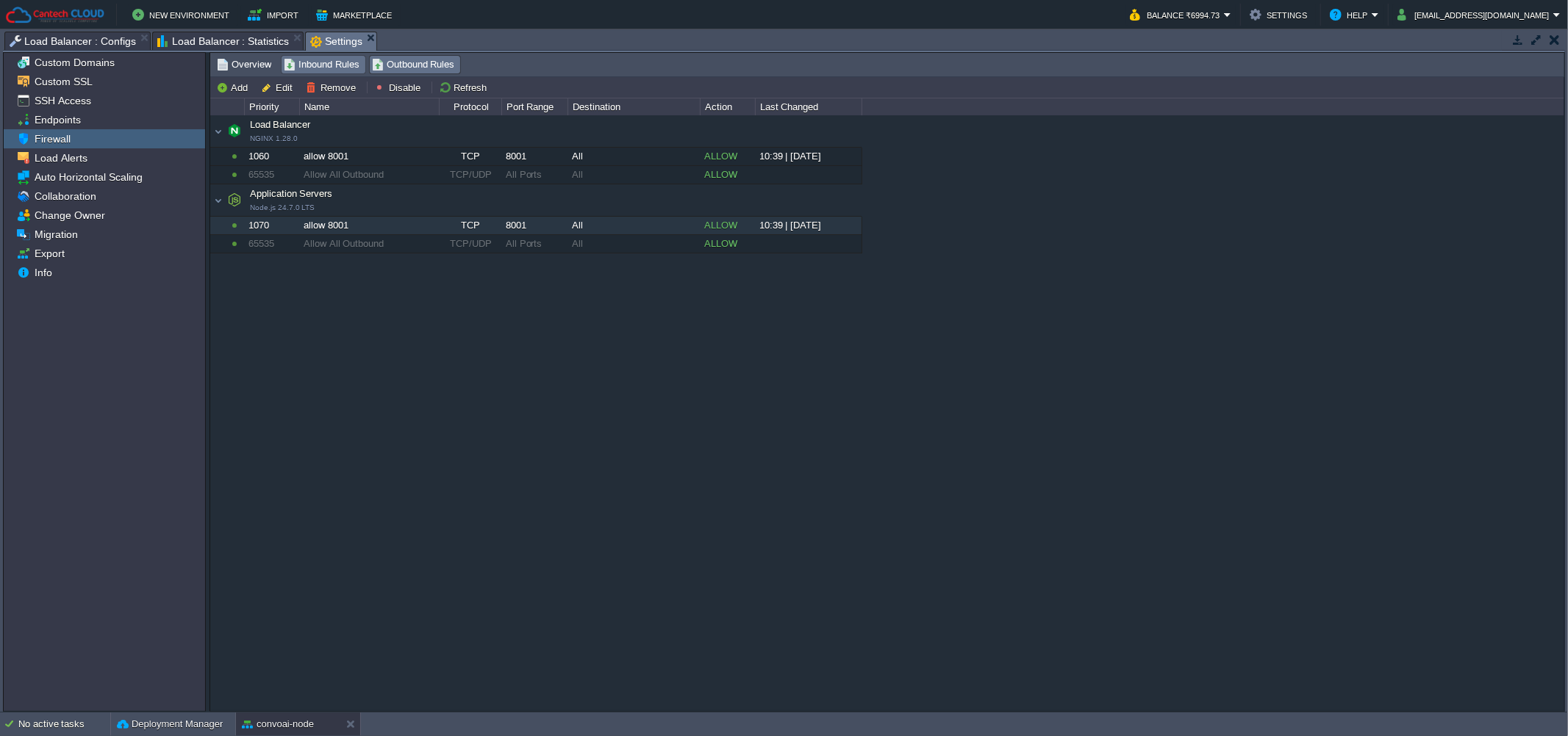
click at [327, 67] on span "Inbound Rules" at bounding box center [322, 64] width 76 height 16
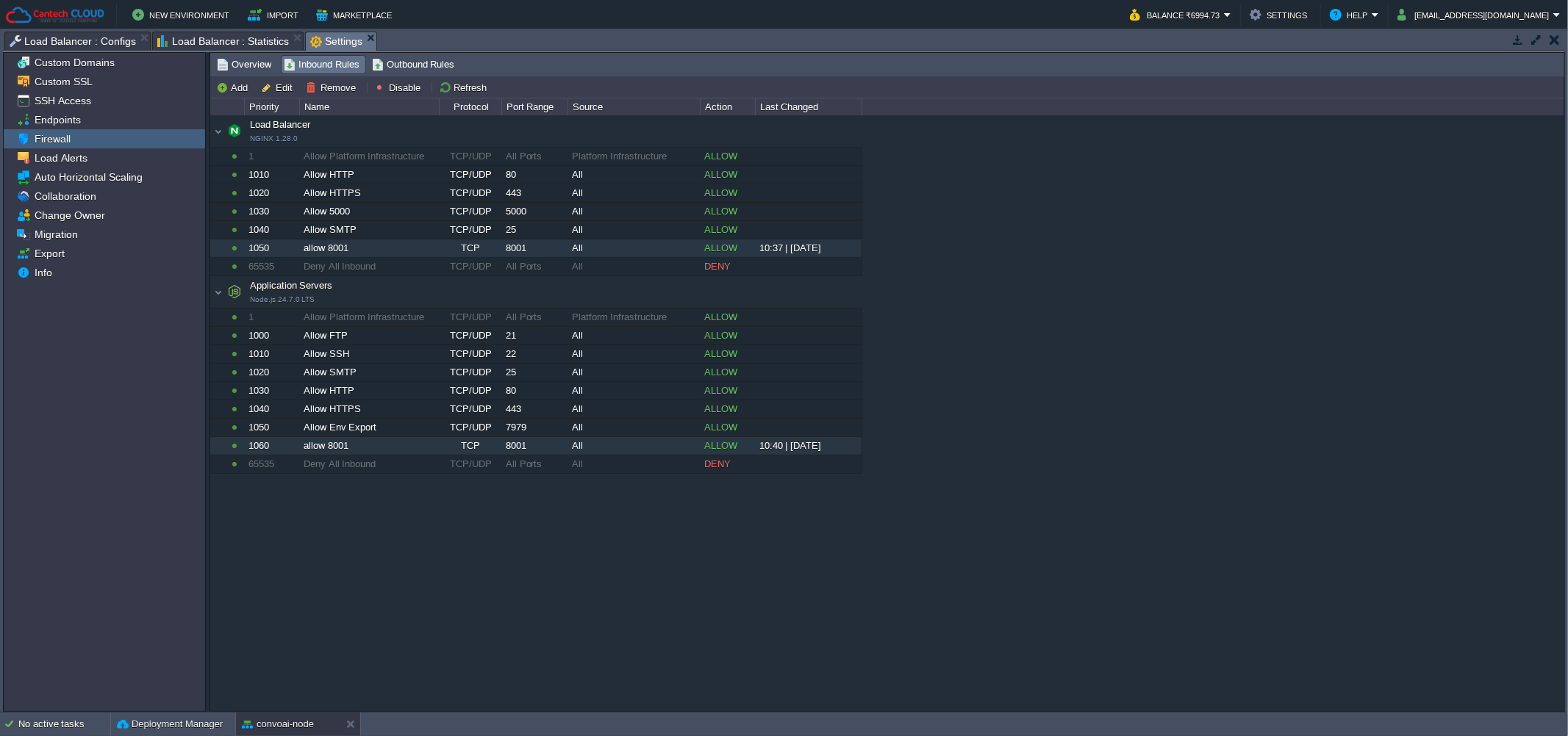
click at [436, 252] on div "allow 8001" at bounding box center [369, 248] width 138 height 18
type input "Load Balancer"
type input "allow 8001"
type input "8001"
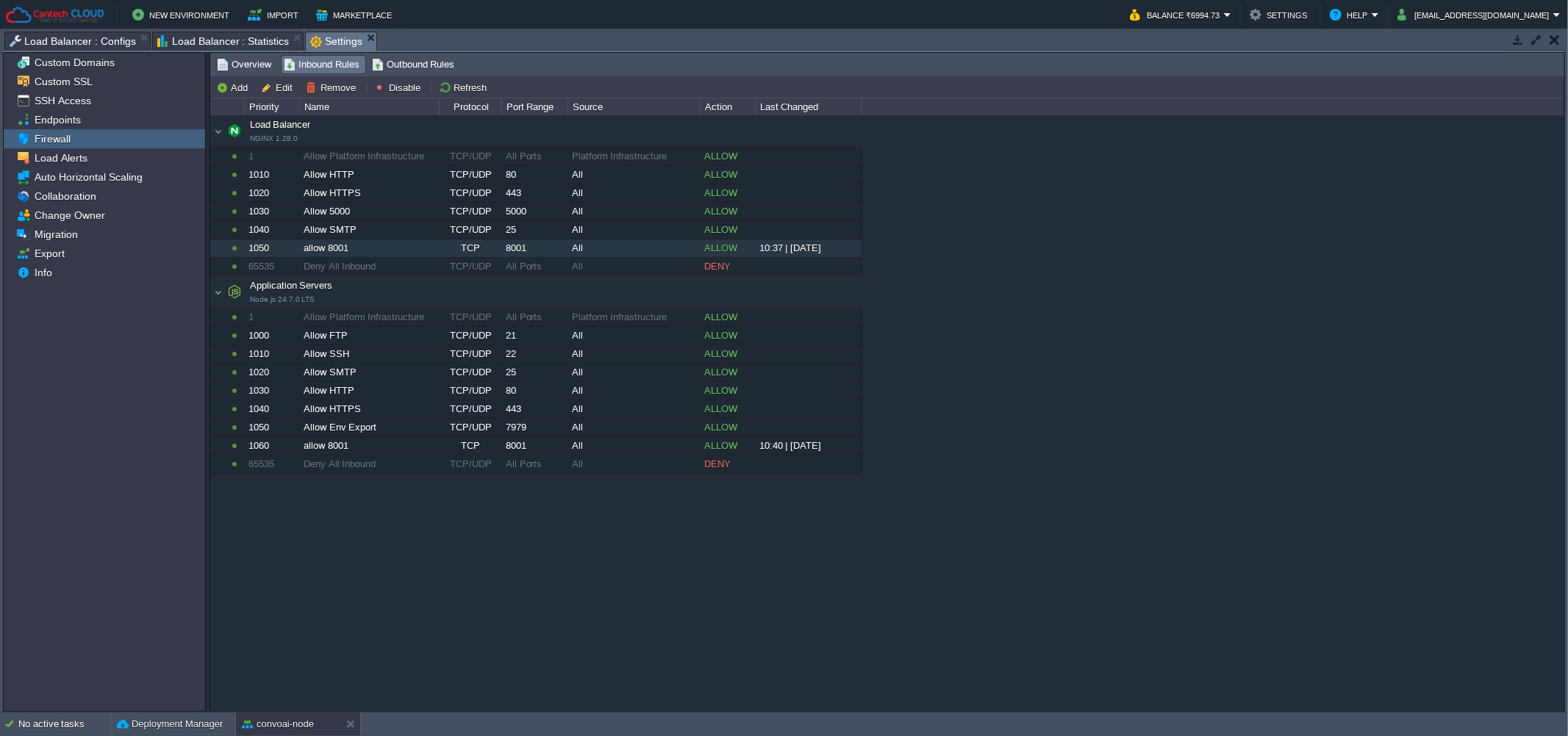
type input "1050"
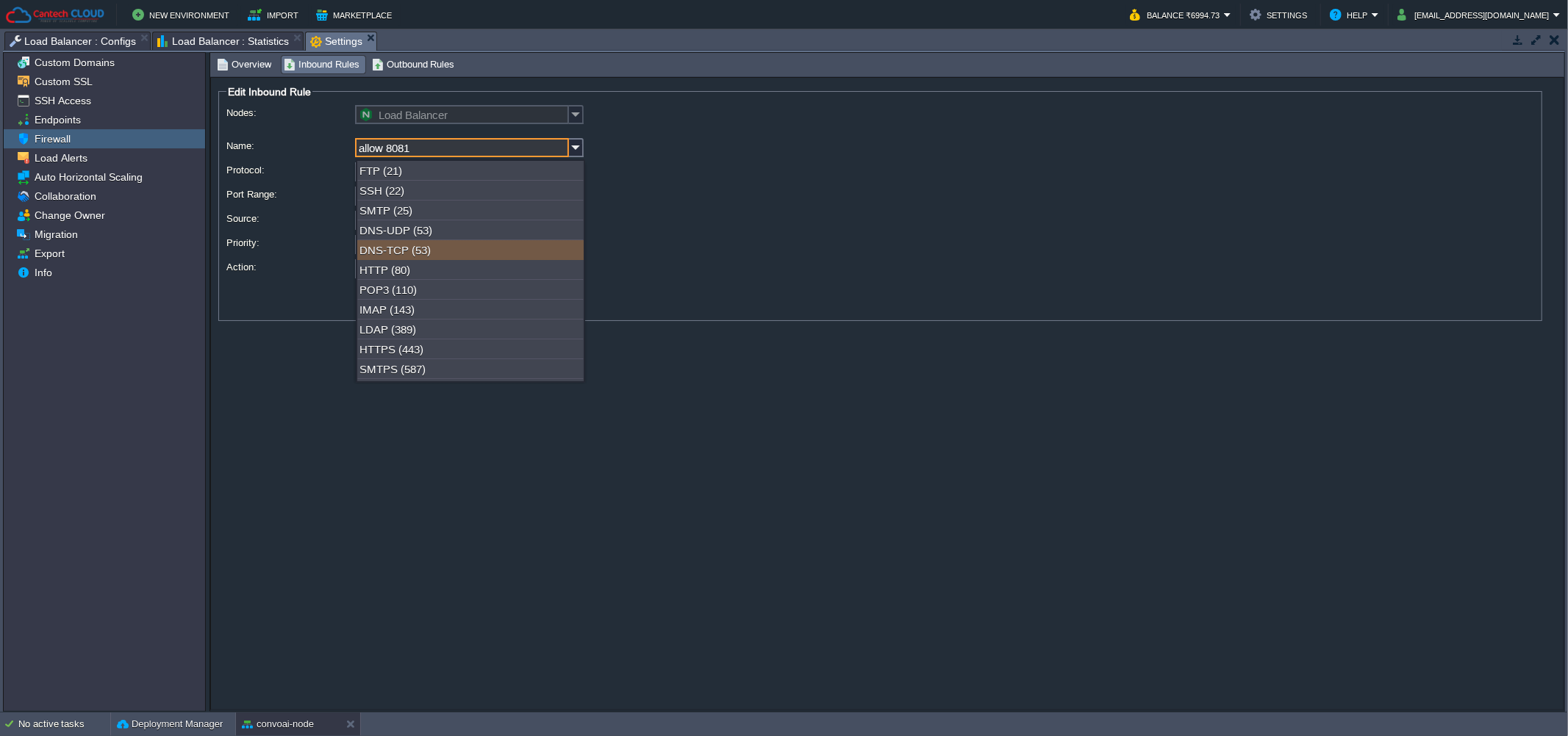
type input "allow 8081"
drag, startPoint x: 953, startPoint y: 723, endPoint x: 588, endPoint y: 459, distance: 450.5
click at [948, 719] on td "No active tasks Deployment Manager convoai-node" at bounding box center [784, 725] width 1568 height 24
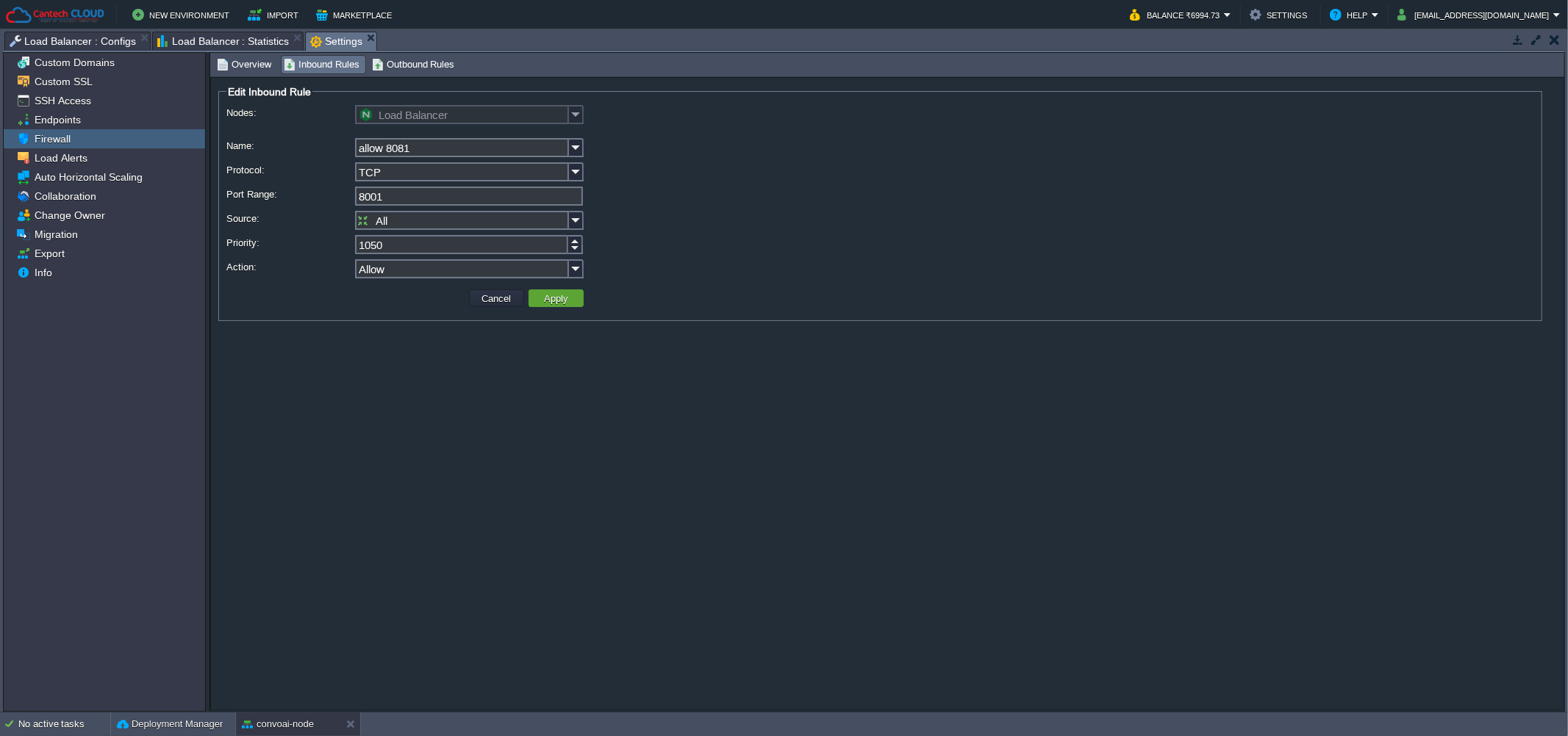
click at [384, 199] on input "8001" at bounding box center [468, 196] width 228 height 19
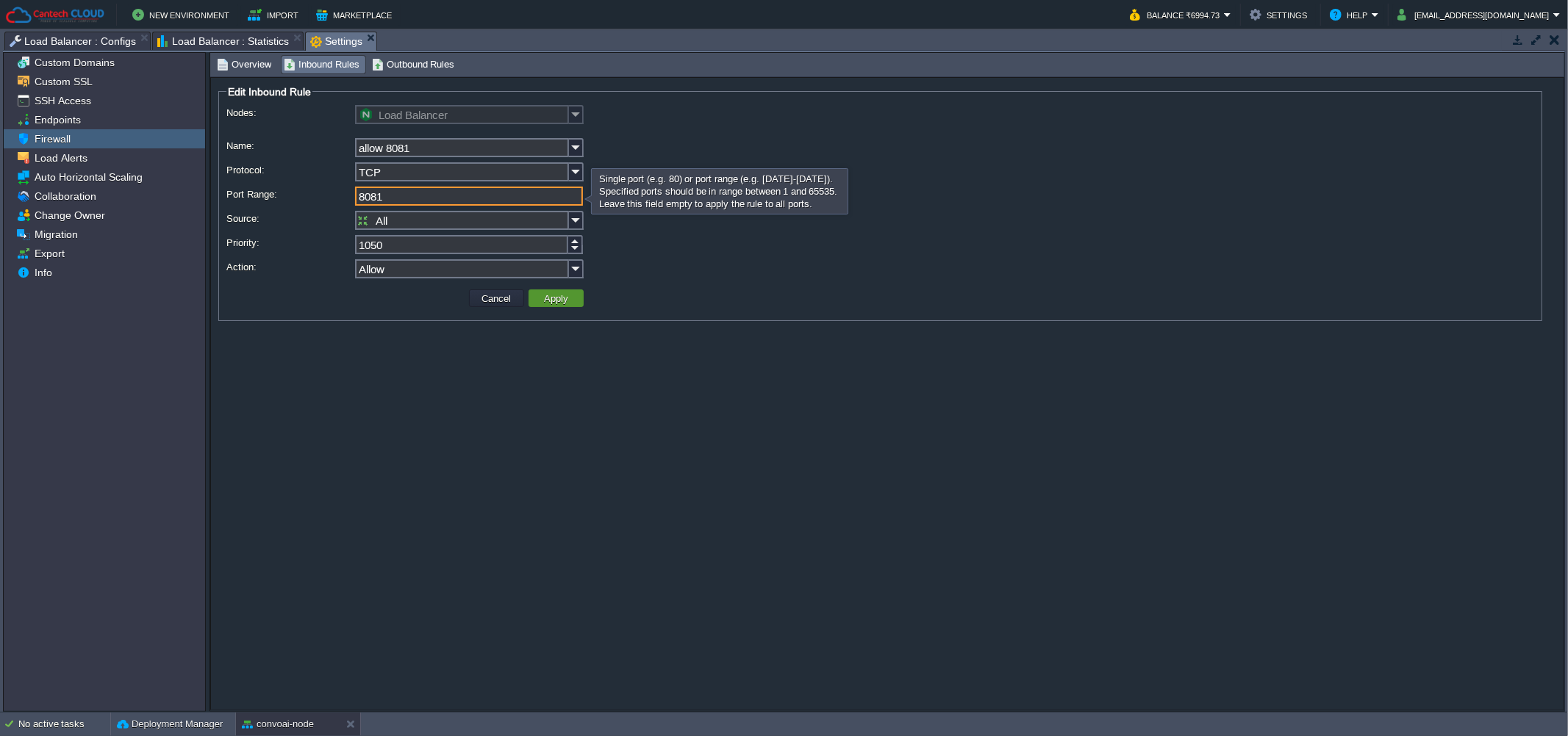
type input "8081"
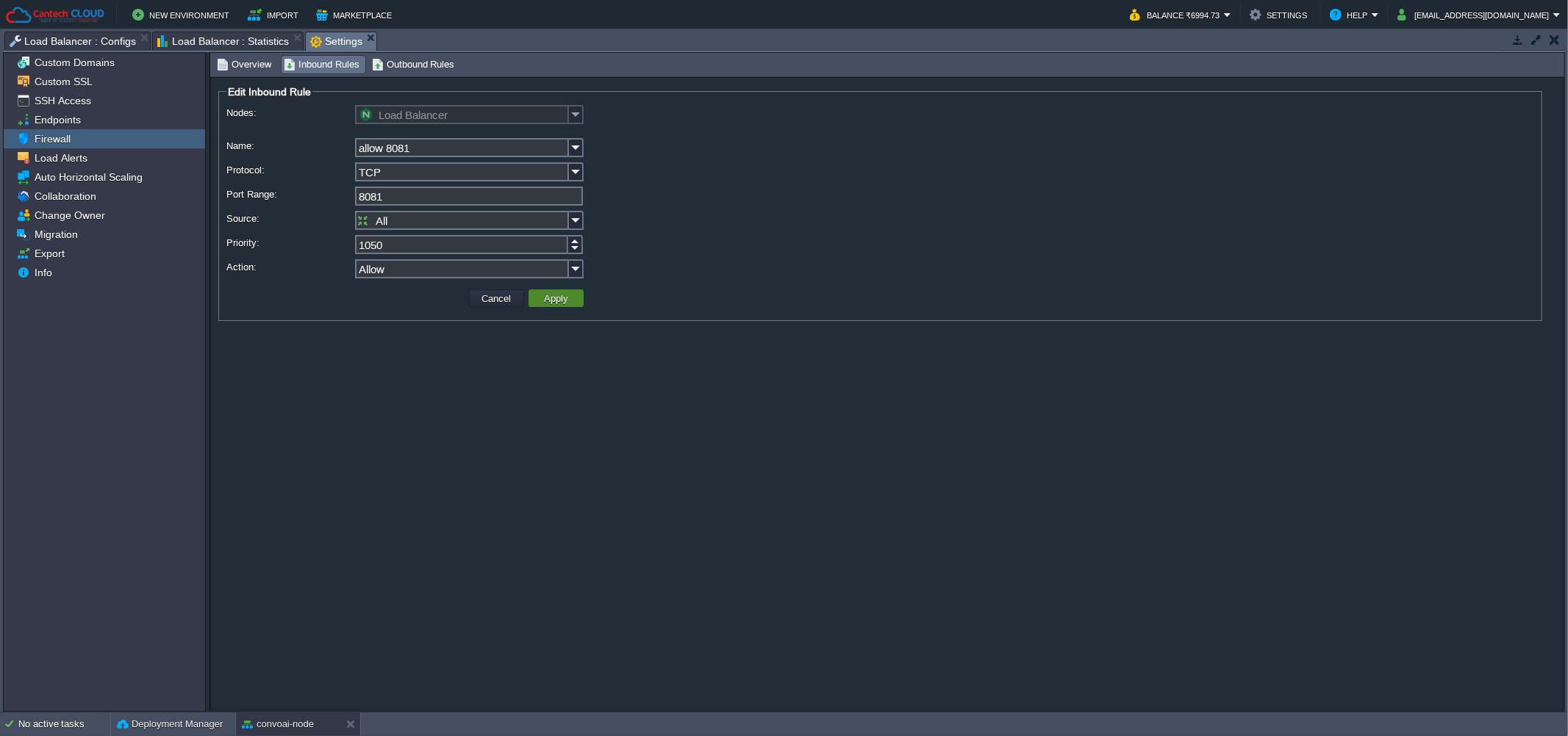
click at [560, 300] on button "Apply" at bounding box center [555, 298] width 33 height 14
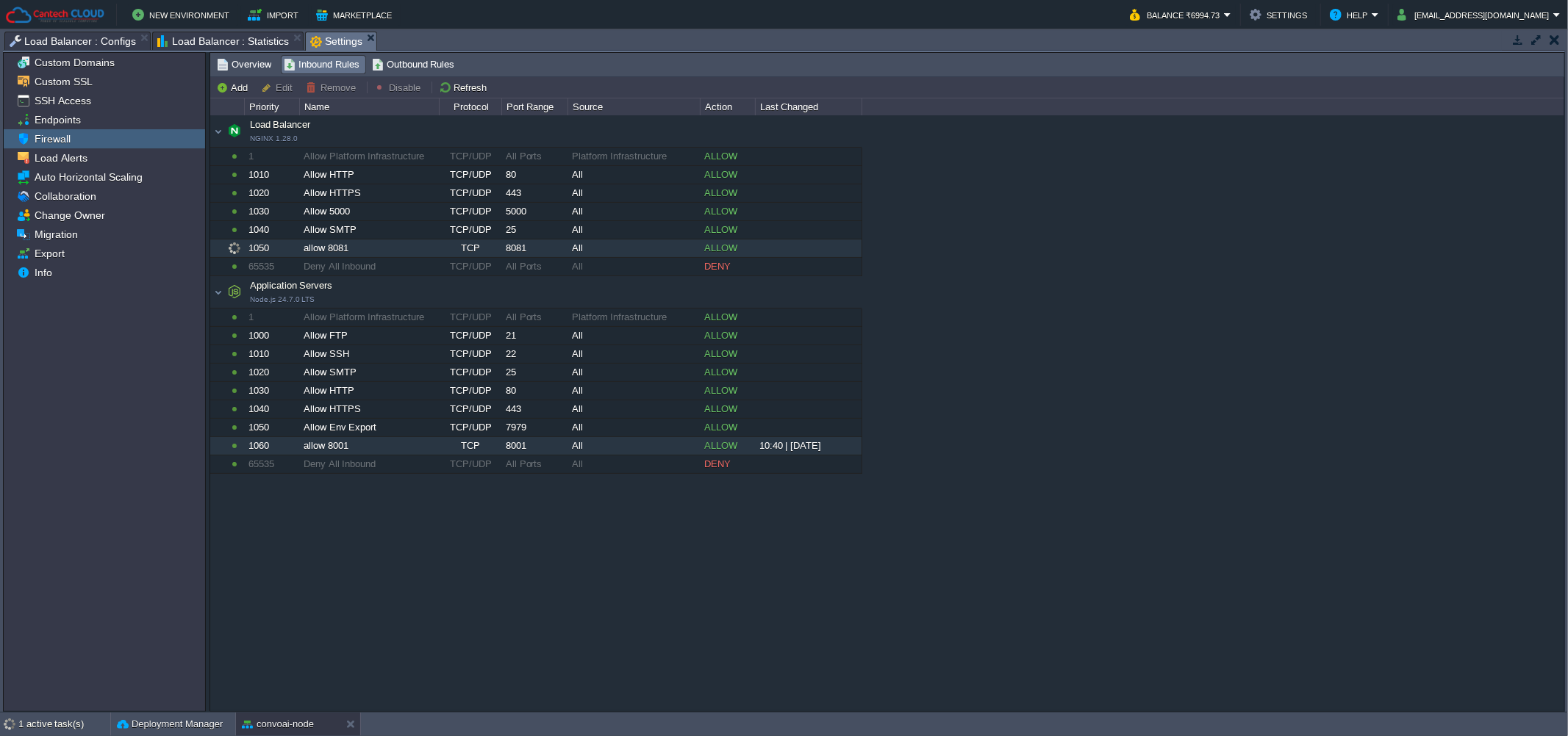
click at [371, 454] on div "allow 8001" at bounding box center [369, 446] width 138 height 18
type input "Application Servers"
type input "allow 8001"
type input "8001"
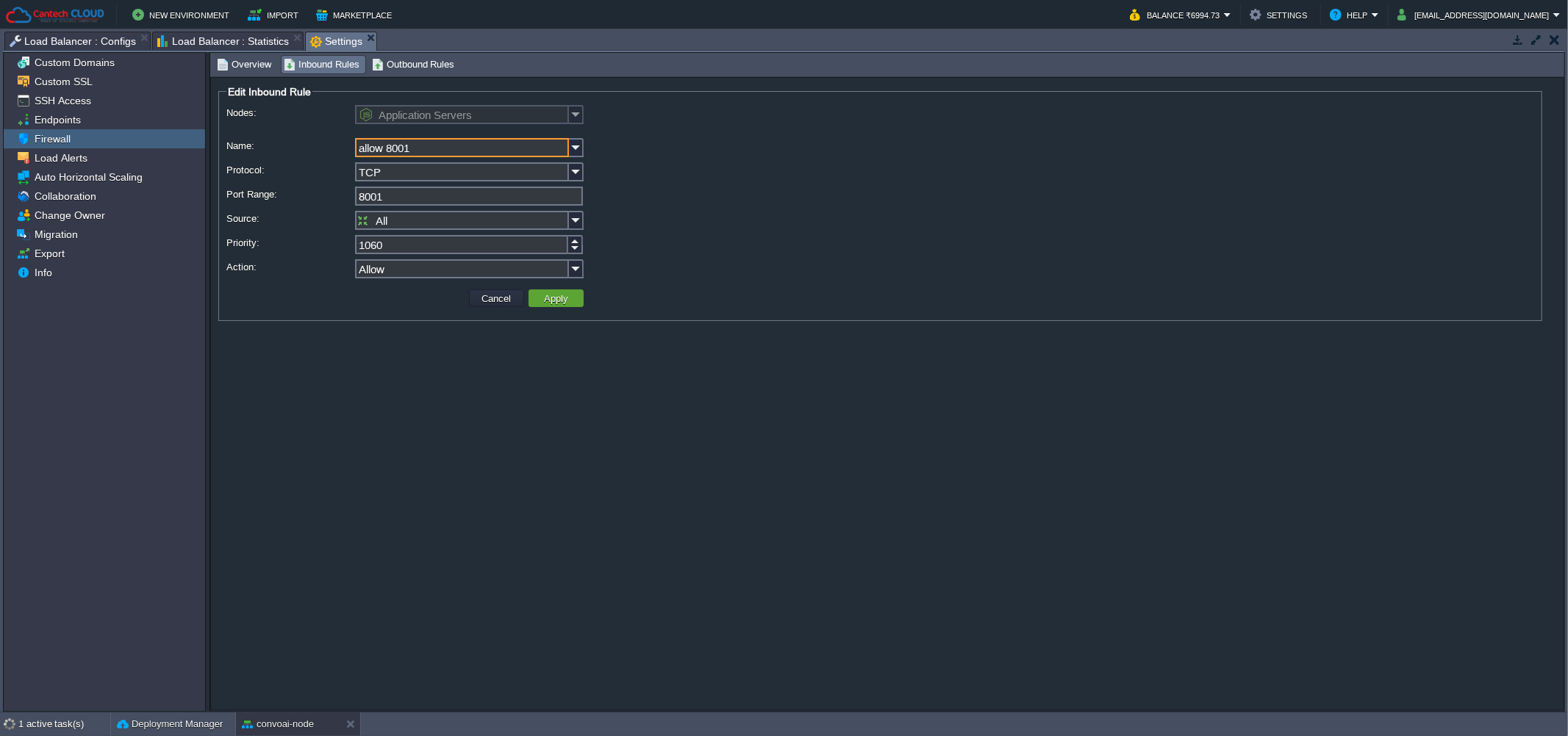
click at [404, 151] on input "allow 8001" at bounding box center [462, 148] width 214 height 19
type input "allow 8081"
click at [406, 198] on input "8001" at bounding box center [468, 196] width 228 height 19
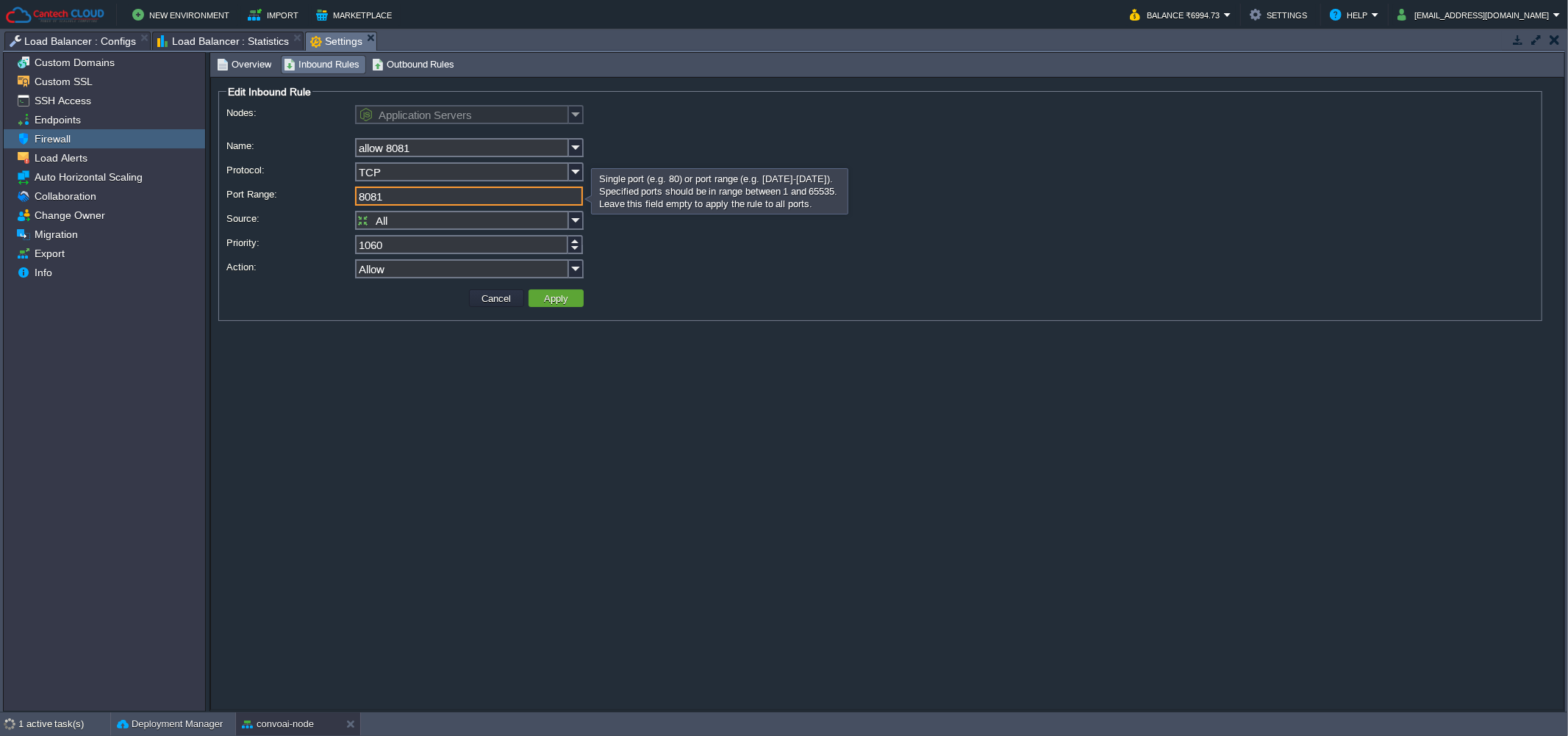
type input "8081"
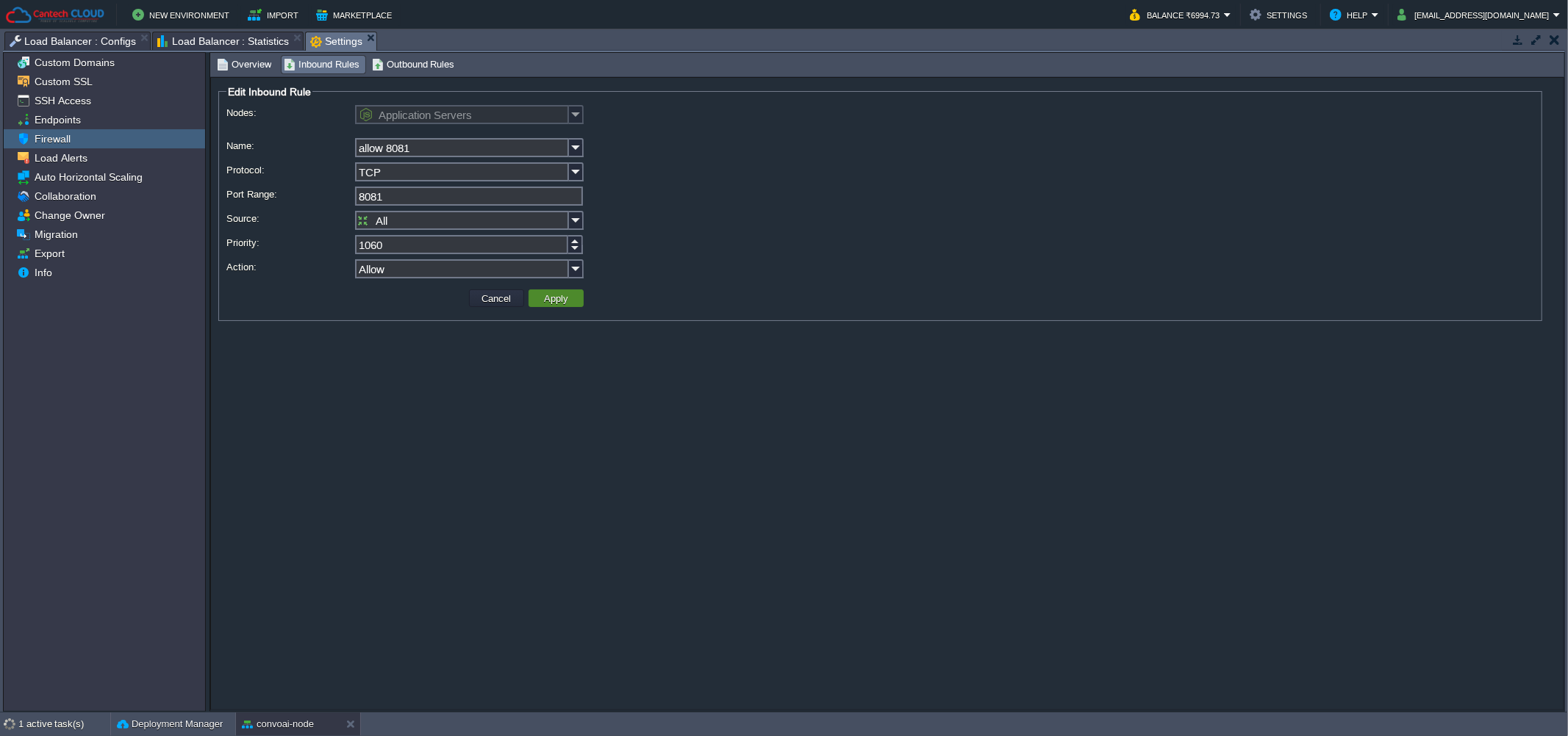
click at [549, 294] on button "Apply" at bounding box center [555, 298] width 33 height 14
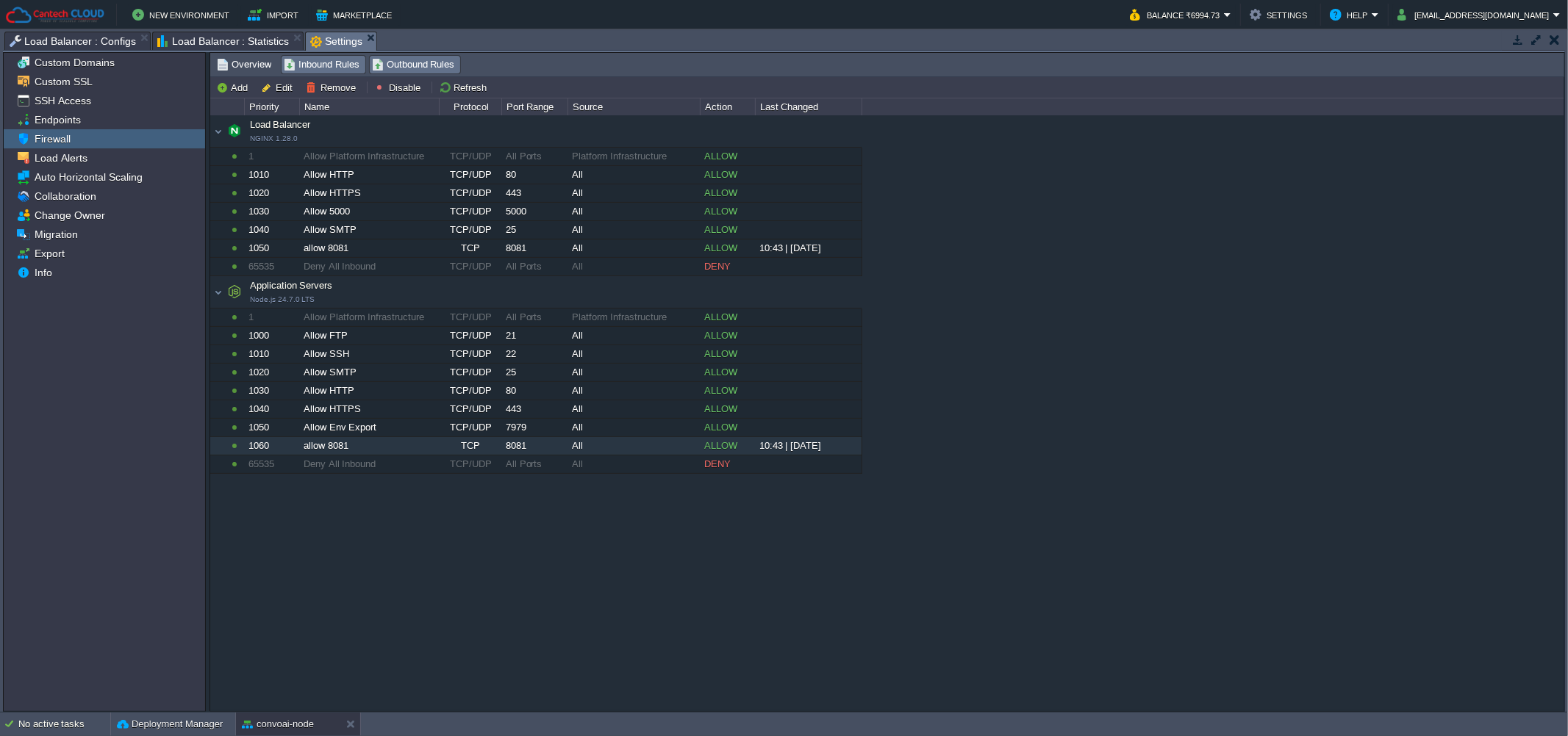
click at [401, 71] on span "Outbound Rules" at bounding box center [413, 64] width 83 height 16
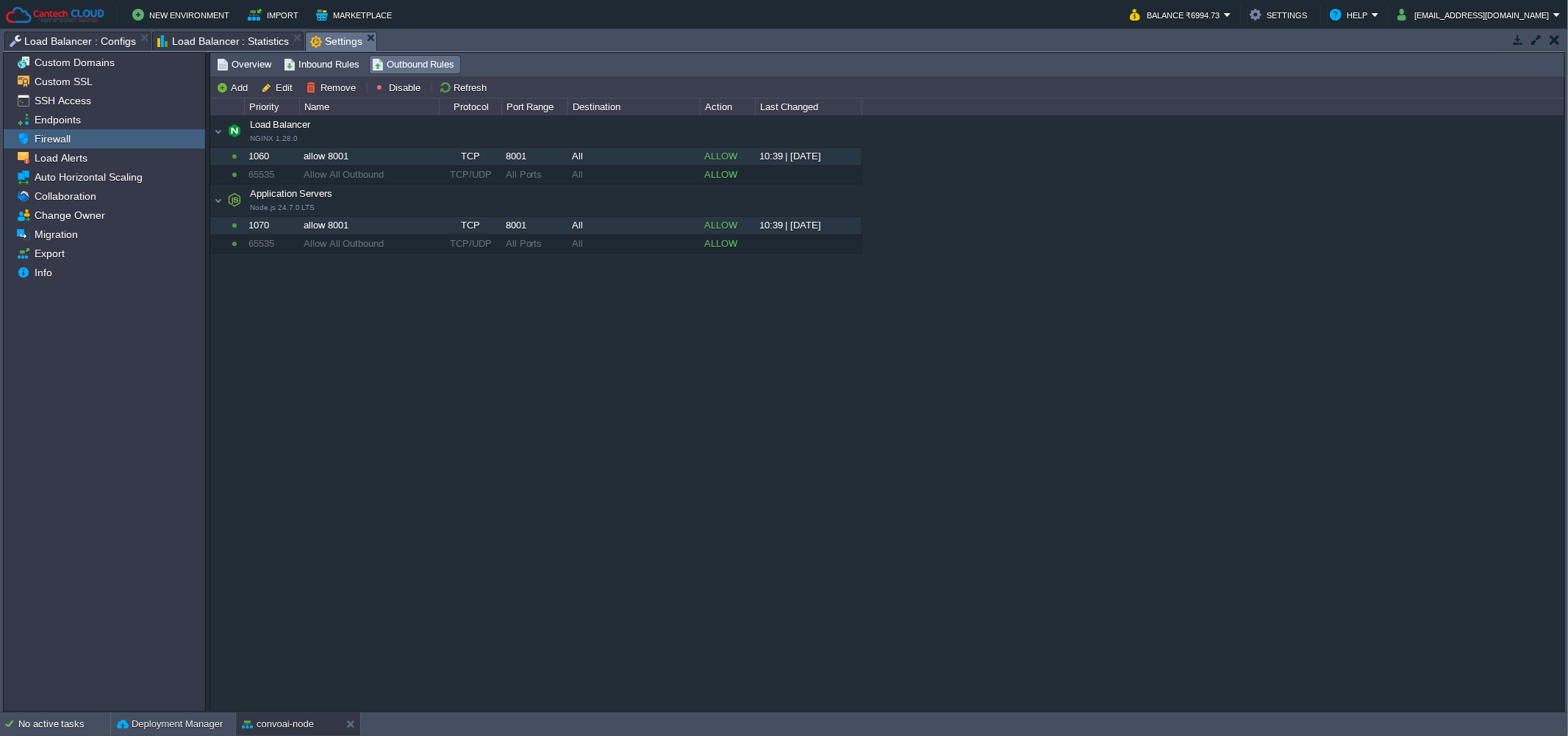
click at [377, 159] on div "allow 8001" at bounding box center [369, 156] width 138 height 18
type input "Load Balancer"
type input "allow 8001"
type input "8001"
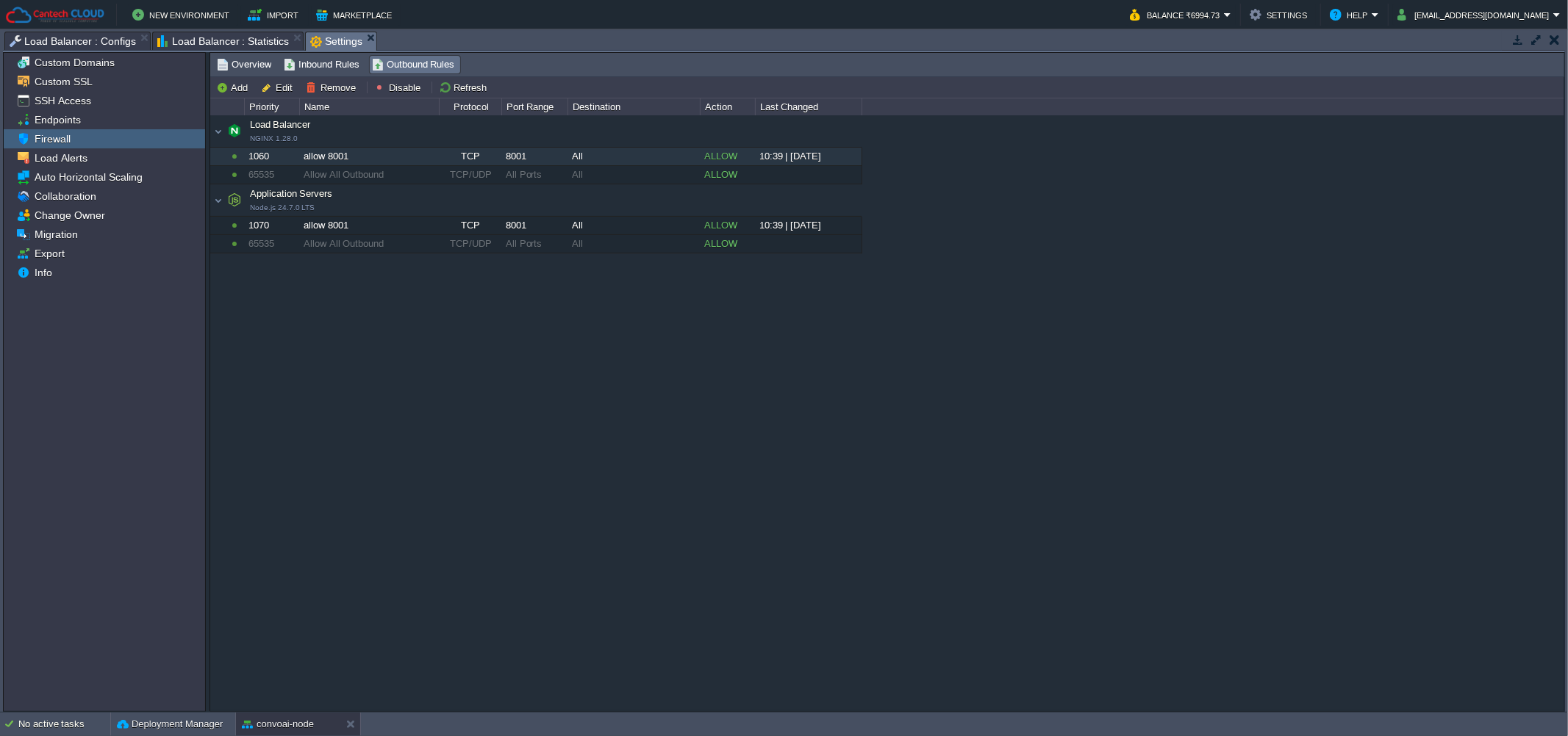
type input "1060"
type input "Allow"
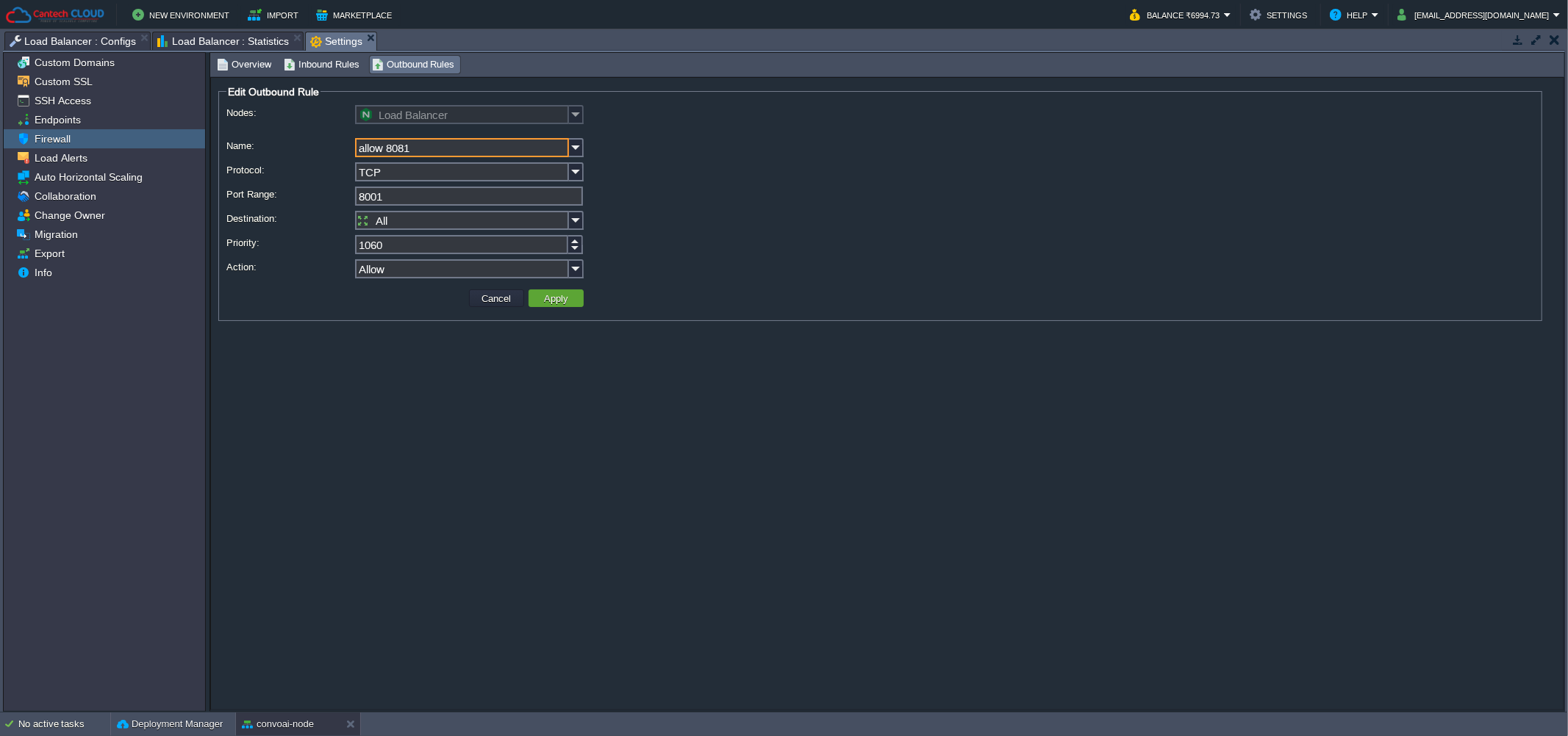
type input "allow 8081"
click at [396, 200] on input "8001" at bounding box center [468, 196] width 228 height 19
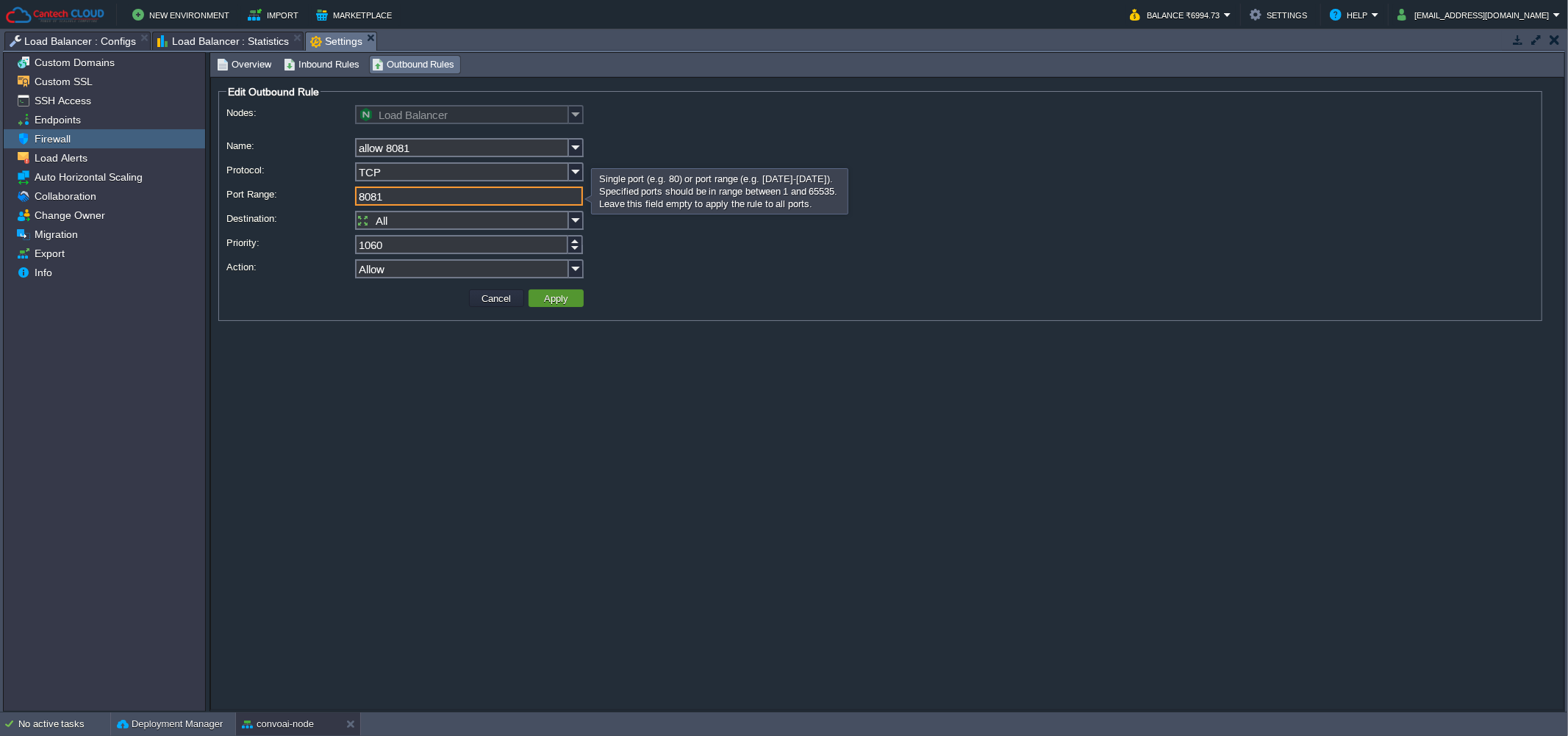
type input "8081"
click at [569, 300] on button "Apply" at bounding box center [555, 298] width 33 height 14
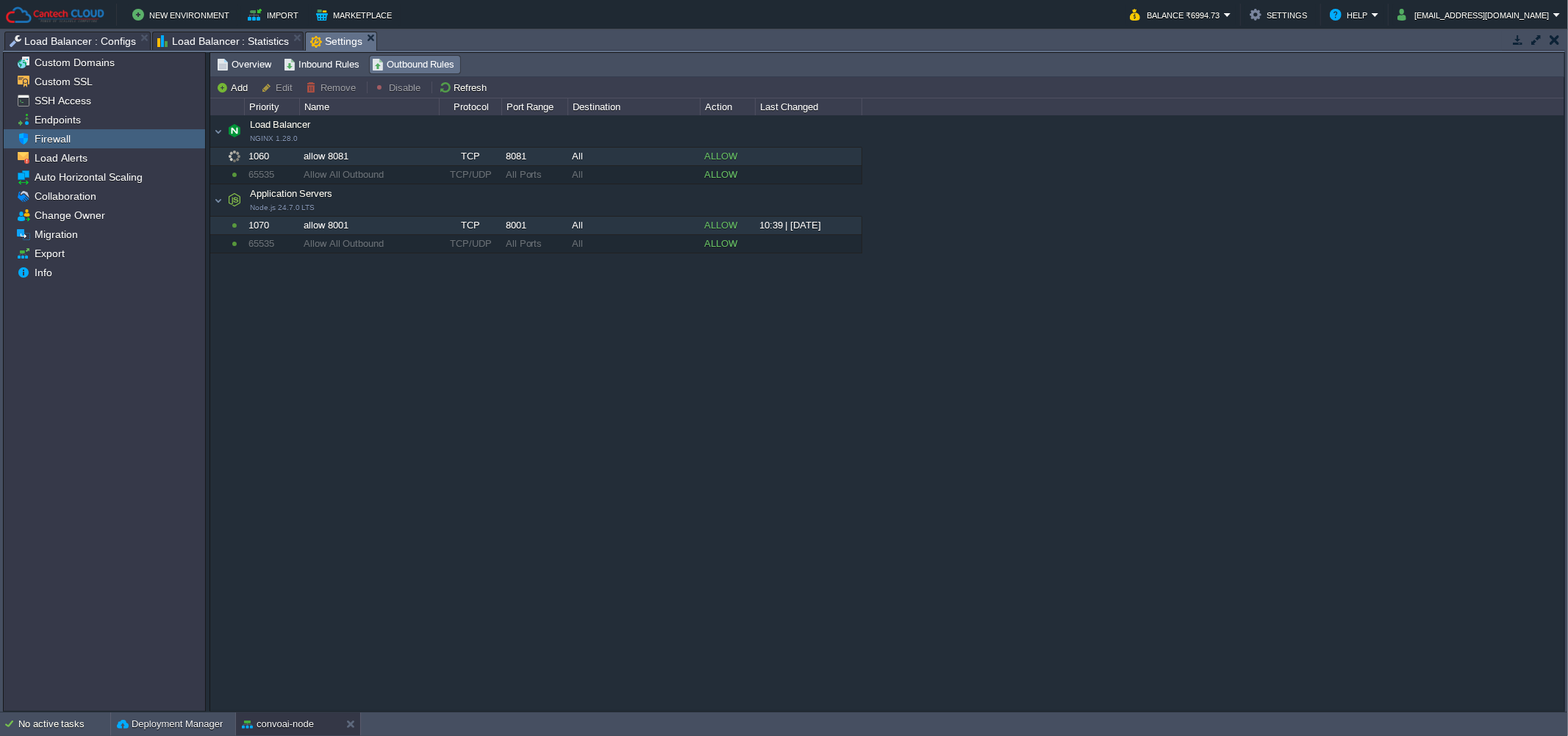
click at [335, 226] on div "allow 8001" at bounding box center [369, 225] width 138 height 18
type input "Application Servers"
type input "allow 8001"
type input "8001"
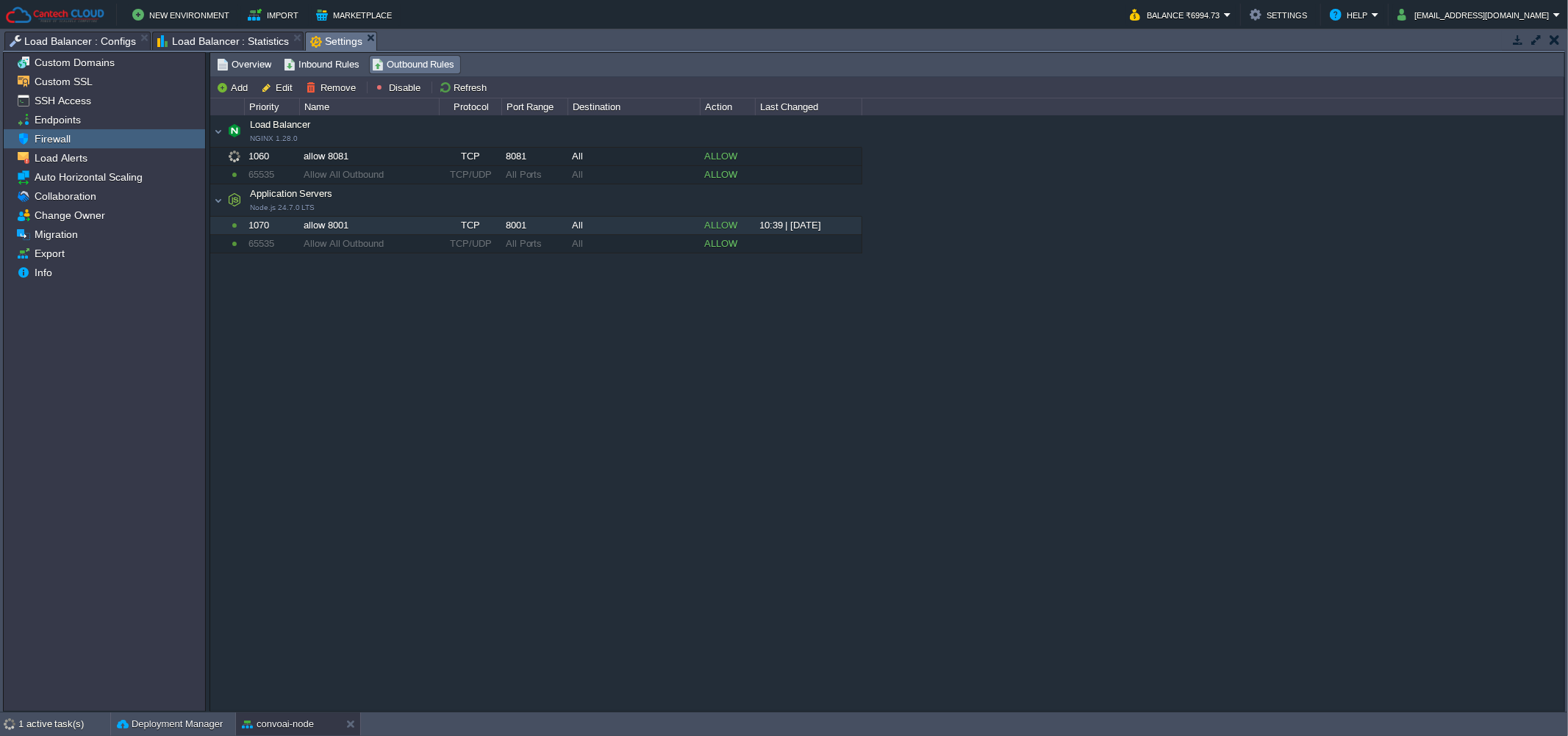
type input "1070"
type input "Allow"
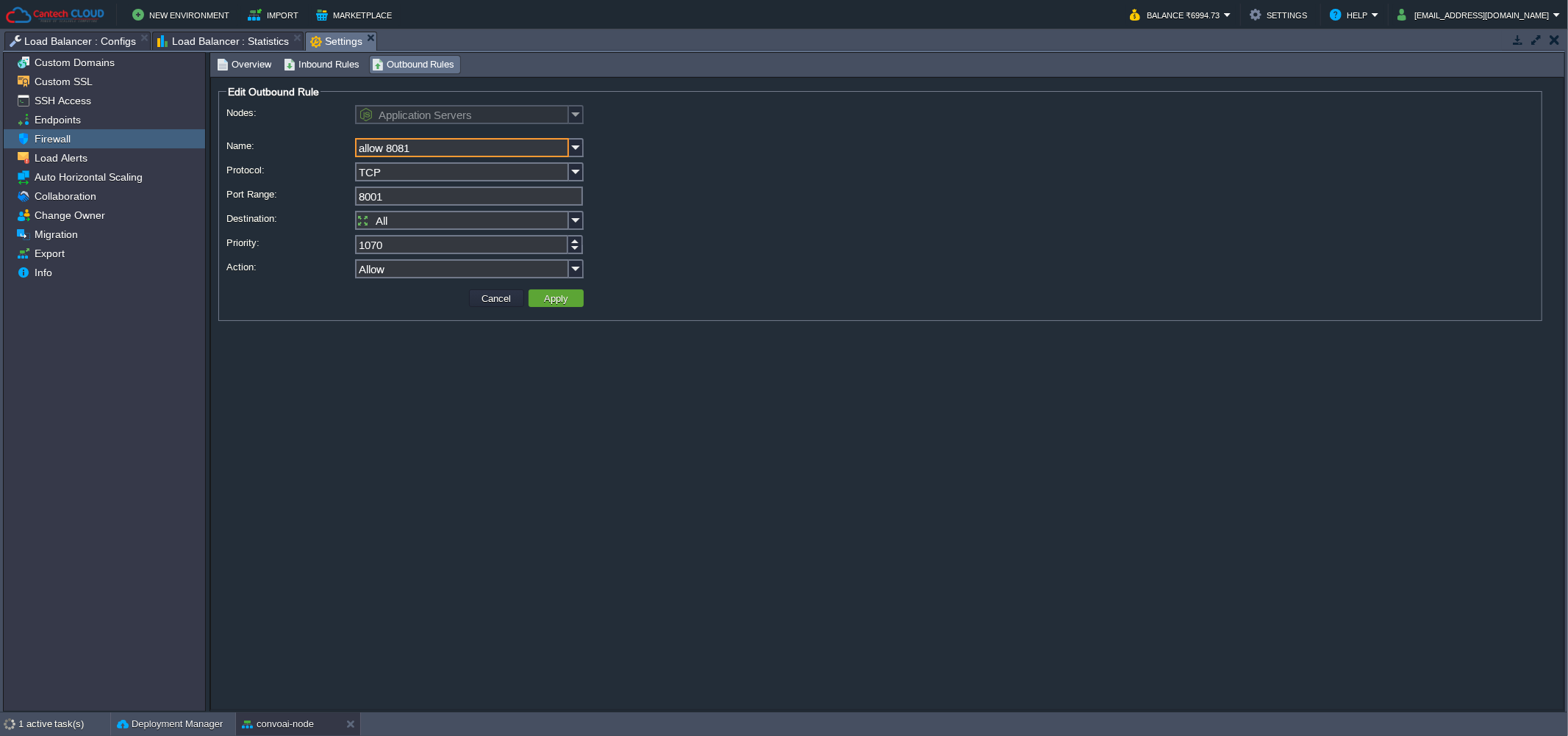
type input "allow 8081"
click at [427, 200] on input "8001" at bounding box center [468, 196] width 228 height 19
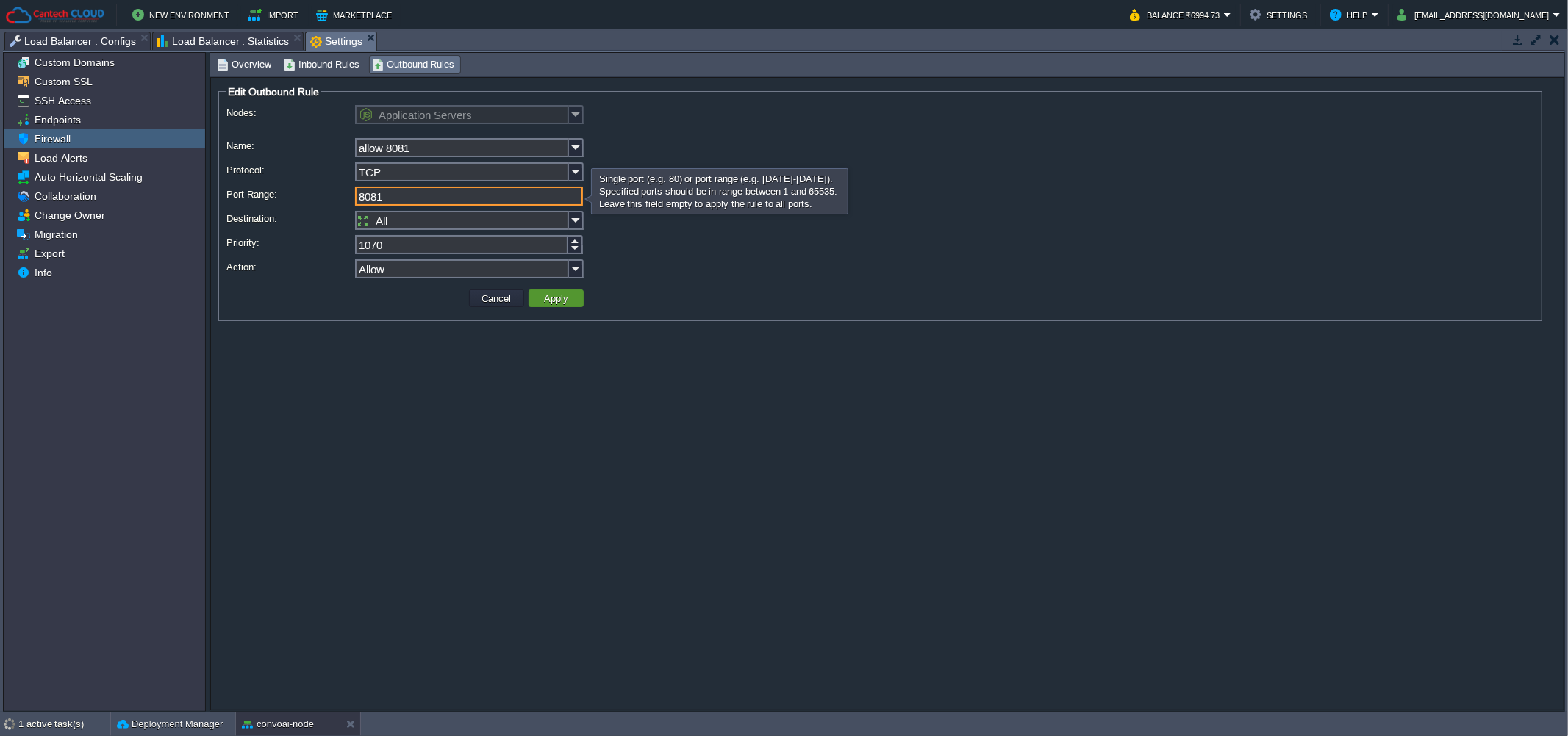
type input "8081"
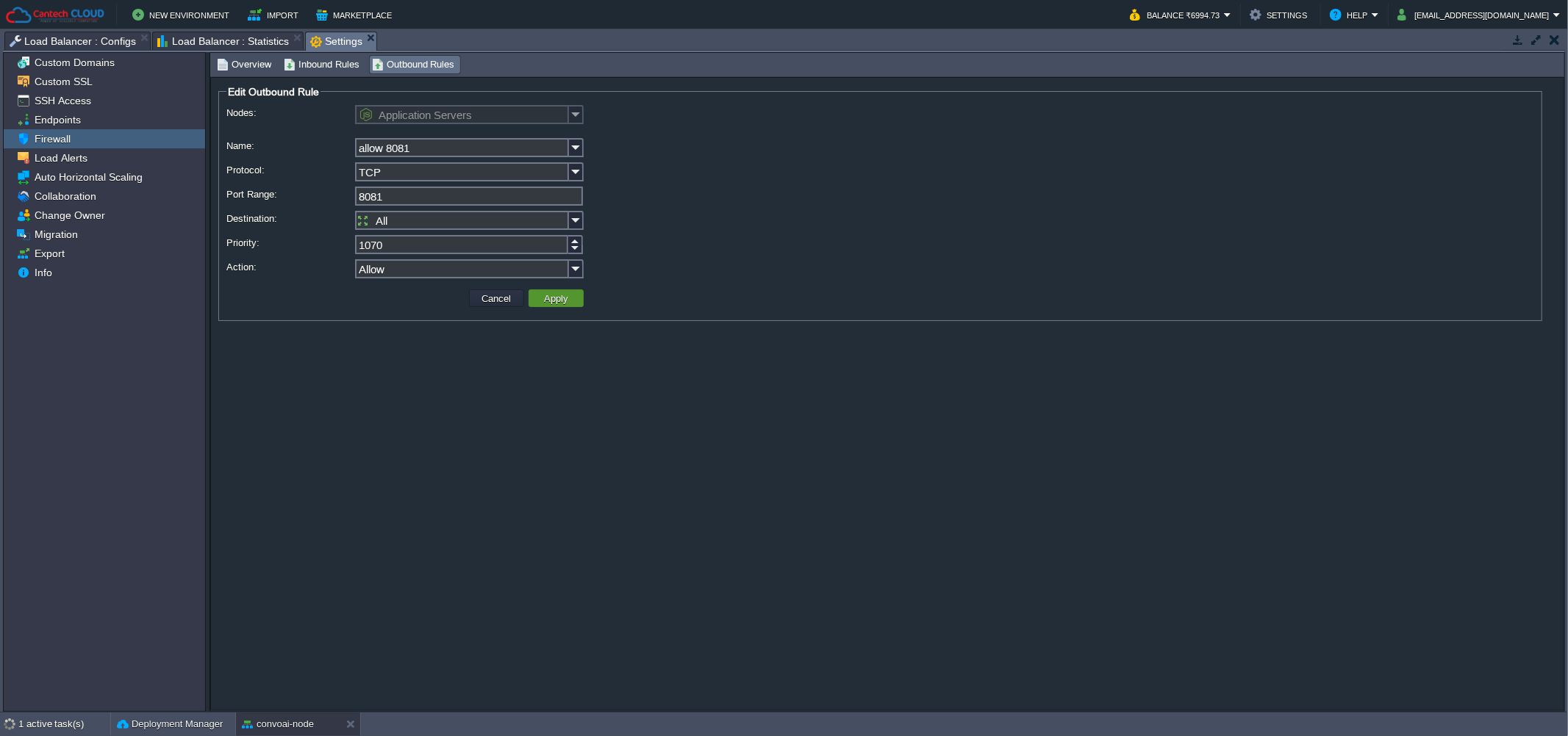
click at [536, 298] on td "Apply" at bounding box center [555, 298] width 55 height 18
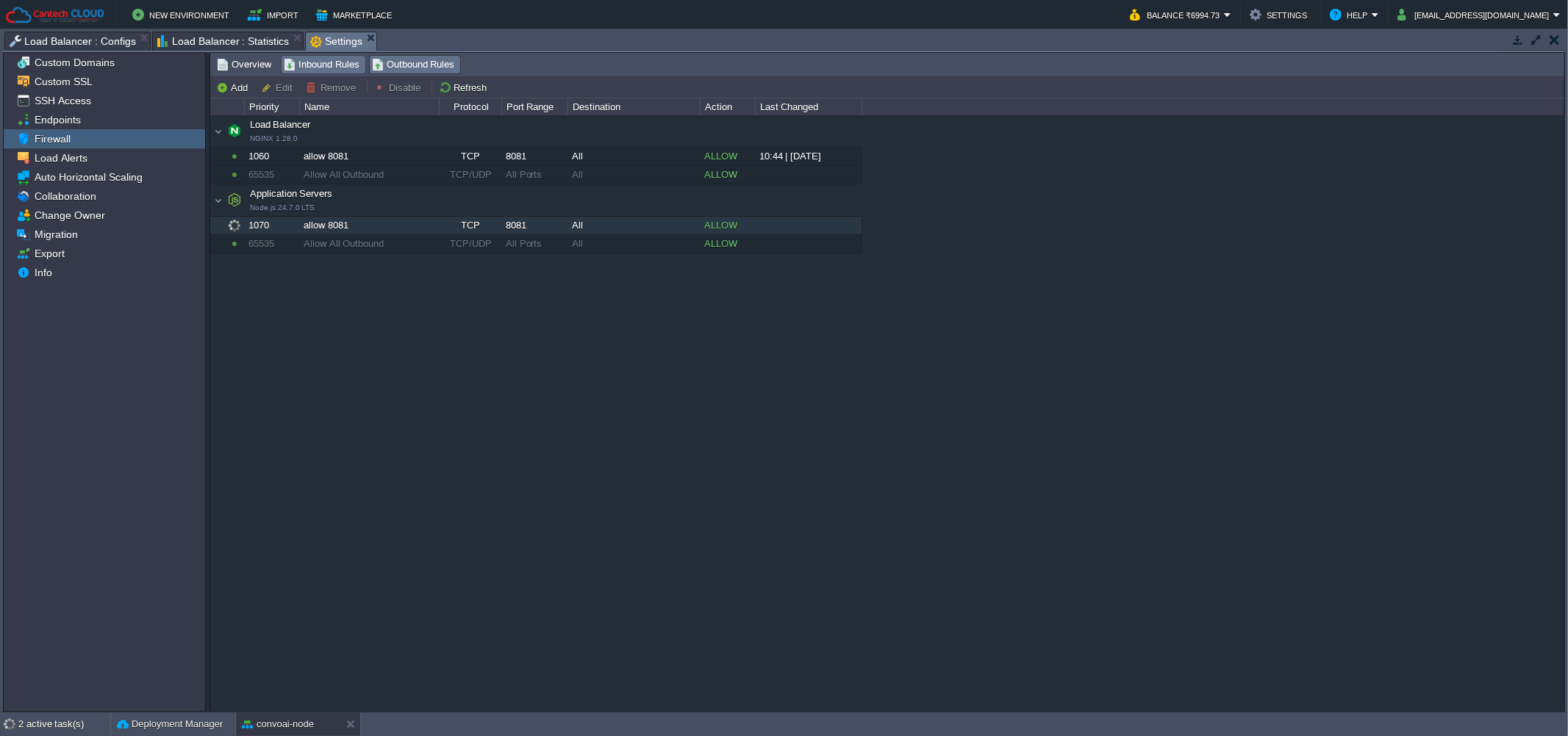
click at [331, 67] on span "Inbound Rules" at bounding box center [322, 64] width 76 height 16
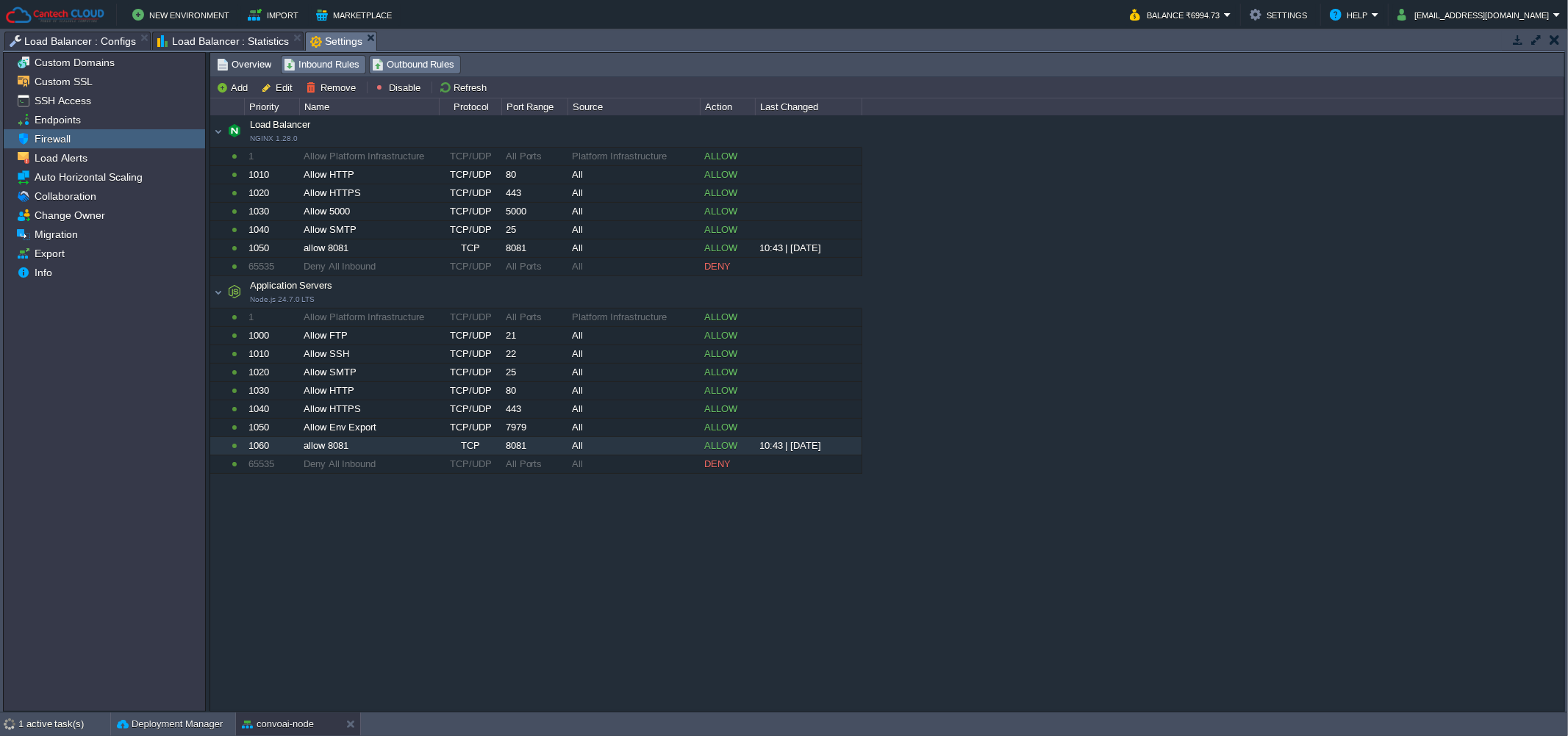
click at [394, 67] on span "Outbound Rules" at bounding box center [413, 64] width 83 height 16
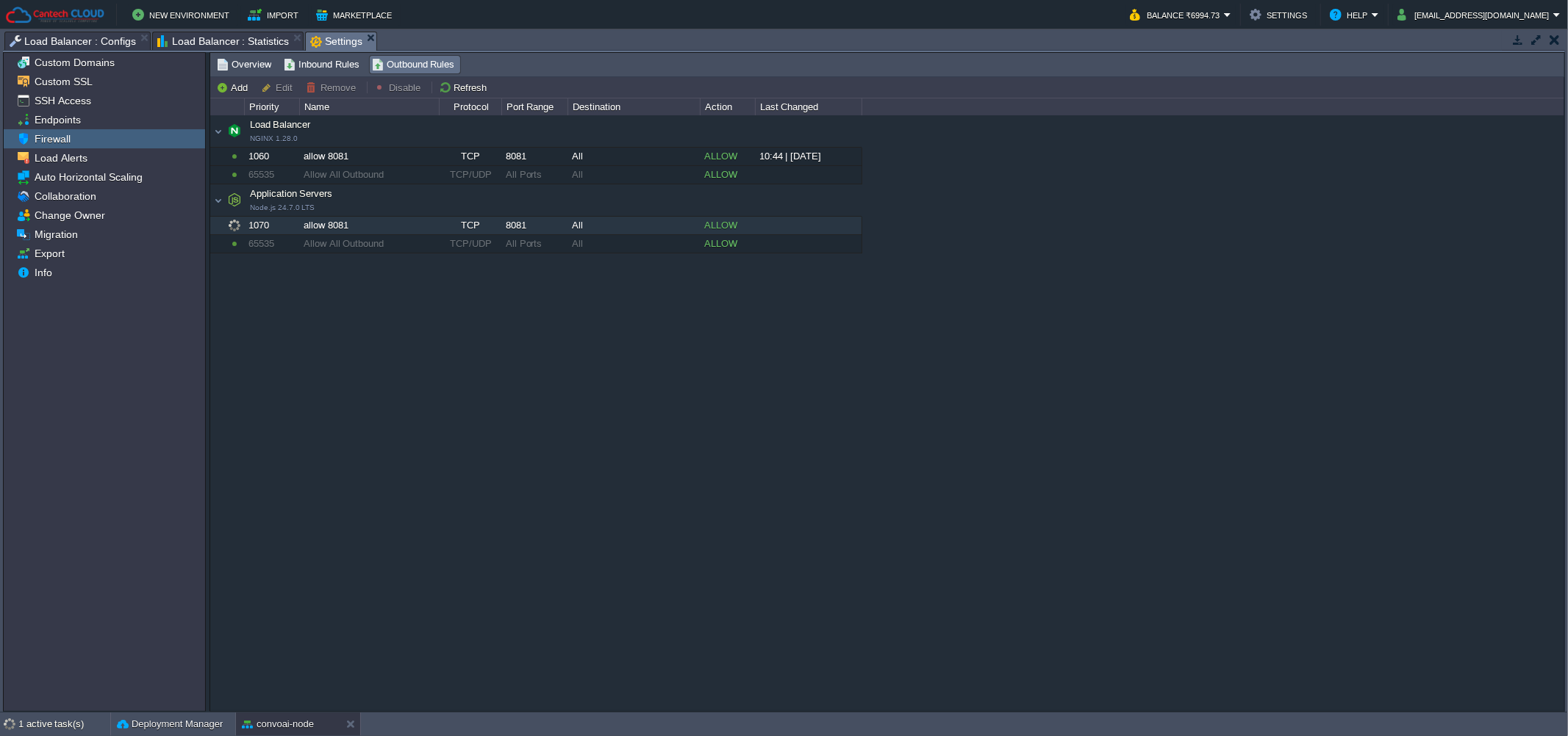
click at [362, 437] on div "Load Balancer NGINX 1.28.0 Load Balancer NGINX 1.28.0 1060 allow 8081 TCP 8081 …" at bounding box center [886, 412] width 1354 height 594
click at [284, 735] on div "convoai-node" at bounding box center [288, 725] width 104 height 24
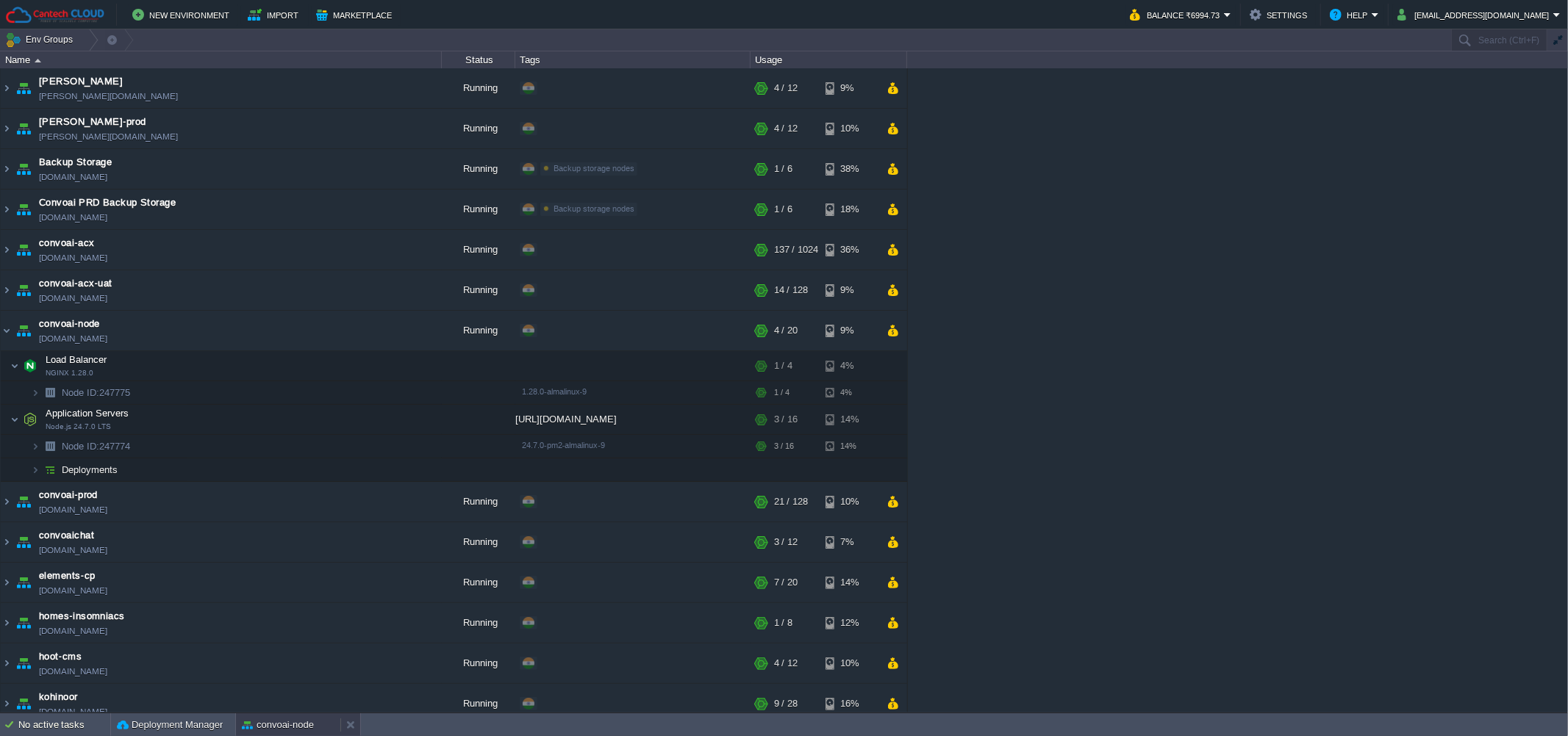
click at [284, 735] on div "convoai-node" at bounding box center [288, 726] width 104 height 24
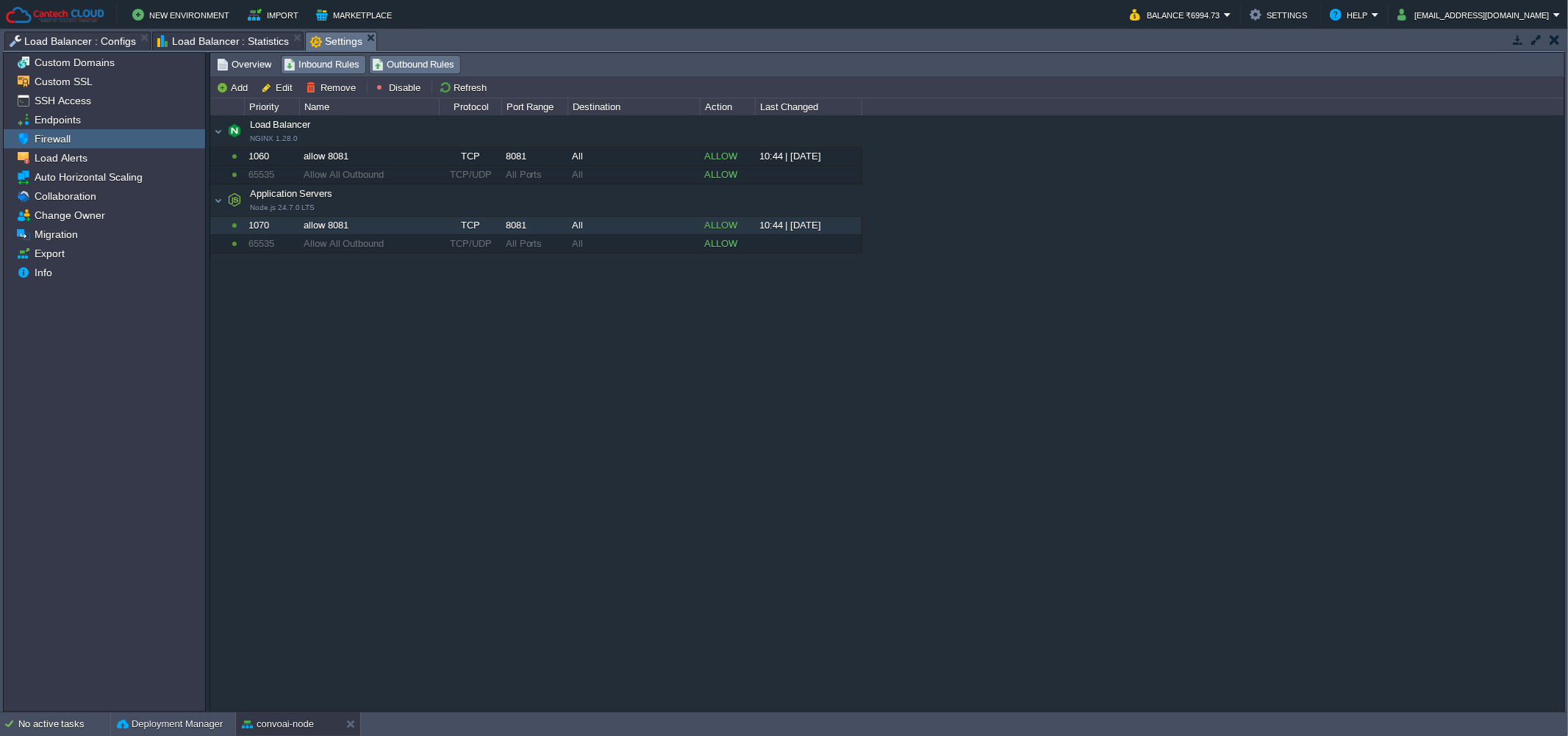
click at [298, 65] on span "Inbound Rules" at bounding box center [322, 64] width 76 height 16
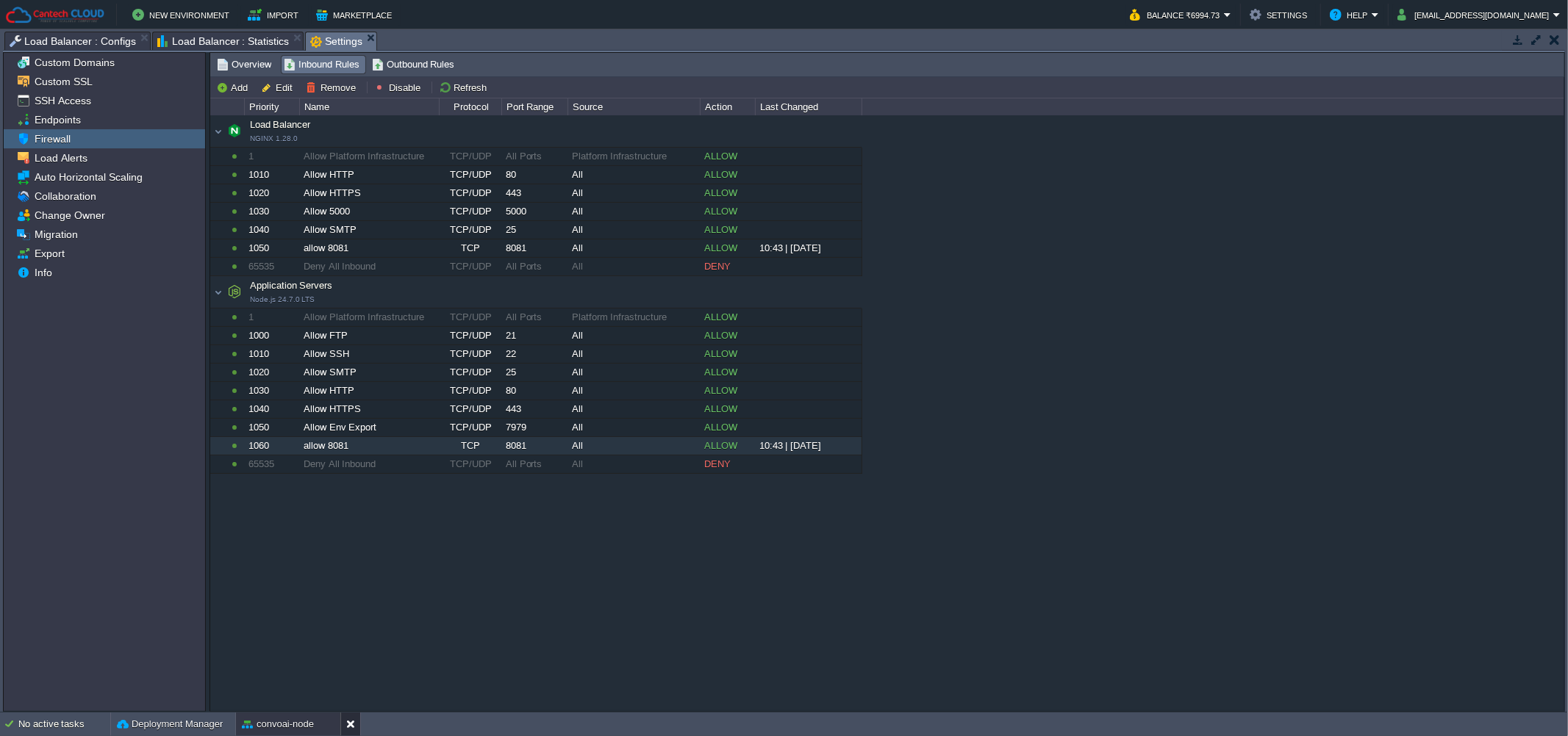
click at [354, 725] on button at bounding box center [353, 724] width 15 height 14
